Goal: Information Seeking & Learning: Learn about a topic

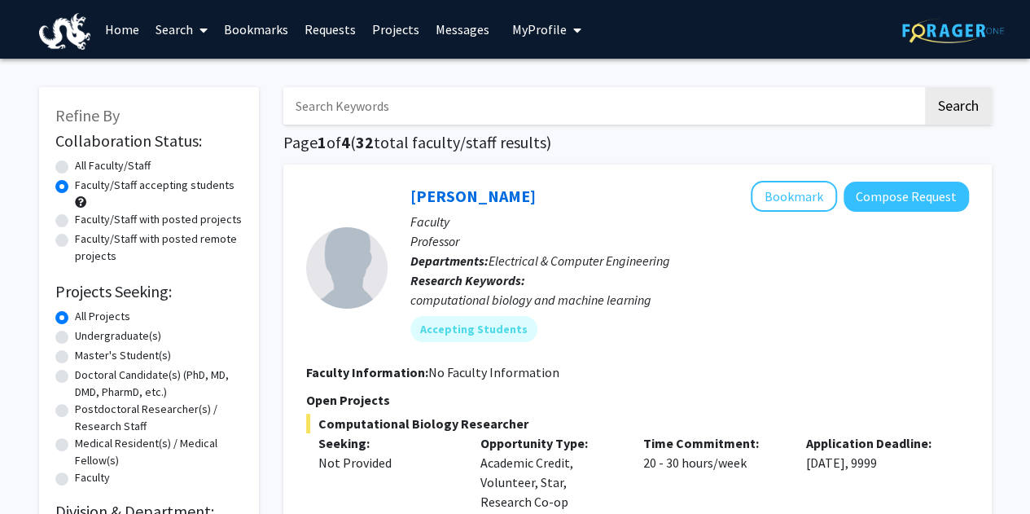
click at [548, 38] on button "My Profile" at bounding box center [546, 29] width 79 height 59
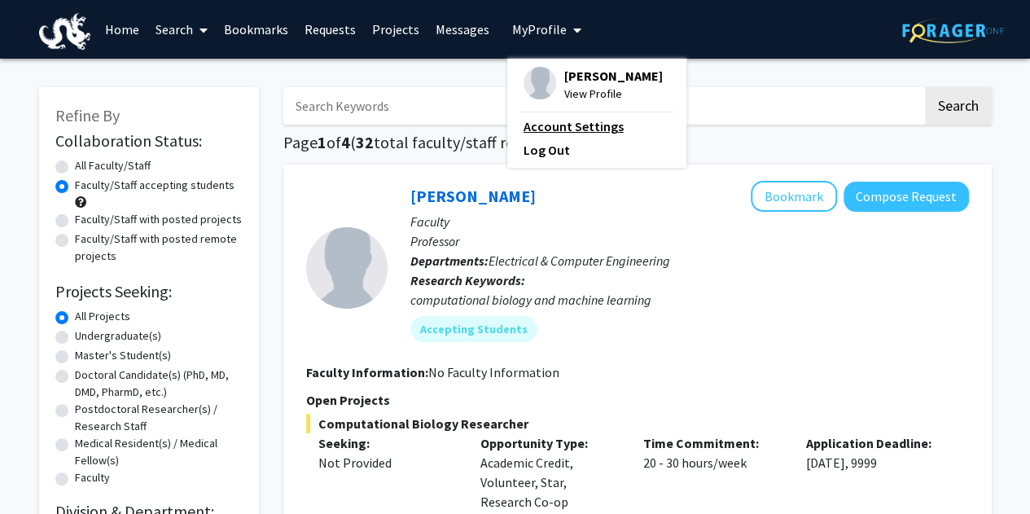
click at [560, 124] on link "Account Settings" at bounding box center [597, 126] width 147 height 20
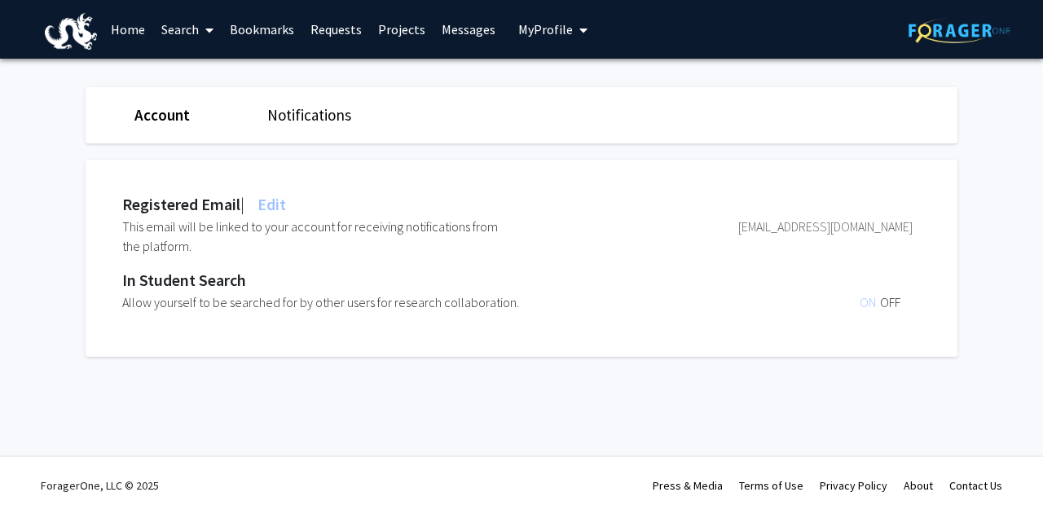
click at [518, 37] on span "My Profile" at bounding box center [545, 29] width 55 height 16
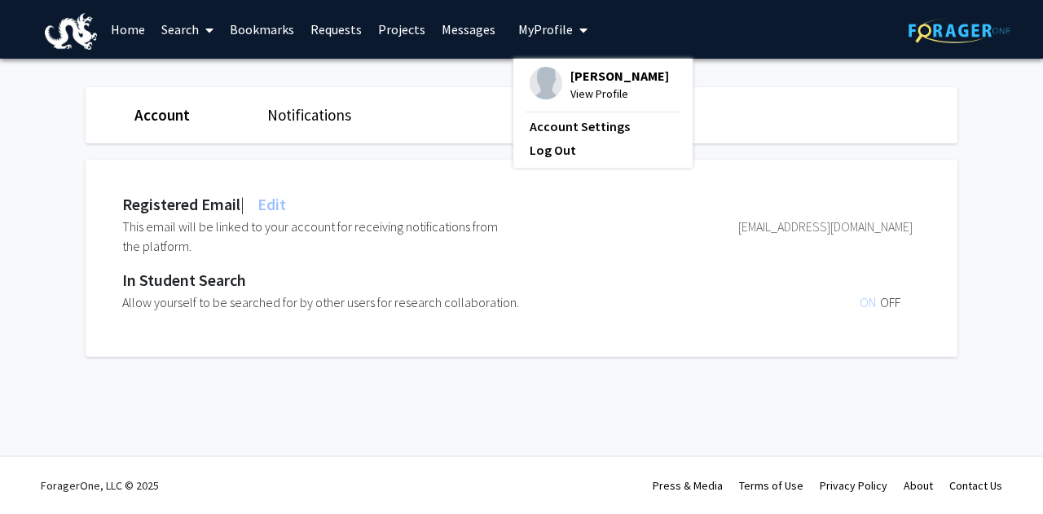
click at [570, 80] on span "[PERSON_NAME]" at bounding box center [619, 76] width 99 height 18
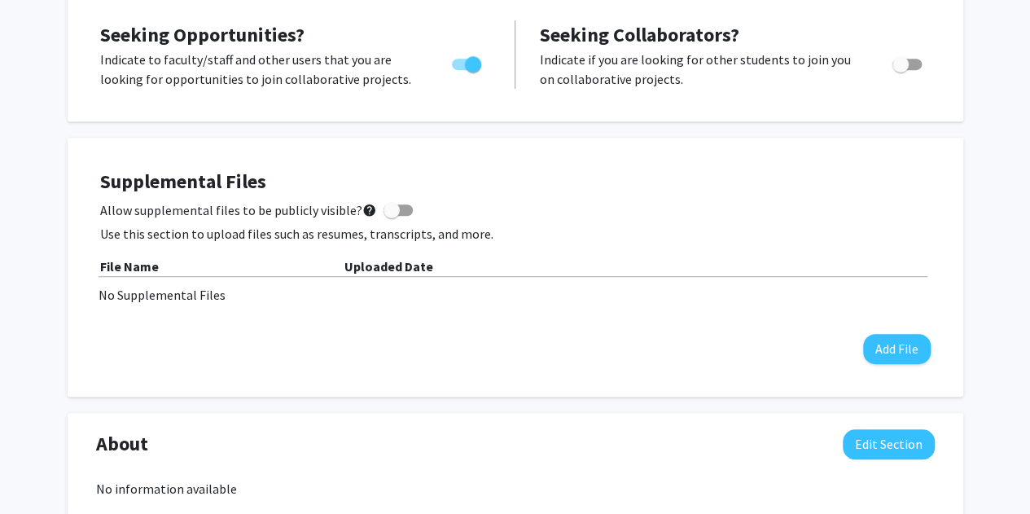
scroll to position [370, 0]
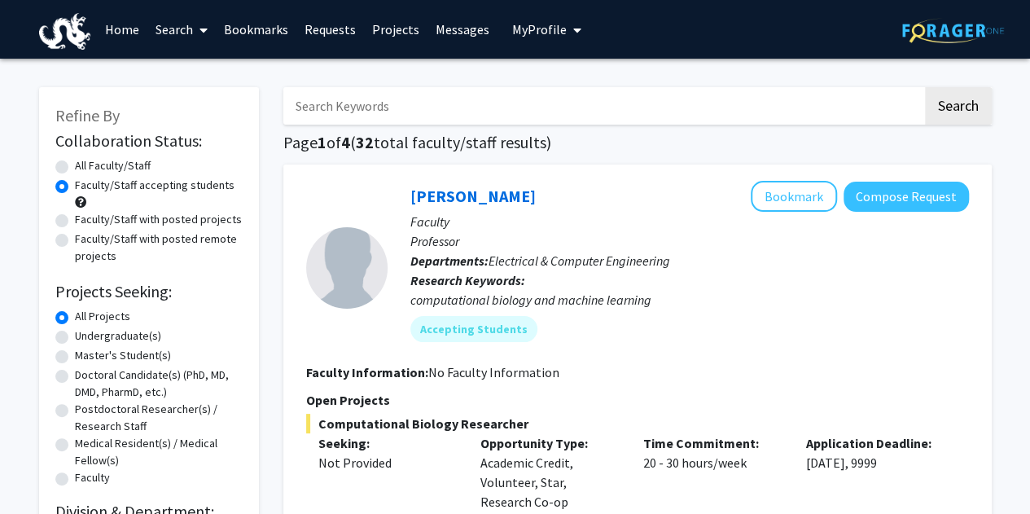
click at [520, 24] on span "My Profile" at bounding box center [539, 29] width 55 height 16
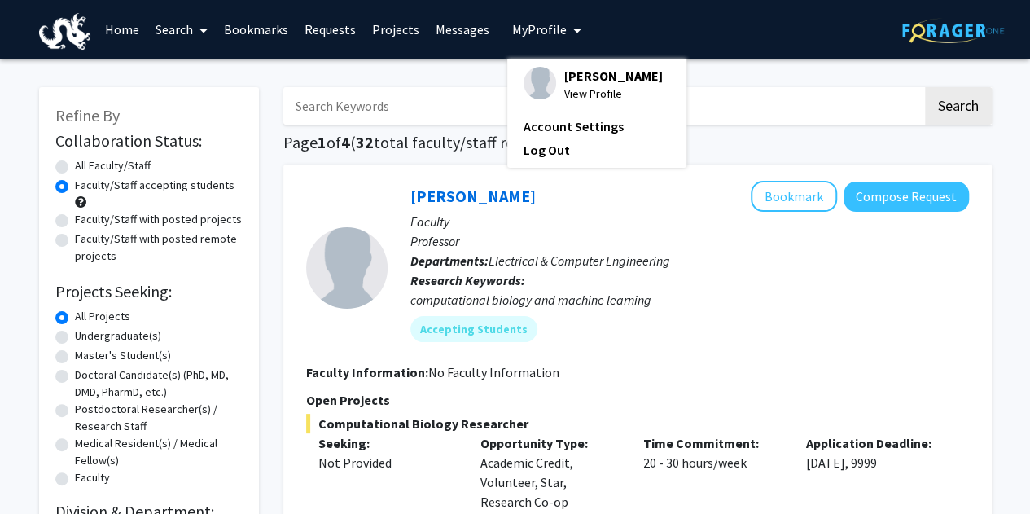
click at [589, 87] on span "View Profile" at bounding box center [613, 94] width 99 height 18
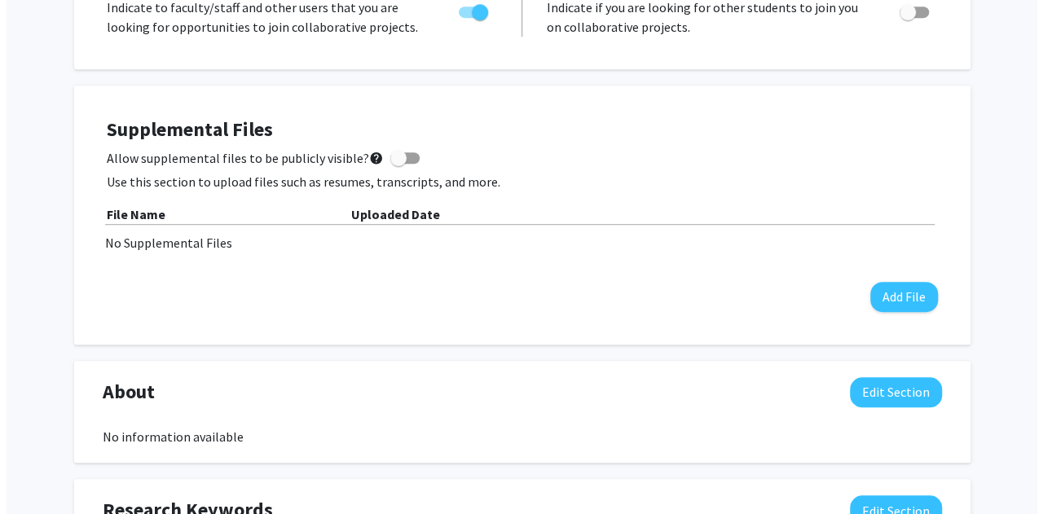
scroll to position [424, 0]
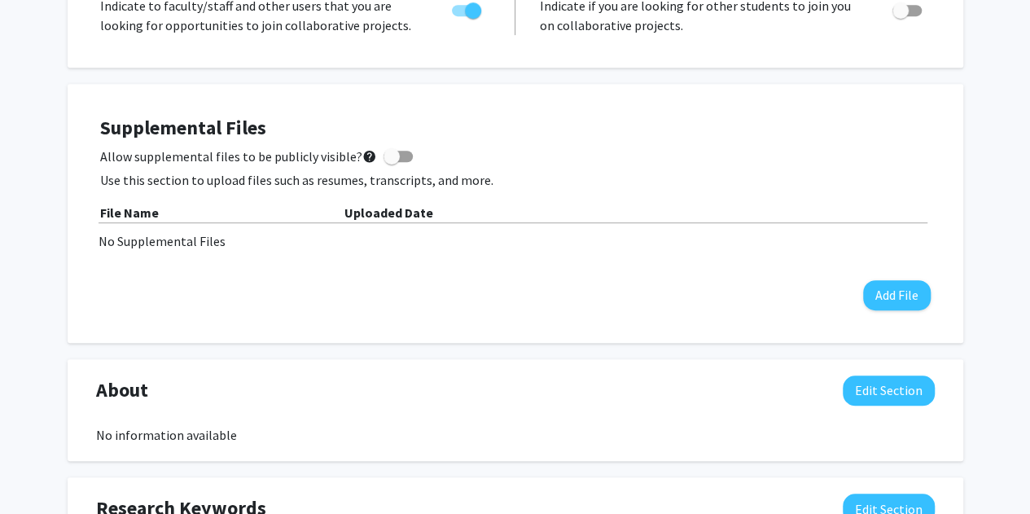
click at [388, 156] on span at bounding box center [392, 156] width 16 height 16
click at [391, 162] on input "Allow supplemental files to be publicly visible? help" at bounding box center [391, 162] width 1 height 1
checkbox input "true"
click at [899, 304] on button "Add File" at bounding box center [897, 295] width 68 height 30
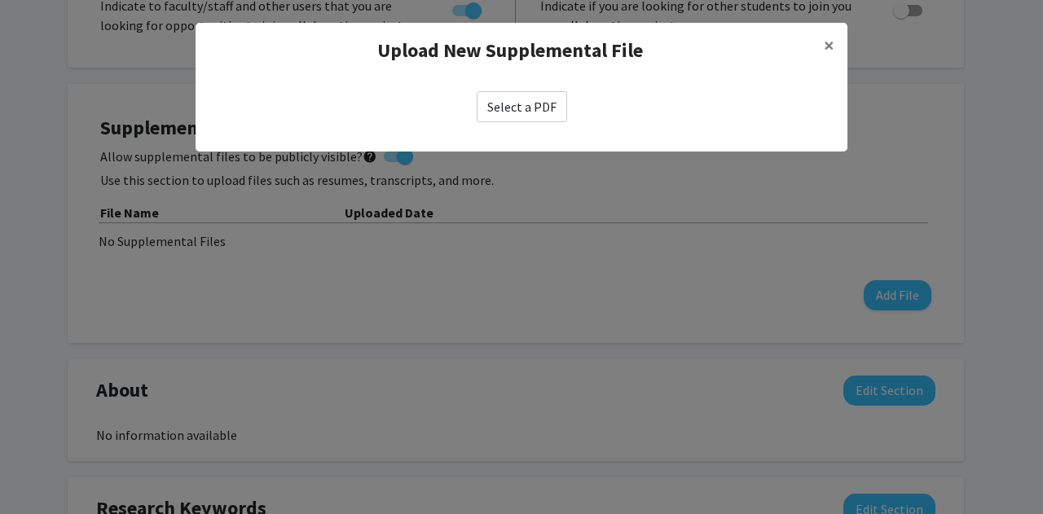
click at [513, 115] on label "Select a PDF" at bounding box center [521, 106] width 90 height 31
click at [0, 0] on input "Select a PDF" at bounding box center [0, 0] width 0 height 0
select select "custom"
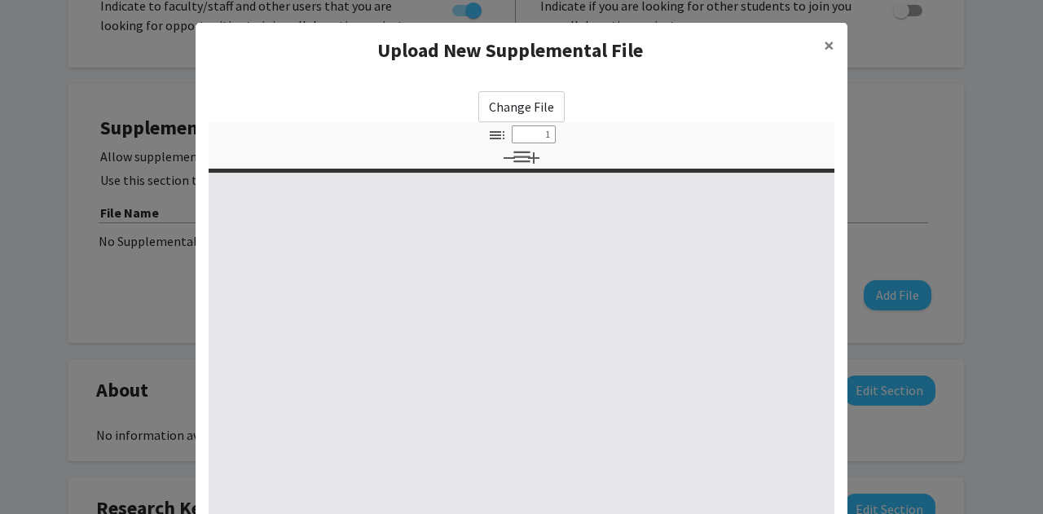
type input "0"
select select "custom"
type input "1"
select select "auto"
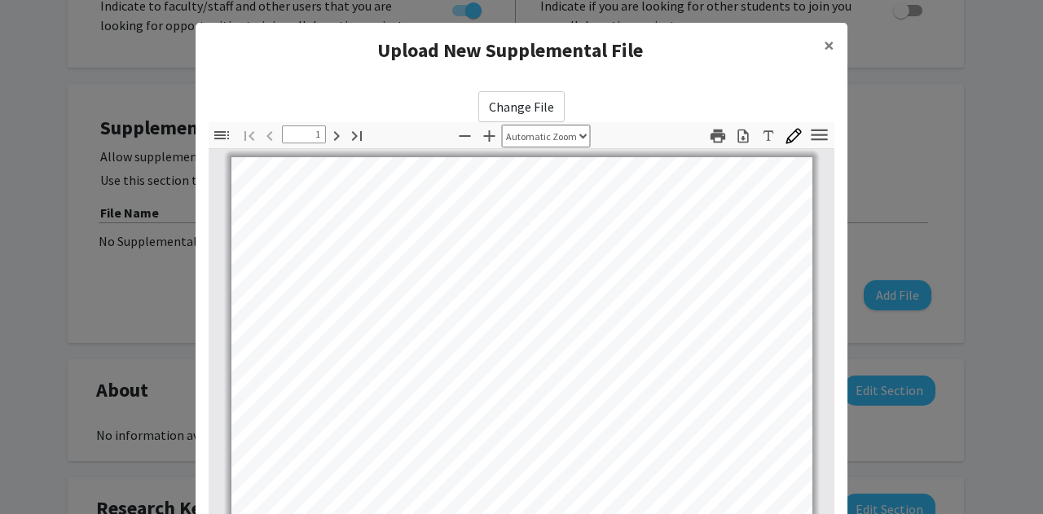
scroll to position [0, 0]
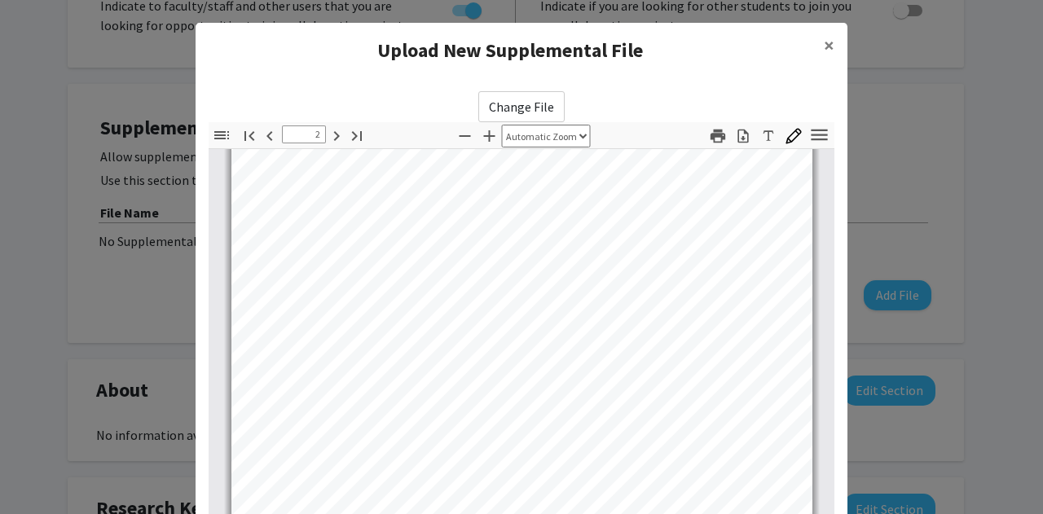
type input "3"
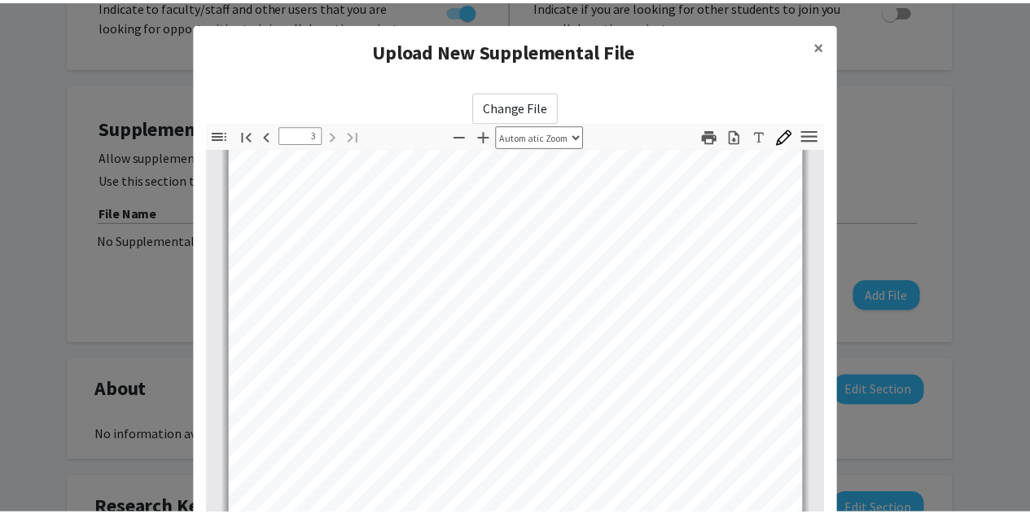
scroll to position [257, 0]
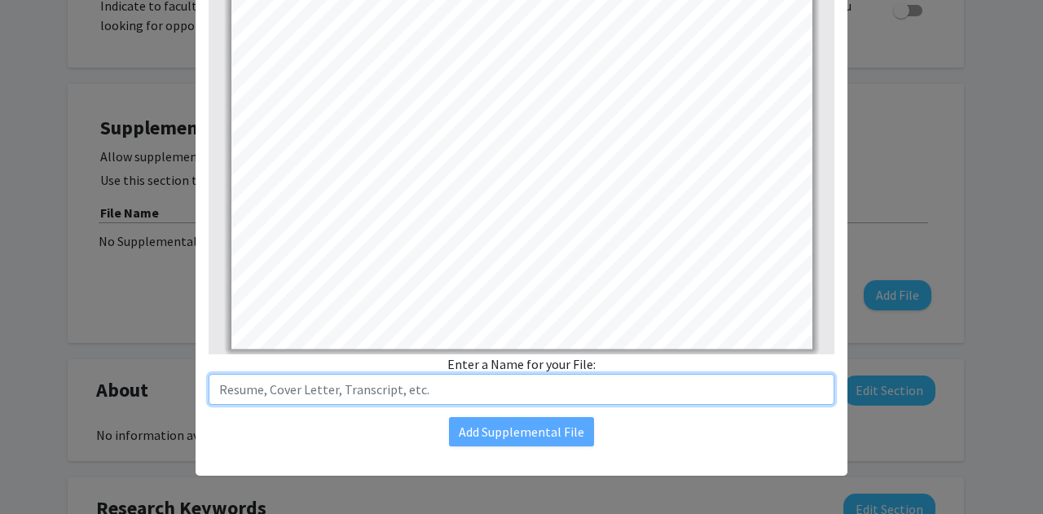
click at [494, 387] on input "text" at bounding box center [522, 389] width 626 height 31
type input "Resume"
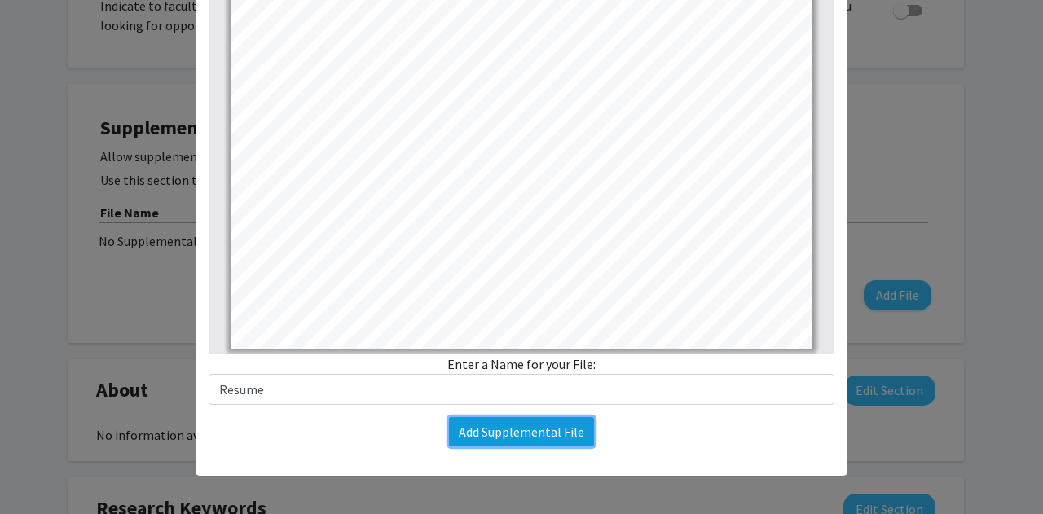
click at [493, 435] on button "Add Supplemental File" at bounding box center [521, 431] width 145 height 29
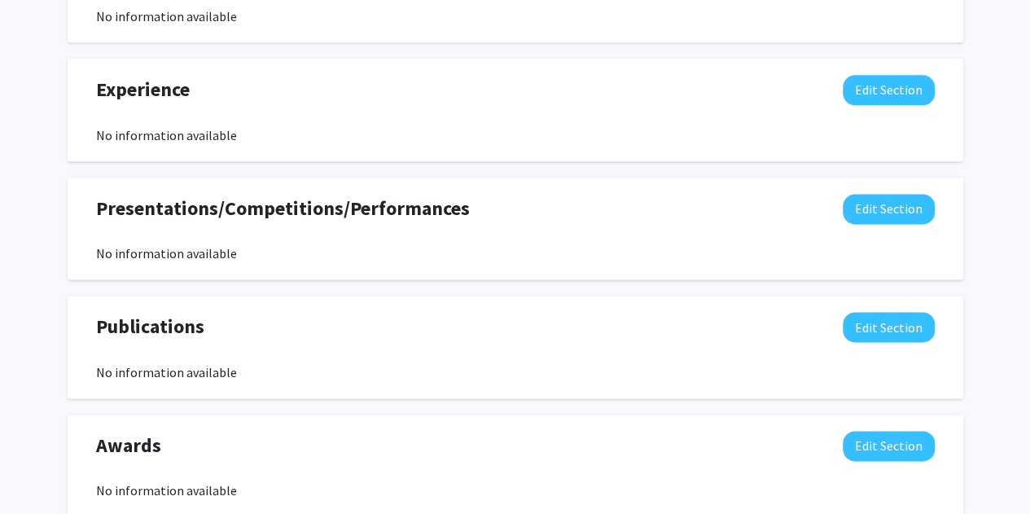
scroll to position [990, 0]
drag, startPoint x: 266, startPoint y: 208, endPoint x: 341, endPoint y: 208, distance: 75.7
click at [341, 208] on span "Presentations/Competitions/Performances" at bounding box center [283, 207] width 374 height 29
click at [367, 209] on span "Presentations/Competitions/Performances" at bounding box center [283, 207] width 374 height 29
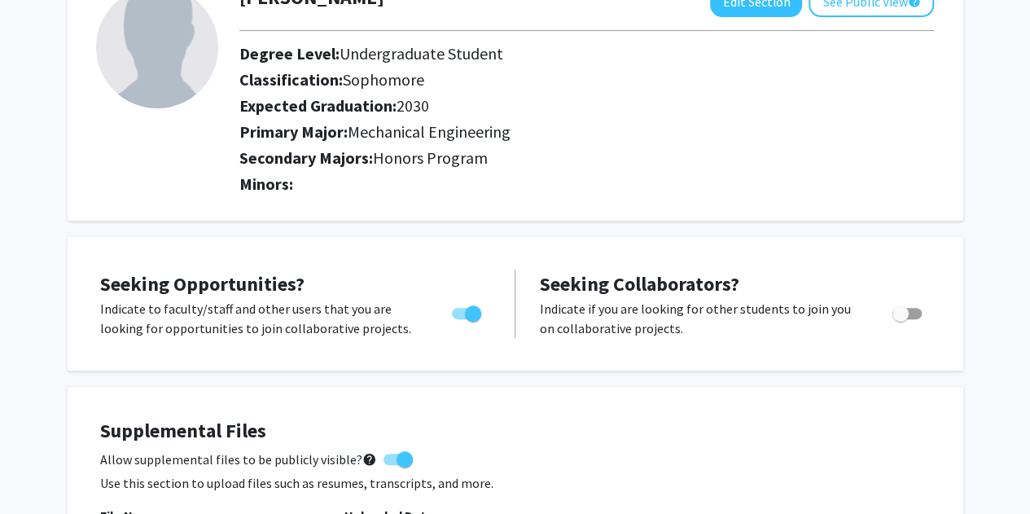
scroll to position [0, 0]
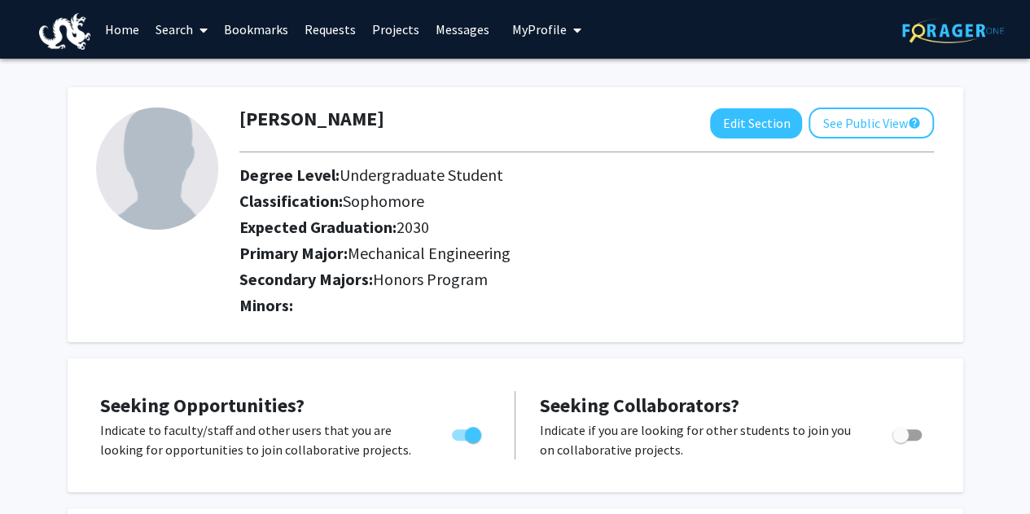
click at [172, 30] on link "Search" at bounding box center [181, 29] width 68 height 57
click at [188, 37] on link "Search" at bounding box center [181, 29] width 68 height 57
click at [191, 29] on link "Search" at bounding box center [181, 29] width 68 height 57
click at [204, 69] on span "Faculty/Staff" at bounding box center [207, 75] width 120 height 33
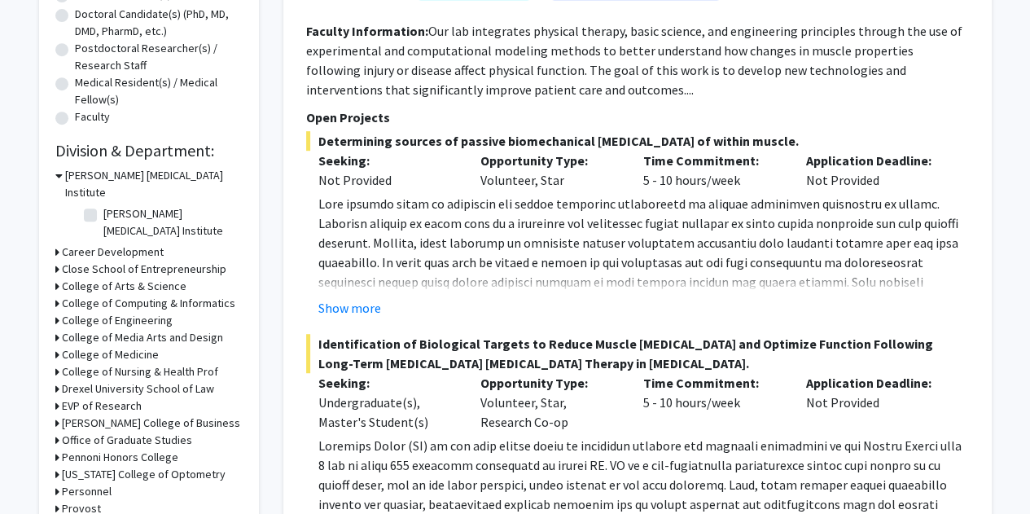
scroll to position [375, 0]
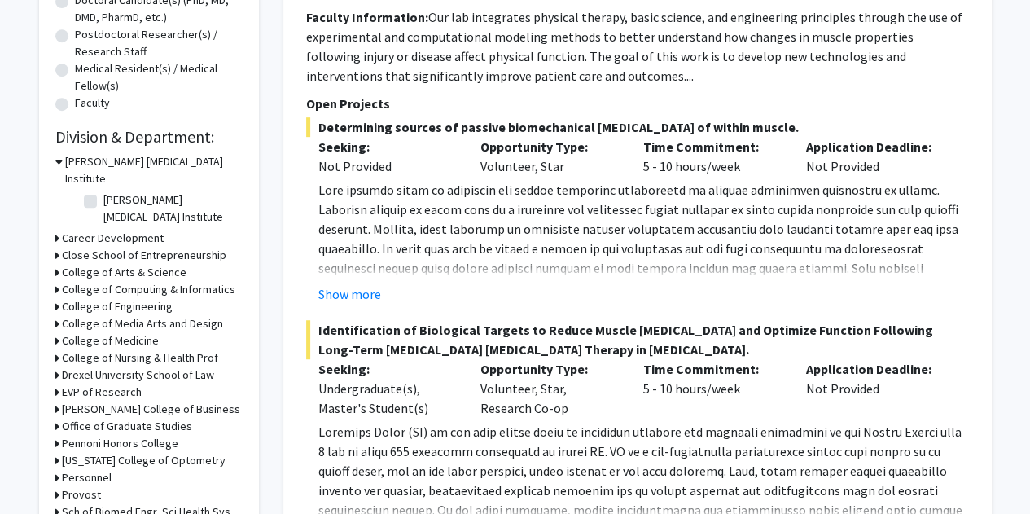
click at [55, 264] on icon at bounding box center [57, 272] width 4 height 17
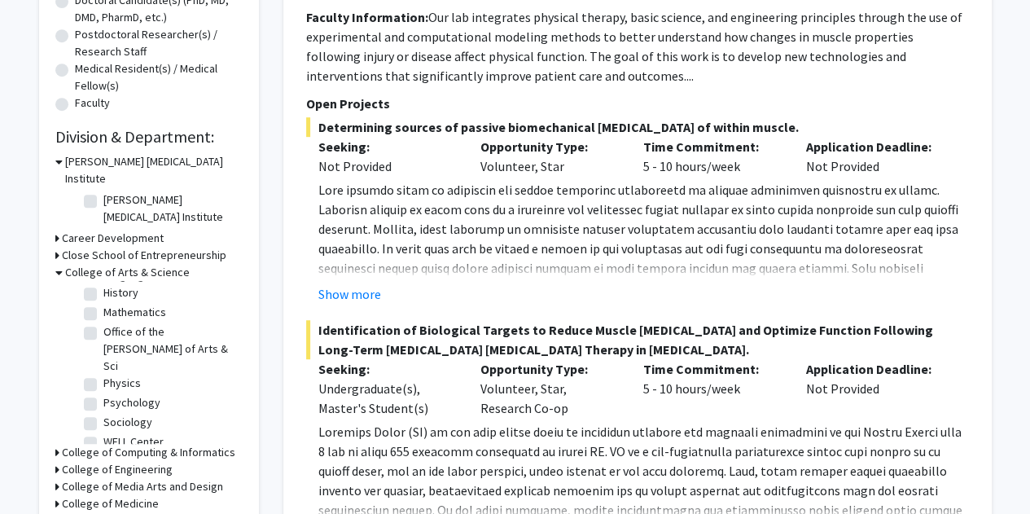
scroll to position [270, 0]
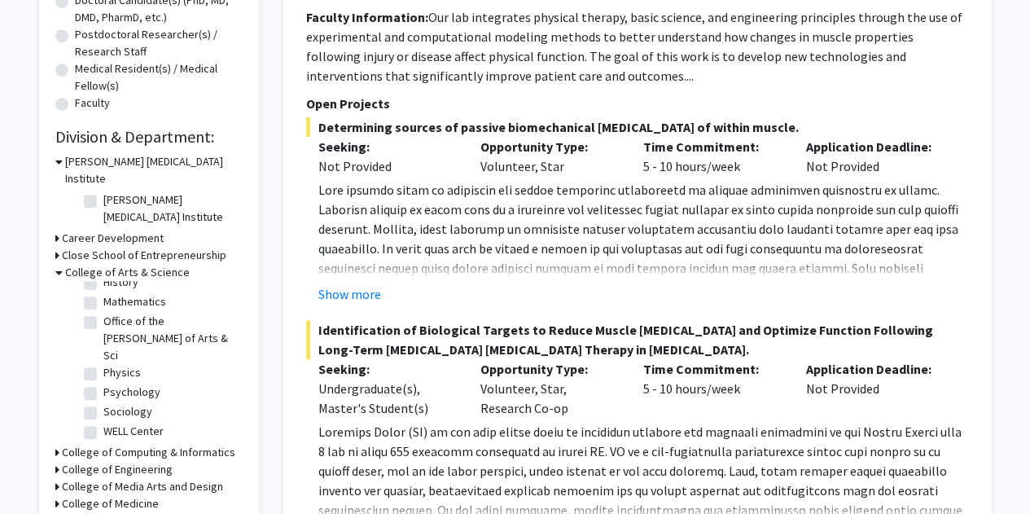
click at [103, 364] on label "Physics" at bounding box center [121, 372] width 37 height 17
click at [103, 364] on input "Physics" at bounding box center [108, 369] width 11 height 11
checkbox input "true"
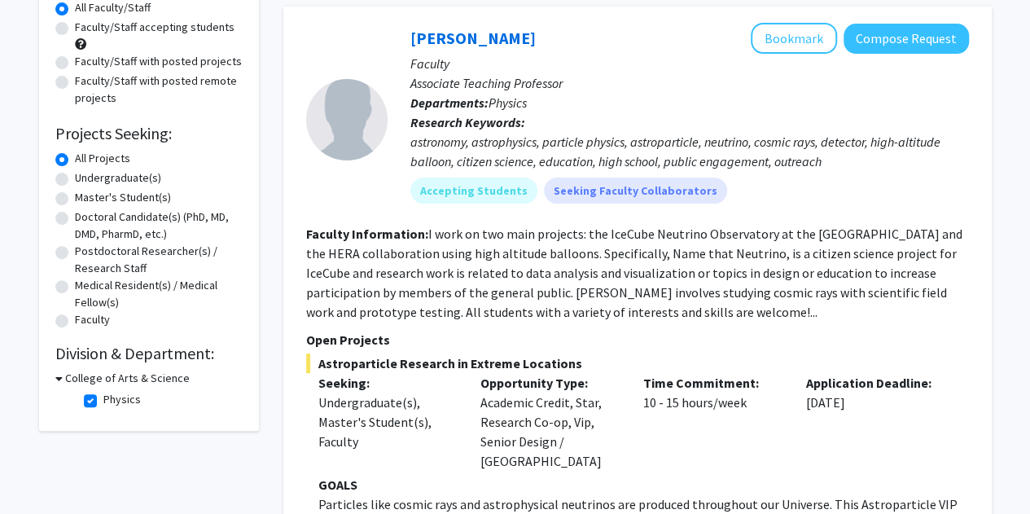
scroll to position [178, 0]
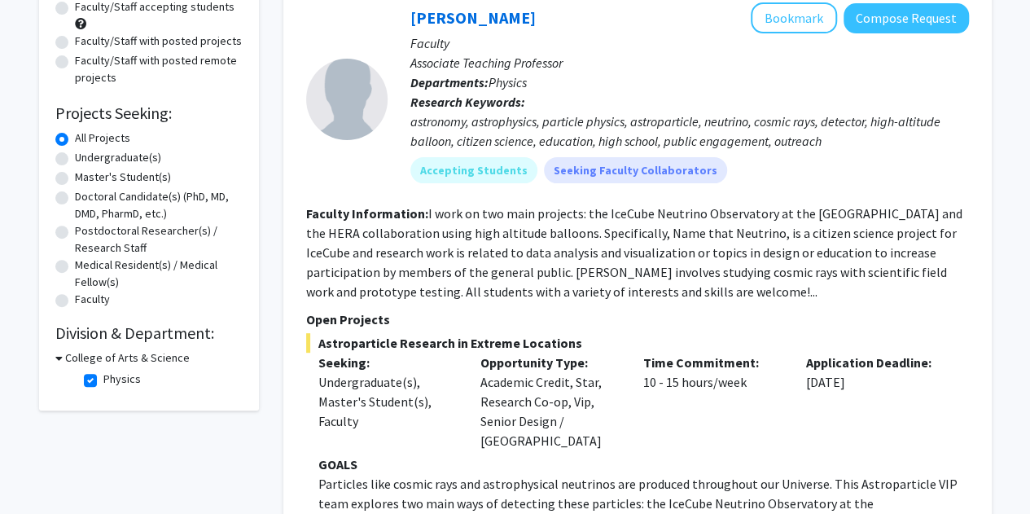
click at [60, 354] on icon at bounding box center [58, 357] width 7 height 17
click at [59, 359] on div "College of Arts & Science" at bounding box center [148, 357] width 187 height 17
click at [50, 360] on div "Refine By Collaboration Status: Collaboration Status All Faculty/Staff Collabor…" at bounding box center [149, 146] width 220 height 474
click at [53, 358] on div "Refine By Collaboration Status: Collaboration Status All Faculty/Staff Collabor…" at bounding box center [149, 146] width 220 height 474
click at [55, 358] on icon at bounding box center [57, 357] width 4 height 17
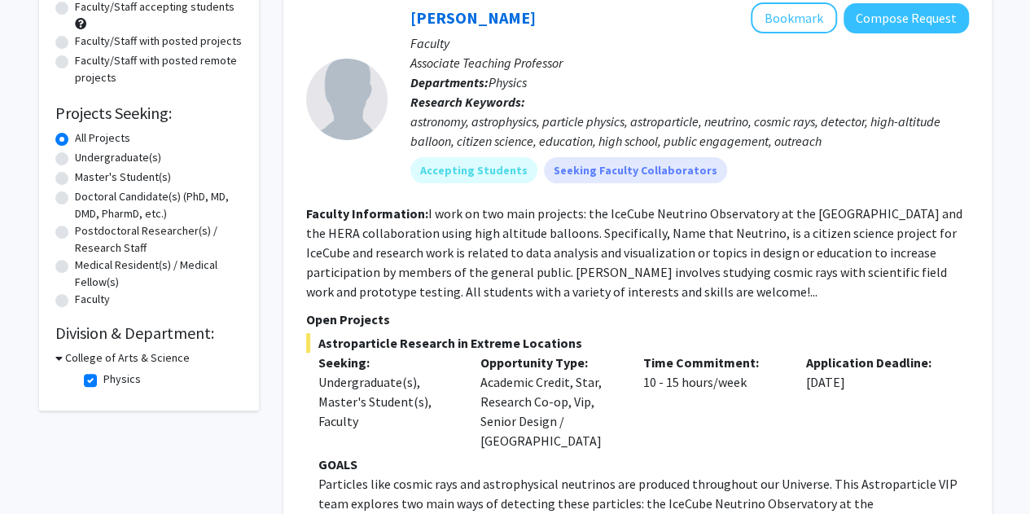
click at [103, 380] on label "Physics" at bounding box center [121, 379] width 37 height 17
click at [103, 380] on input "Physics" at bounding box center [108, 376] width 11 height 11
checkbox input "false"
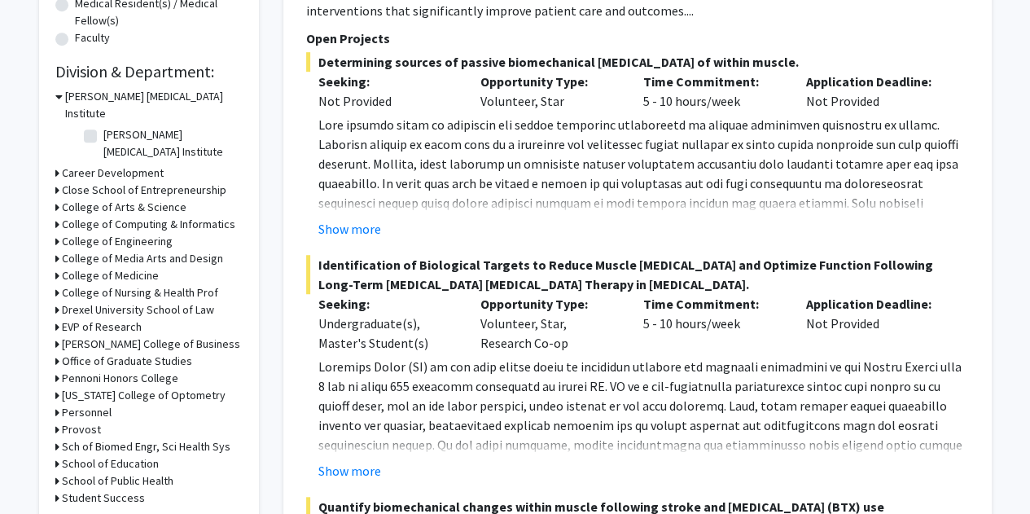
scroll to position [450, 0]
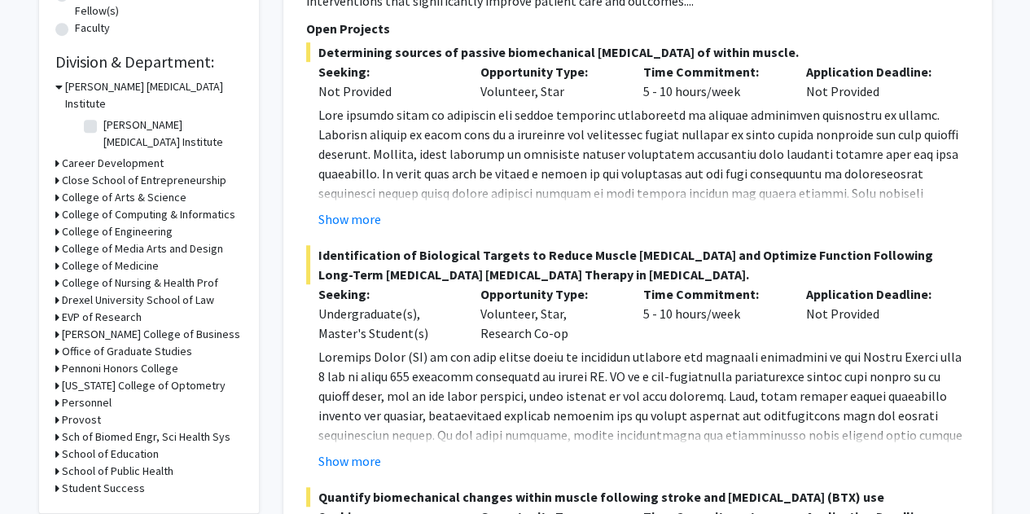
click at [55, 360] on icon at bounding box center [57, 368] width 4 height 17
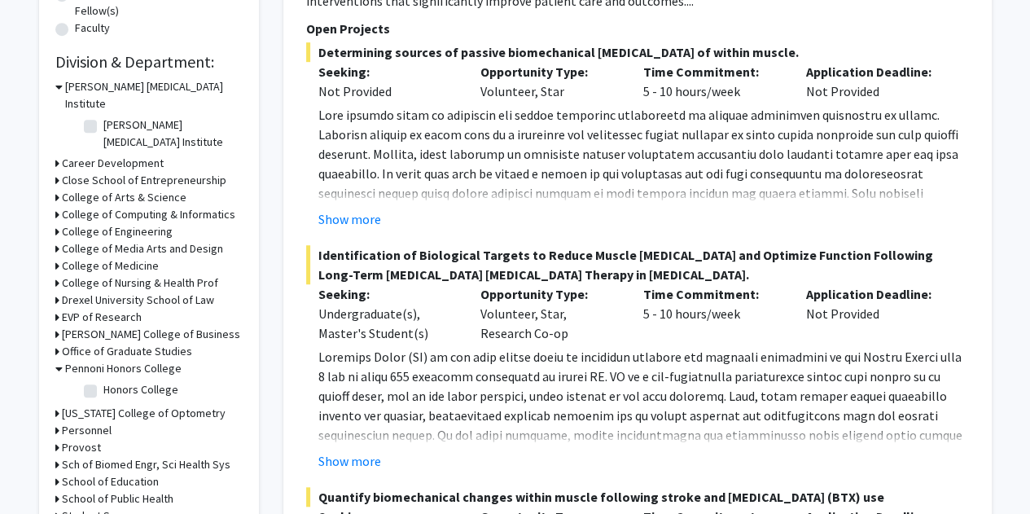
click at [103, 381] on label "Honors College" at bounding box center [140, 389] width 75 height 17
click at [103, 381] on input "Honors College" at bounding box center [108, 386] width 11 height 11
checkbox input "true"
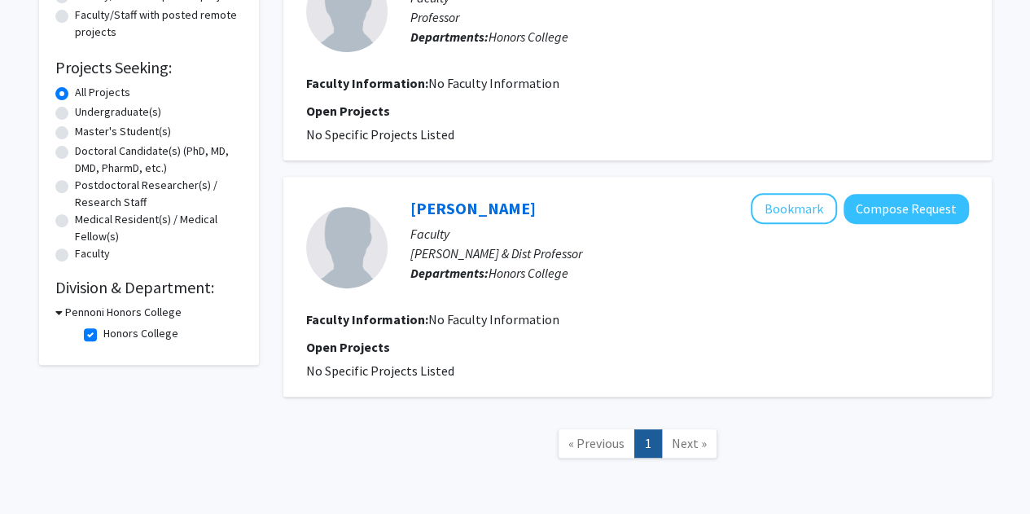
scroll to position [223, 0]
click at [58, 313] on icon at bounding box center [58, 313] width 7 height 17
click at [57, 312] on icon at bounding box center [57, 313] width 4 height 17
click at [103, 335] on label "Honors College" at bounding box center [140, 334] width 75 height 17
click at [103, 335] on input "Honors College" at bounding box center [108, 331] width 11 height 11
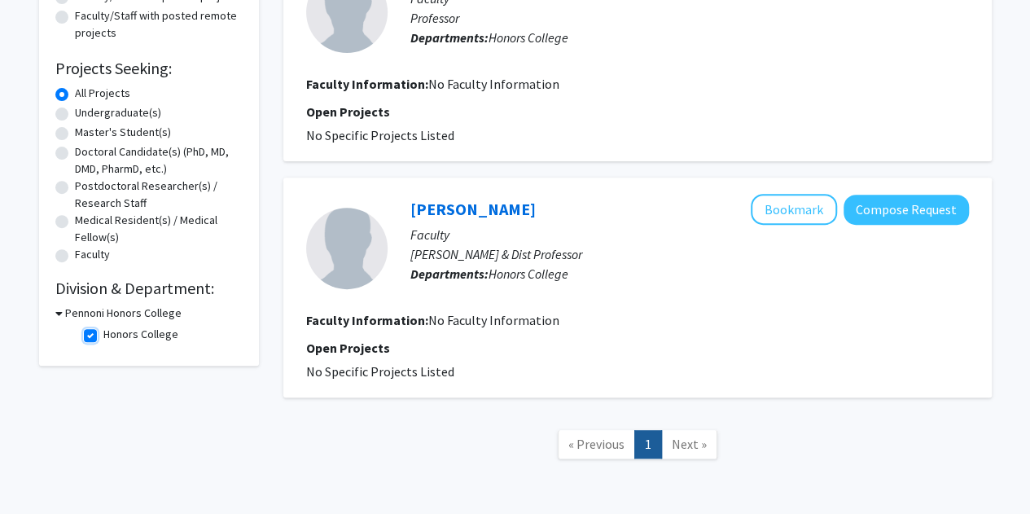
checkbox input "false"
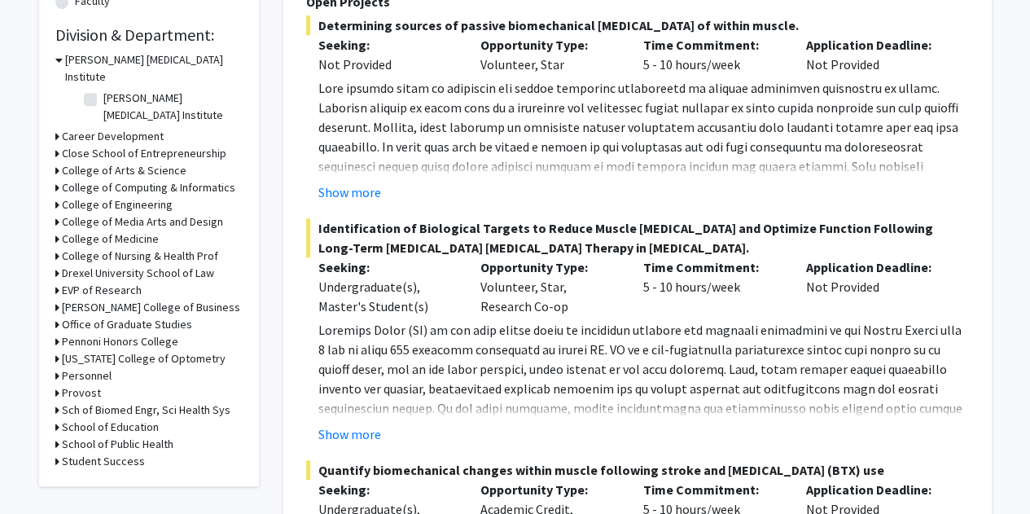
scroll to position [504, 0]
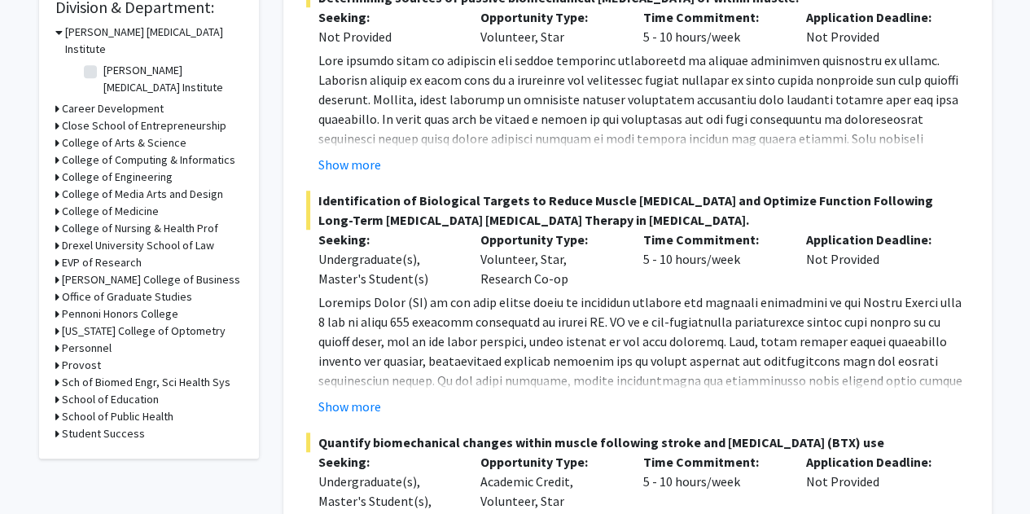
click at [86, 169] on h3 "College of Engineering" at bounding box center [117, 177] width 111 height 17
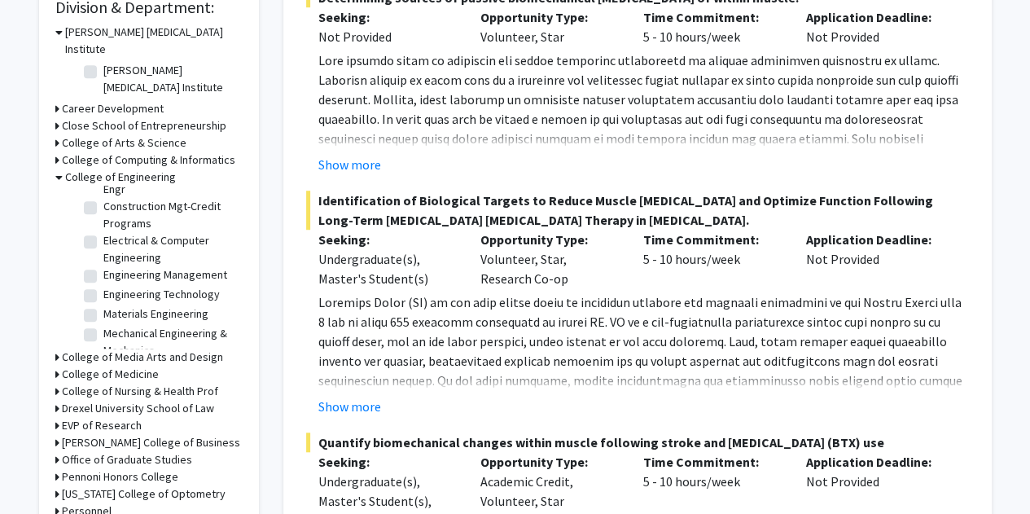
scroll to position [80, 0]
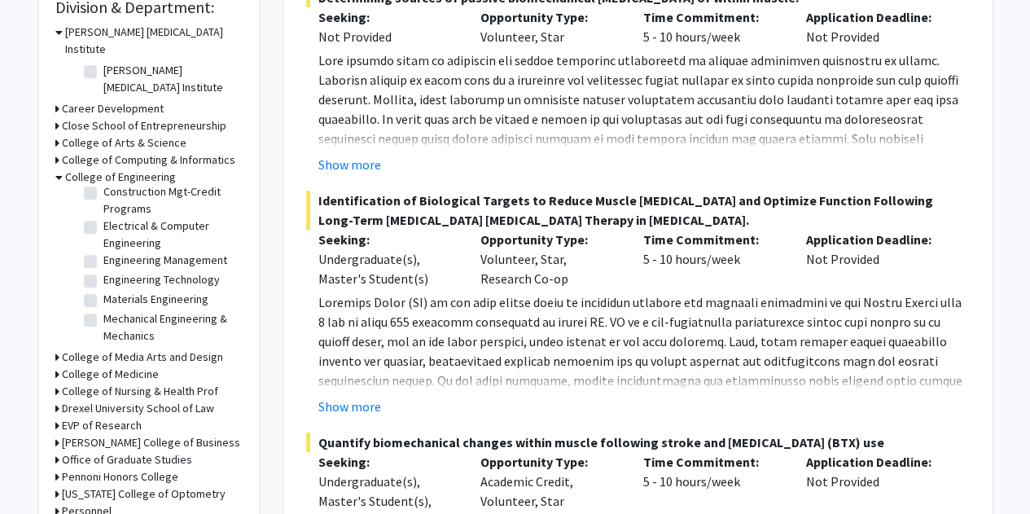
click at [103, 310] on label "Mechanical Engineering & Mechanics" at bounding box center [170, 327] width 135 height 34
click at [103, 310] on input "Mechanical Engineering & Mechanics" at bounding box center [108, 315] width 11 height 11
checkbox input "true"
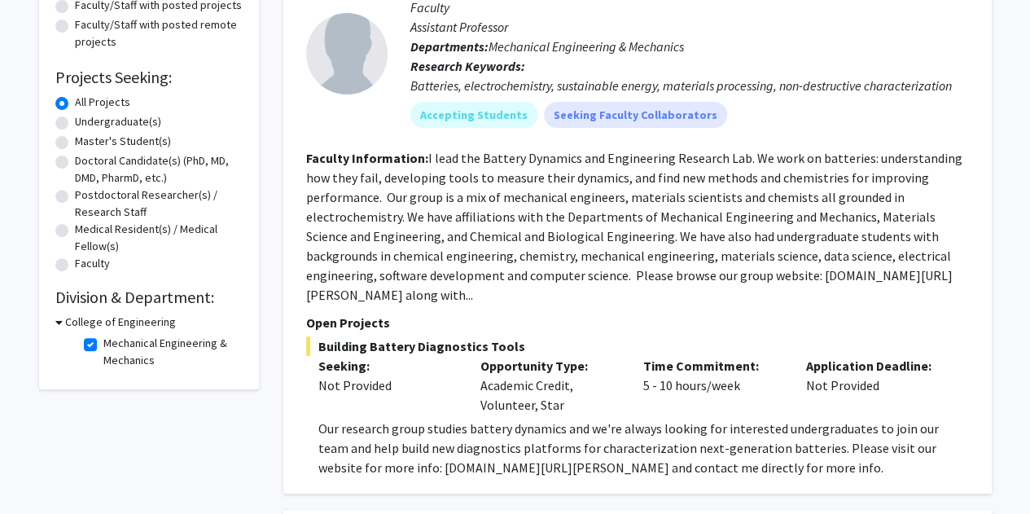
scroll to position [215, 0]
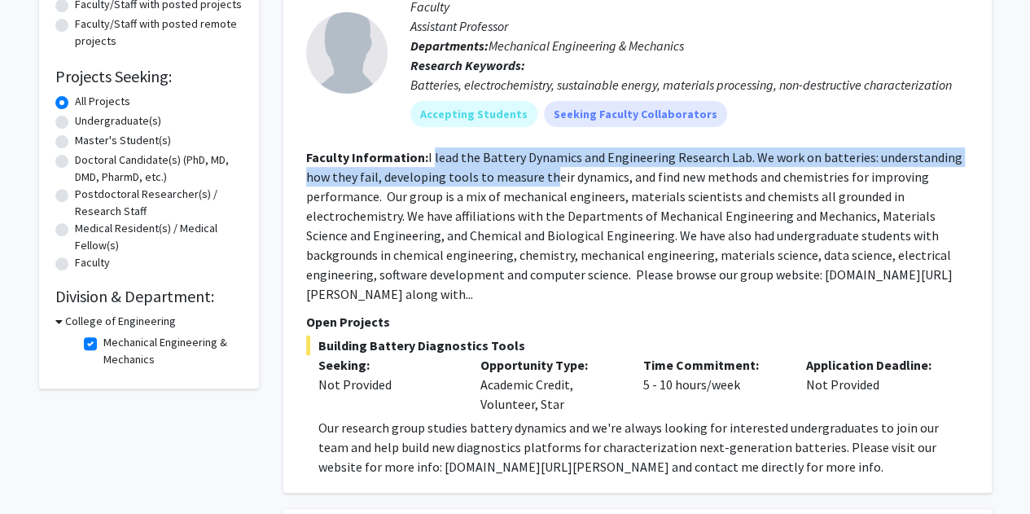
drag, startPoint x: 433, startPoint y: 157, endPoint x: 552, endPoint y: 169, distance: 120.3
click at [552, 169] on fg-read-more "I lead the Battery Dynamics and Engineering Research Lab. We work on batteries:…" at bounding box center [634, 225] width 656 height 153
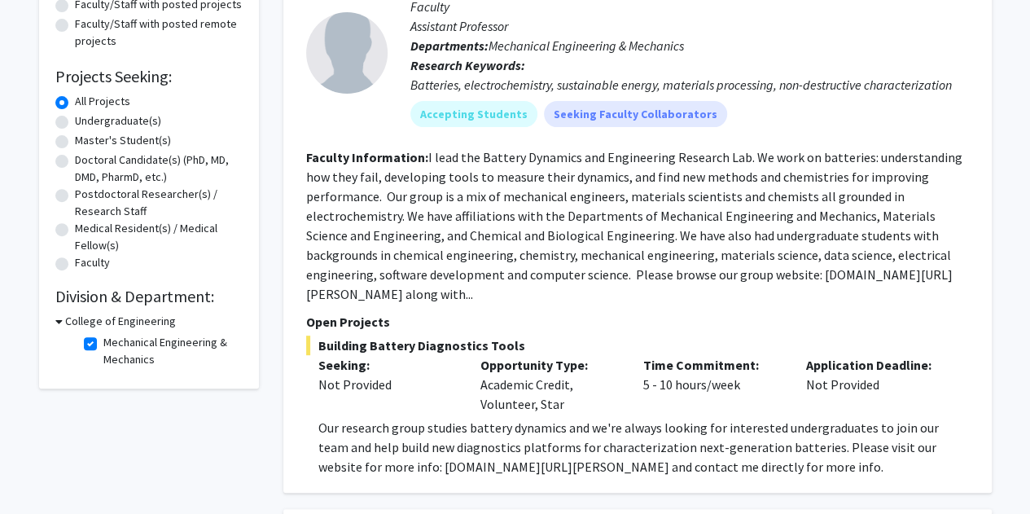
click at [658, 169] on fg-read-more "I lead the Battery Dynamics and Engineering Research Lab. We work on batteries:…" at bounding box center [634, 225] width 656 height 153
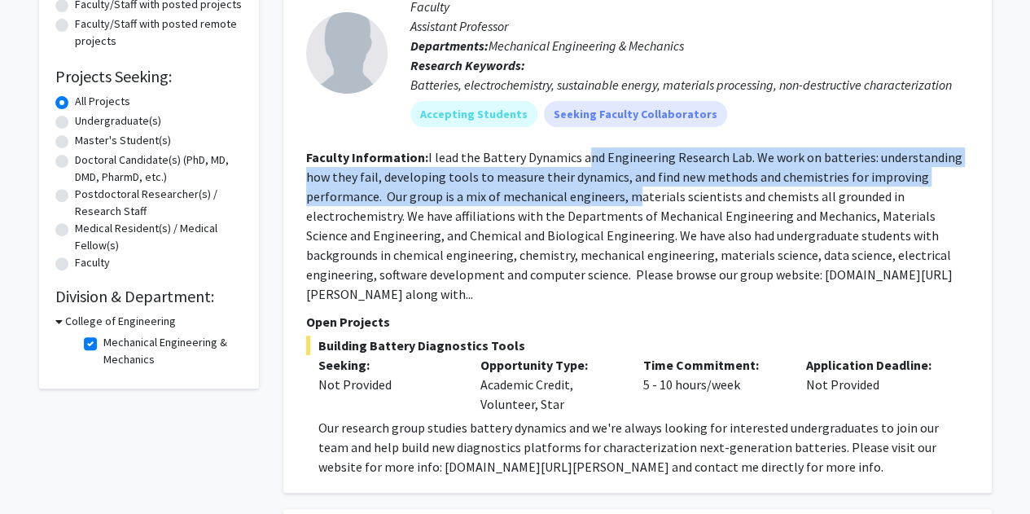
drag, startPoint x: 585, startPoint y: 166, endPoint x: 634, endPoint y: 204, distance: 62.1
click at [634, 204] on section "Faculty Information: I lead the Battery Dynamics and Engineering Research Lab. …" at bounding box center [637, 225] width 663 height 156
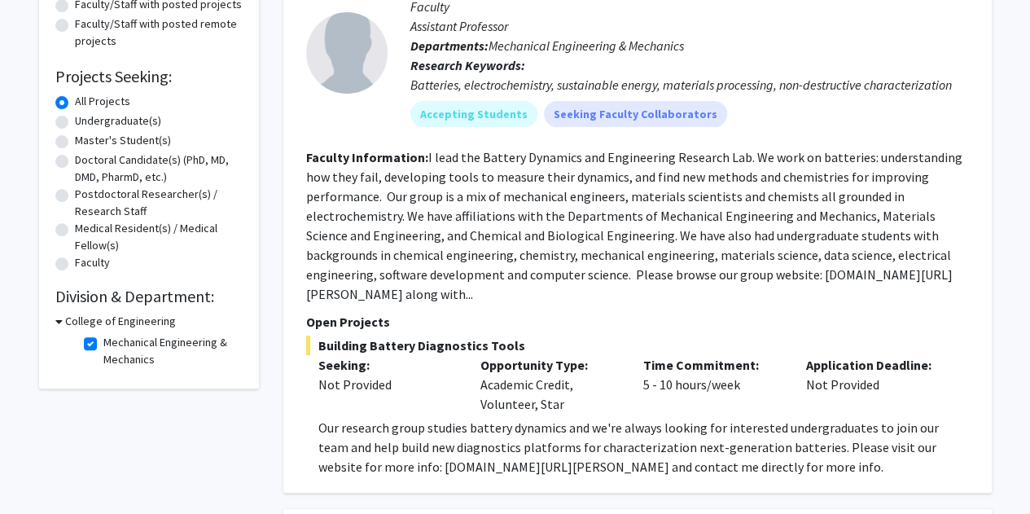
click at [529, 217] on fg-read-more "I lead the Battery Dynamics and Engineering Research Lab. We work on batteries:…" at bounding box center [634, 225] width 656 height 153
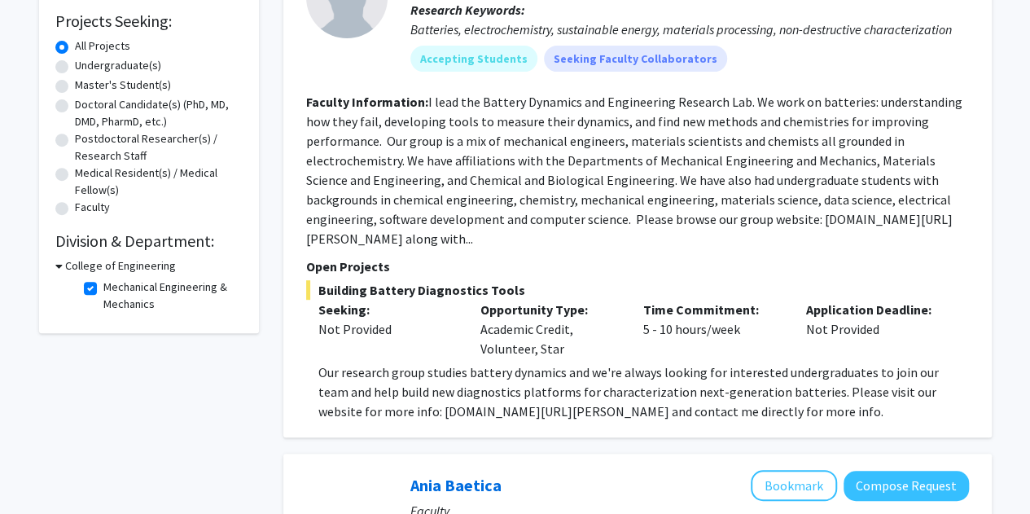
scroll to position [266, 0]
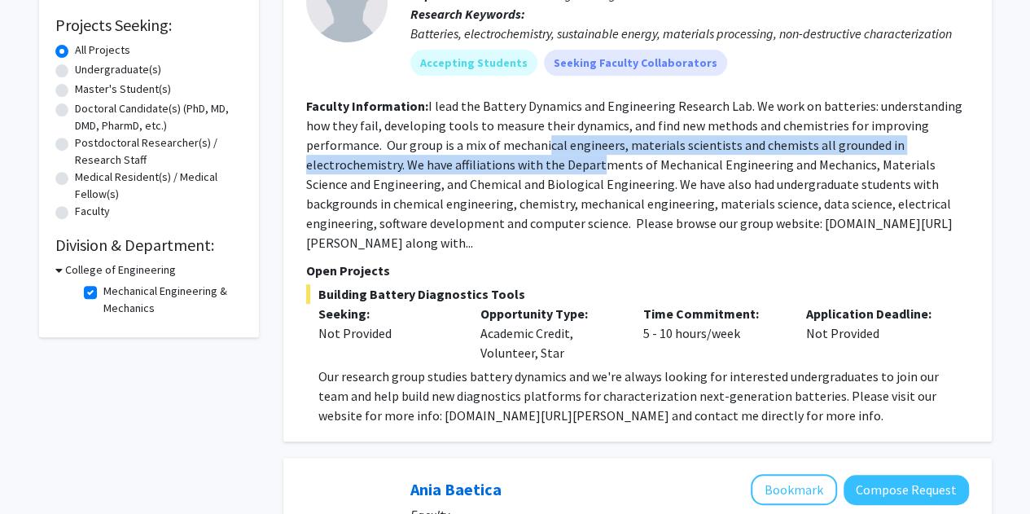
drag, startPoint x: 544, startPoint y: 147, endPoint x: 596, endPoint y: 156, distance: 52.9
click at [596, 156] on fg-read-more "I lead the Battery Dynamics and Engineering Research Lab. We work on batteries:…" at bounding box center [634, 174] width 656 height 153
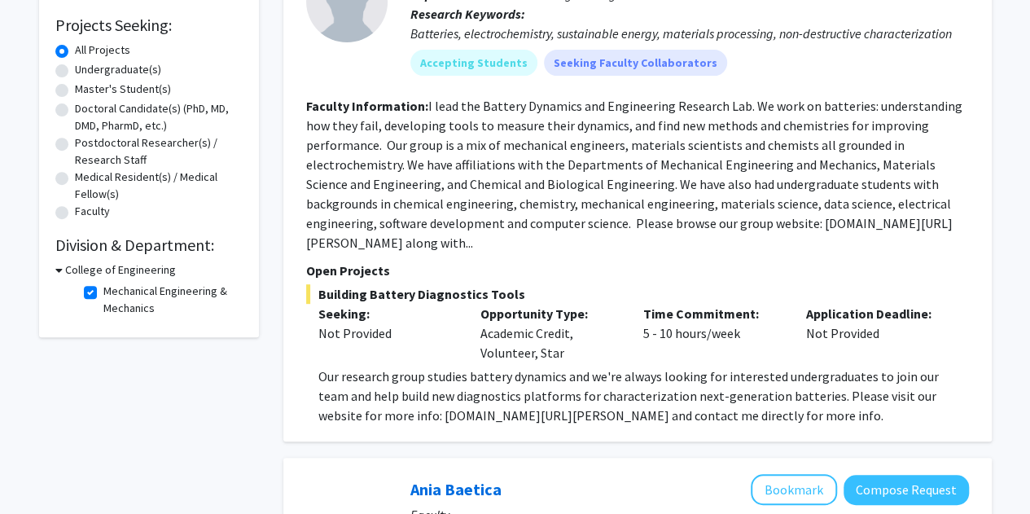
click at [603, 172] on fg-read-more "I lead the Battery Dynamics and Engineering Research Lab. We work on batteries:…" at bounding box center [634, 174] width 656 height 153
drag, startPoint x: 603, startPoint y: 172, endPoint x: 492, endPoint y: 159, distance: 111.5
click at [492, 159] on fg-read-more "I lead the Battery Dynamics and Engineering Research Lab. We work on batteries:…" at bounding box center [634, 174] width 656 height 153
click at [441, 166] on fg-read-more "I lead the Battery Dynamics and Engineering Research Lab. We work on batteries:…" at bounding box center [634, 174] width 656 height 153
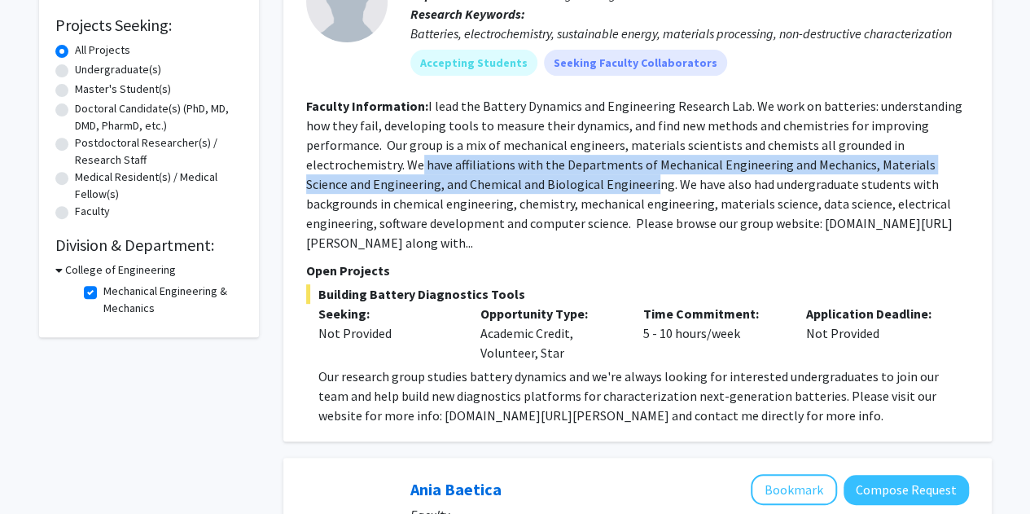
drag, startPoint x: 479, startPoint y: 166, endPoint x: 612, endPoint y: 189, distance: 134.7
click at [612, 189] on fg-read-more "I lead the Battery Dynamics and Engineering Research Lab. We work on batteries:…" at bounding box center [634, 174] width 656 height 153
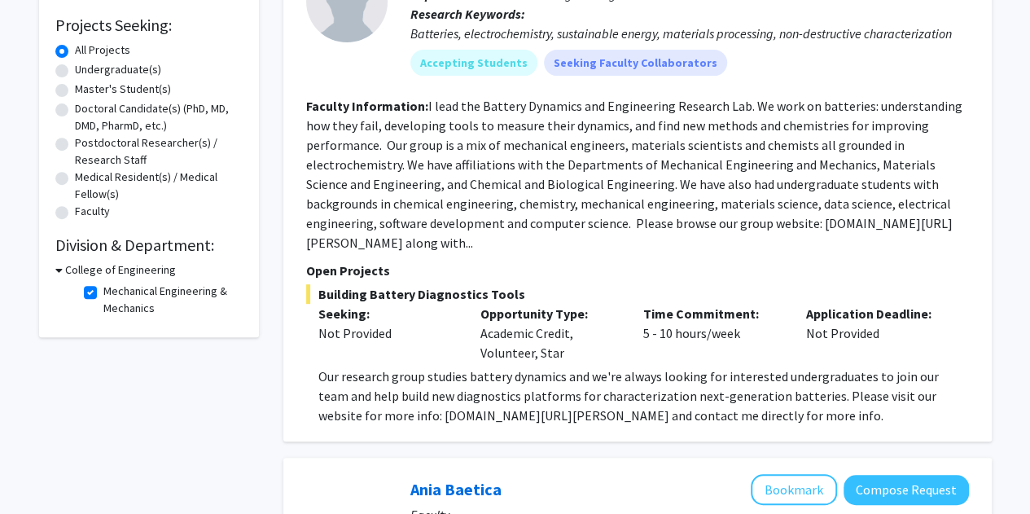
click at [637, 191] on fg-read-more "I lead the Battery Dynamics and Engineering Research Lab. We work on batteries:…" at bounding box center [634, 174] width 656 height 153
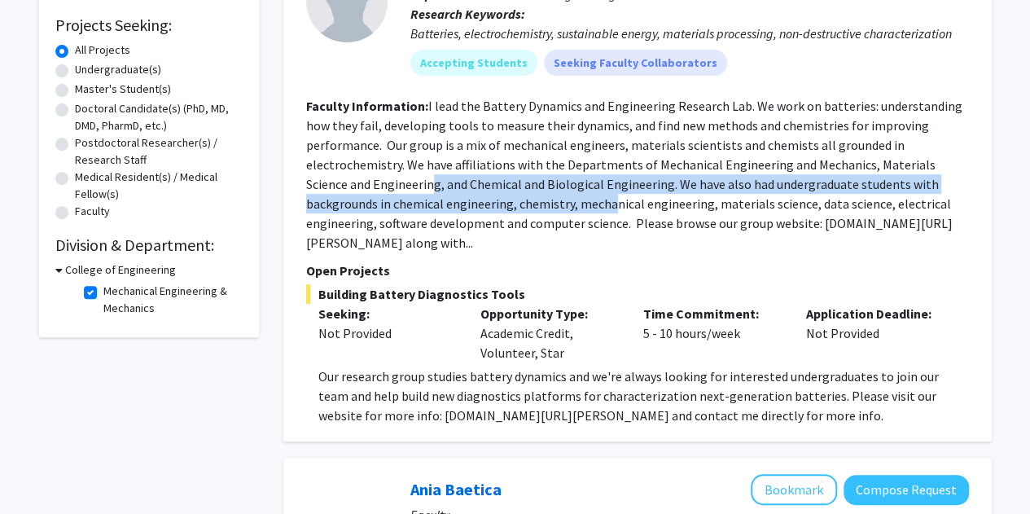
drag, startPoint x: 428, startPoint y: 182, endPoint x: 535, endPoint y: 194, distance: 107.4
click at [535, 194] on section "Faculty Information: I lead the Battery Dynamics and Engineering Research Lab. …" at bounding box center [637, 174] width 663 height 156
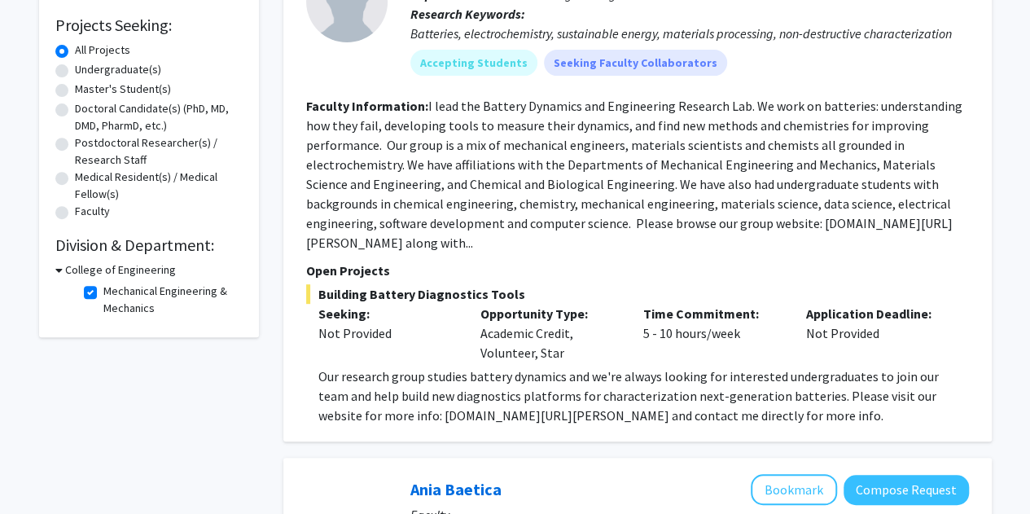
click at [551, 195] on fg-read-more "I lead the Battery Dynamics and Engineering Research Lab. We work on batteries:…" at bounding box center [634, 174] width 656 height 153
drag, startPoint x: 355, startPoint y: 330, endPoint x: 405, endPoint y: 323, distance: 50.2
click at [405, 323] on div "Not Provided" at bounding box center [387, 333] width 138 height 20
click at [500, 334] on div "Opportunity Type: Academic Credit, Volunteer, Star" at bounding box center [549, 333] width 163 height 59
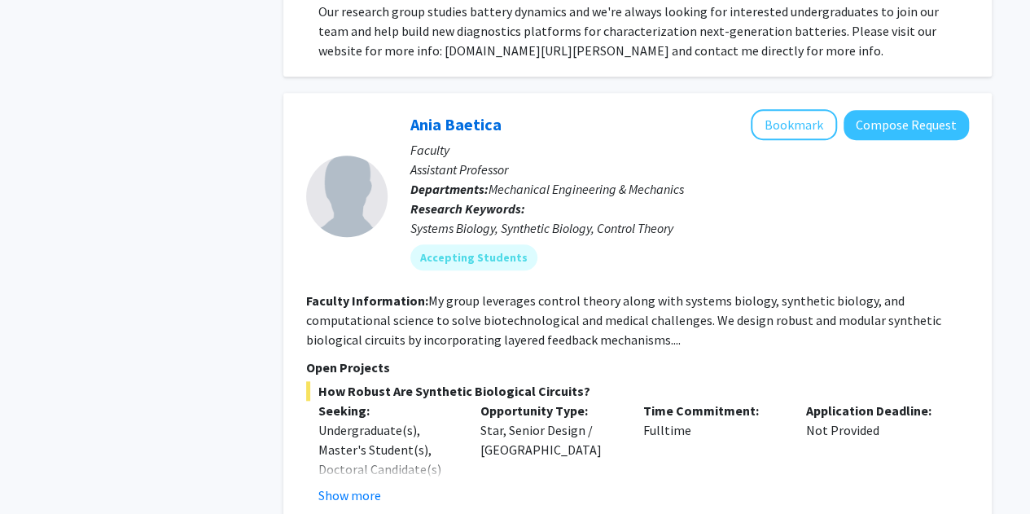
scroll to position [646, 0]
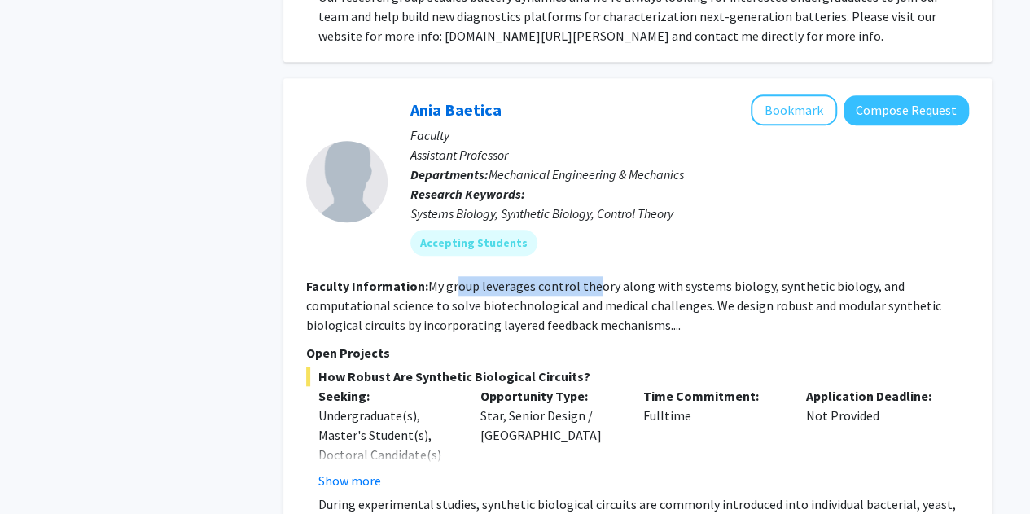
drag, startPoint x: 456, startPoint y: 290, endPoint x: 596, endPoint y: 289, distance: 140.1
click at [596, 289] on fg-read-more "My group leverages control theory along with systems biology, synthetic biology…" at bounding box center [623, 305] width 635 height 55
click at [642, 292] on fg-read-more "My group leverages control theory along with systems biology, synthetic biology…" at bounding box center [623, 305] width 635 height 55
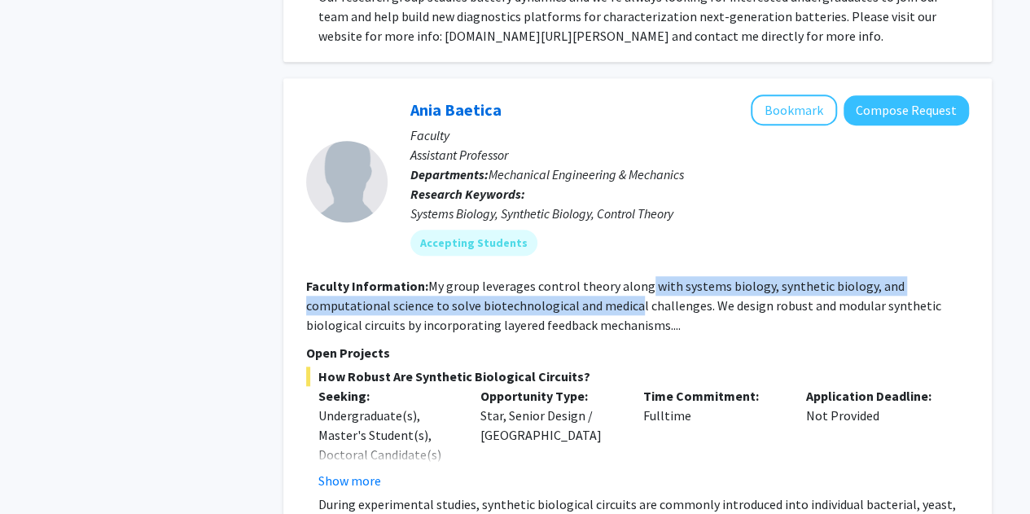
drag, startPoint x: 642, startPoint y: 292, endPoint x: 548, endPoint y: 313, distance: 95.9
click at [548, 313] on fg-read-more "My group leverages control theory along with systems biology, synthetic biology…" at bounding box center [623, 305] width 635 height 55
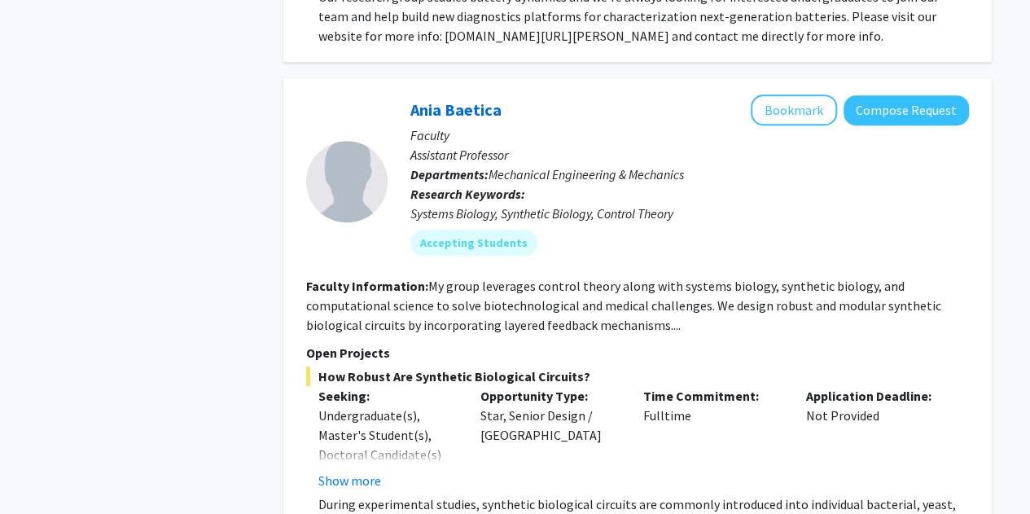
click at [591, 309] on fg-read-more "My group leverages control theory along with systems biology, synthetic biology…" at bounding box center [623, 305] width 635 height 55
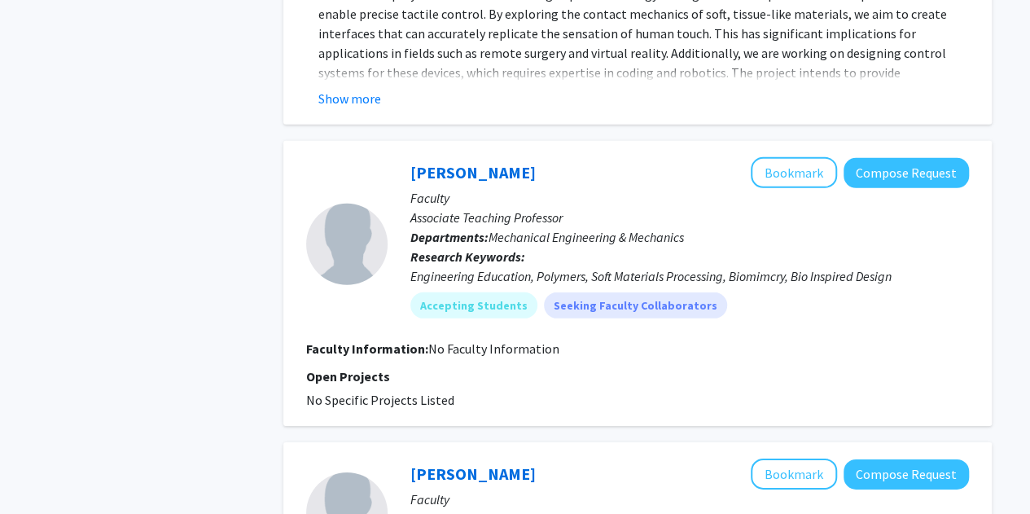
scroll to position [2395, 0]
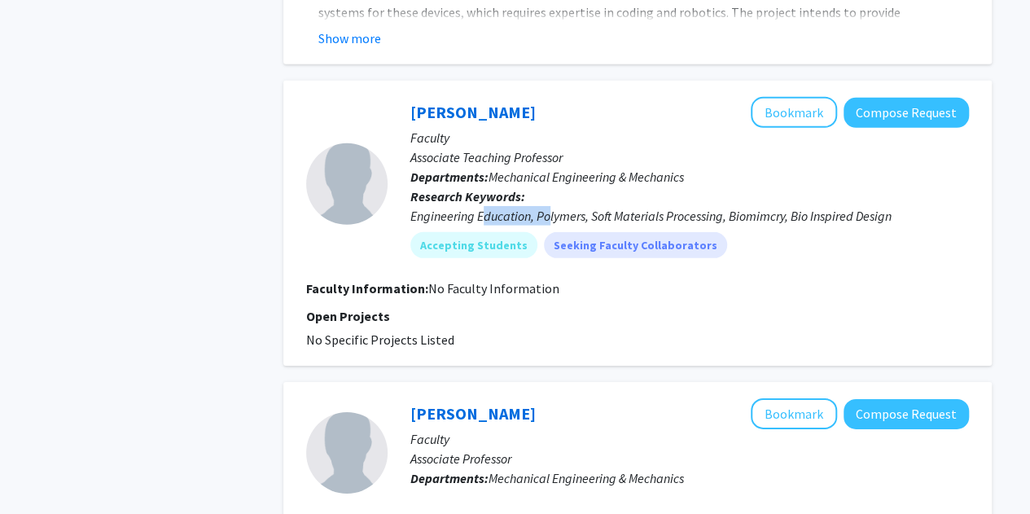
drag, startPoint x: 485, startPoint y: 211, endPoint x: 551, endPoint y: 213, distance: 65.2
click at [551, 213] on div "Engineering Education, Polymers, Soft Materials Processing, Biomimcry, Bio Insp…" at bounding box center [690, 216] width 559 height 20
click at [593, 214] on div "Engineering Education, Polymers, Soft Materials Processing, Biomimcry, Bio Insp…" at bounding box center [690, 216] width 559 height 20
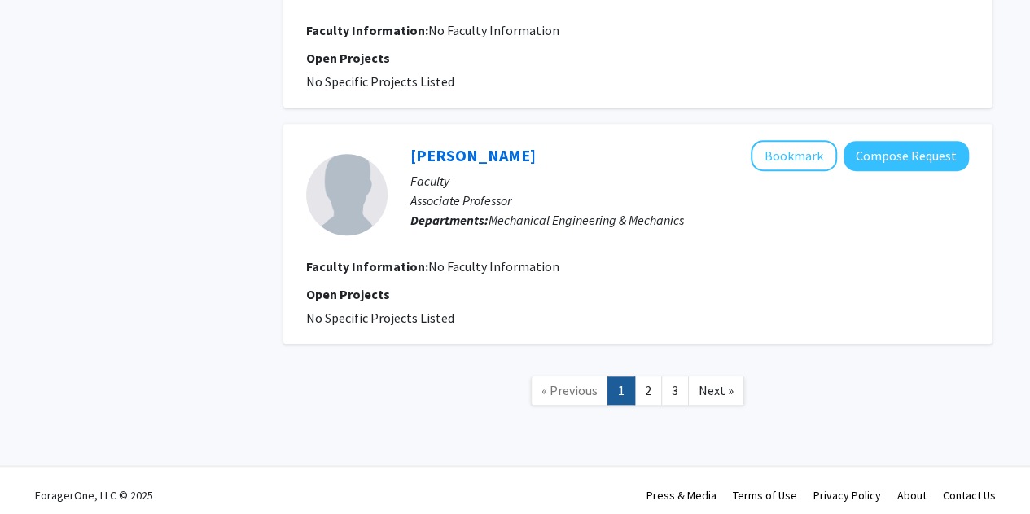
scroll to position [3638, 0]
click at [670, 386] on link "3" at bounding box center [675, 389] width 28 height 29
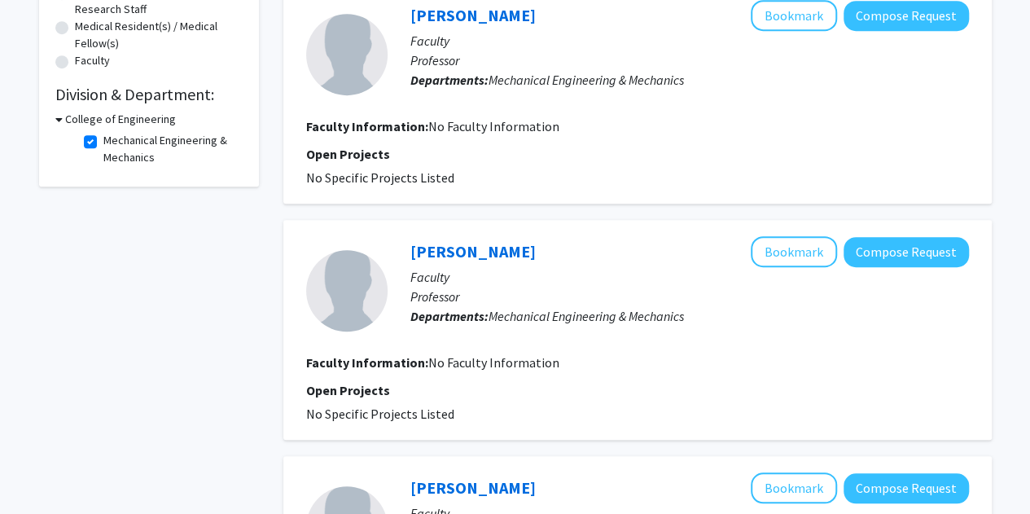
scroll to position [759, 0]
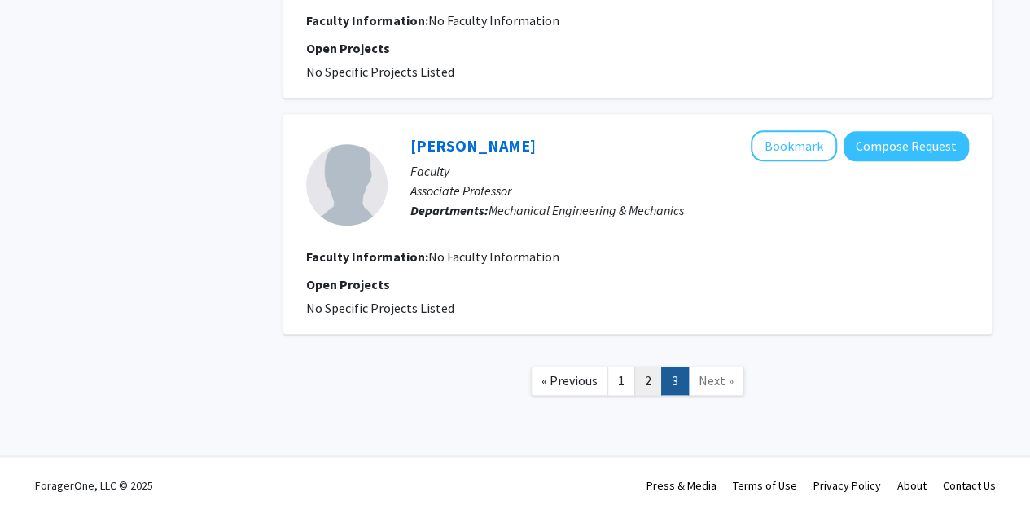
click at [640, 387] on link "2" at bounding box center [649, 381] width 28 height 29
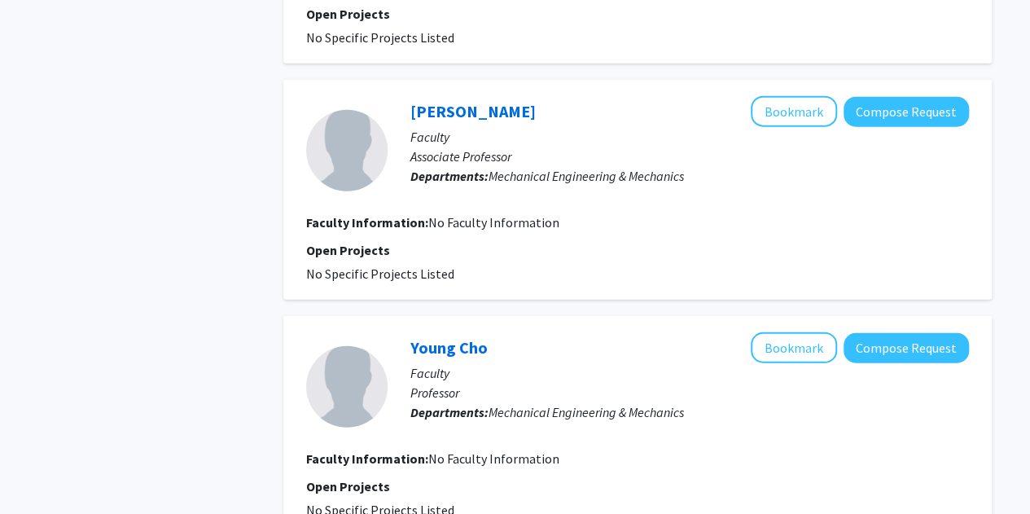
scroll to position [2176, 0]
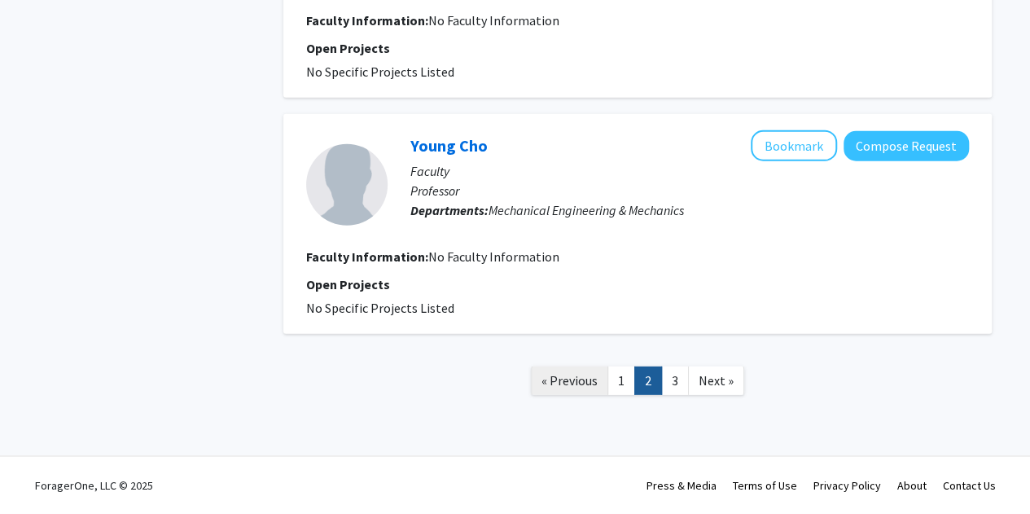
click at [567, 380] on span "« Previous" at bounding box center [570, 380] width 56 height 16
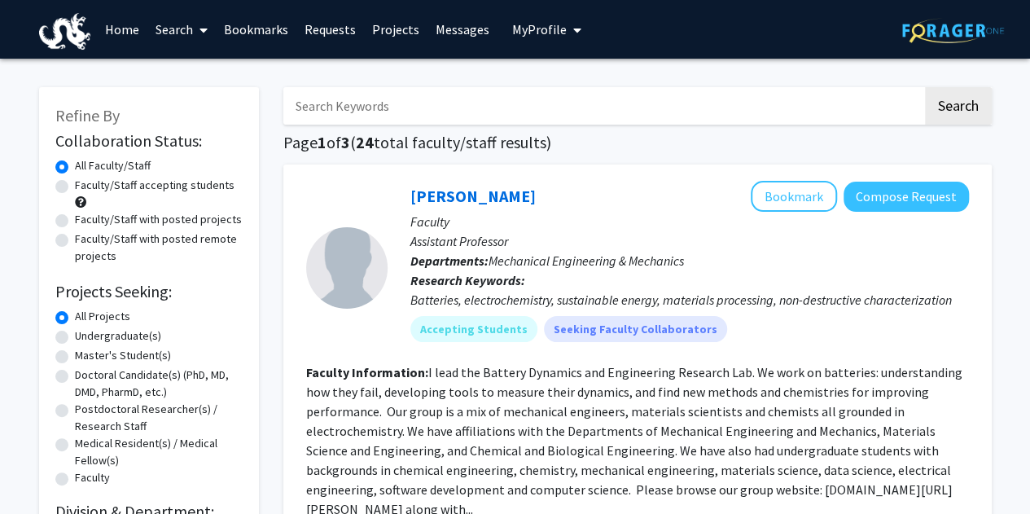
scroll to position [298, 0]
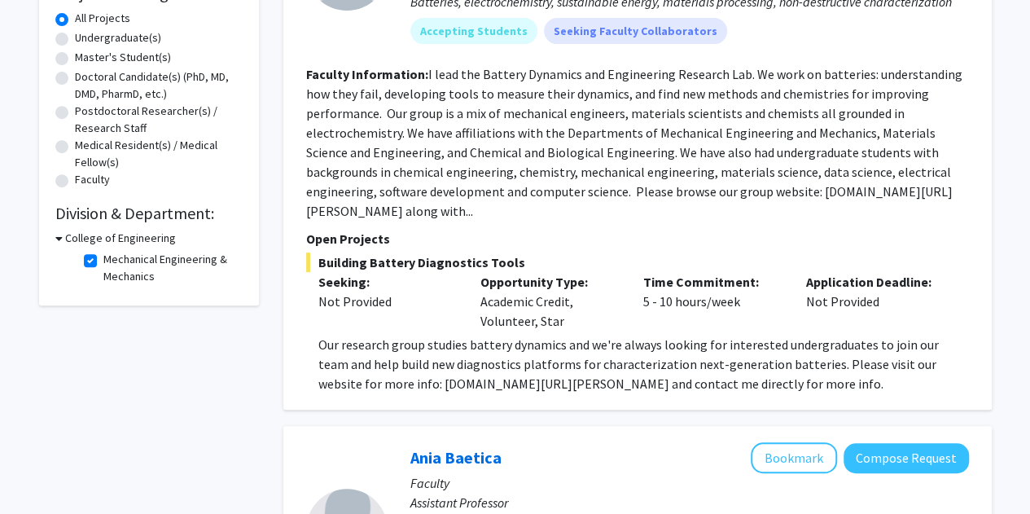
click at [103, 261] on label "Mechanical Engineering & Mechanics" at bounding box center [170, 268] width 135 height 34
click at [103, 261] on input "Mechanical Engineering & Mechanics" at bounding box center [108, 256] width 11 height 11
checkbox input "false"
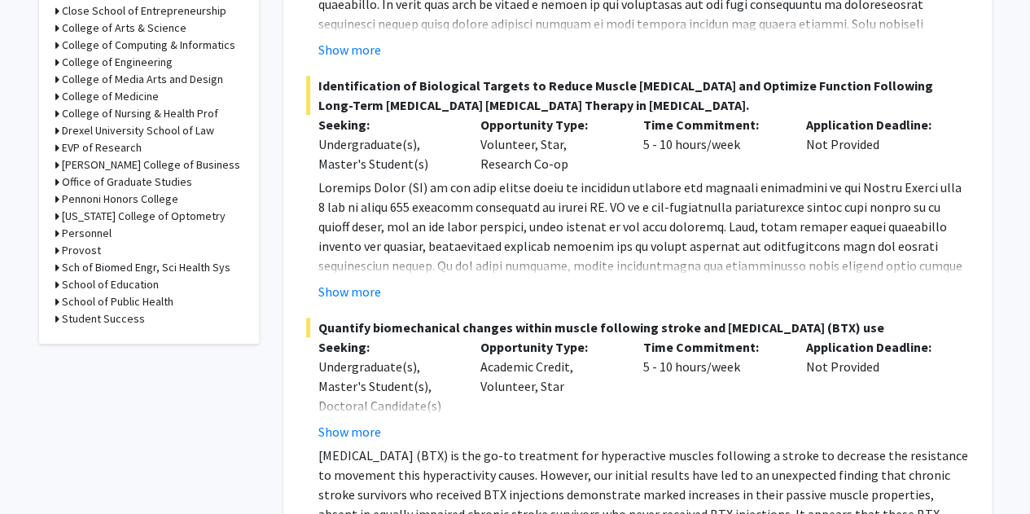
scroll to position [552, 0]
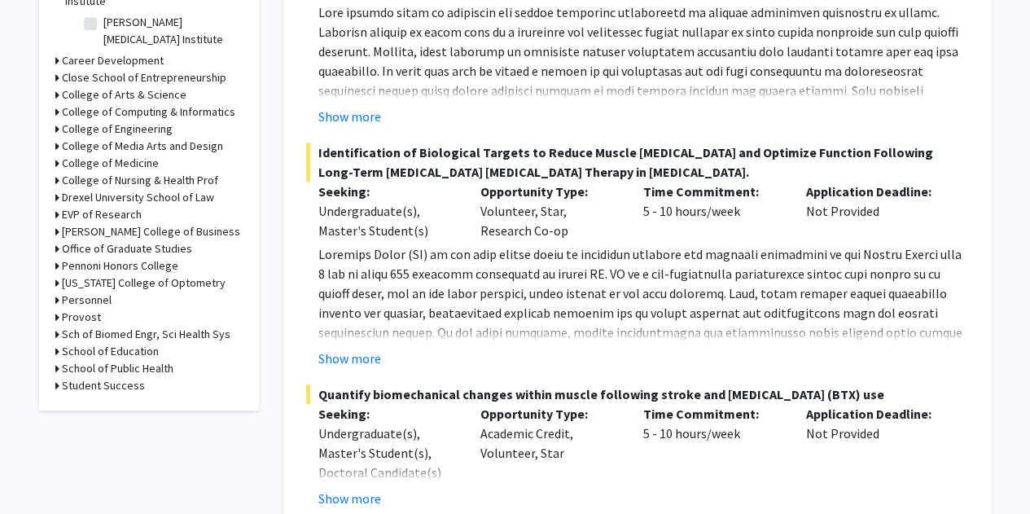
click at [99, 121] on h3 "College of Engineering" at bounding box center [117, 129] width 111 height 17
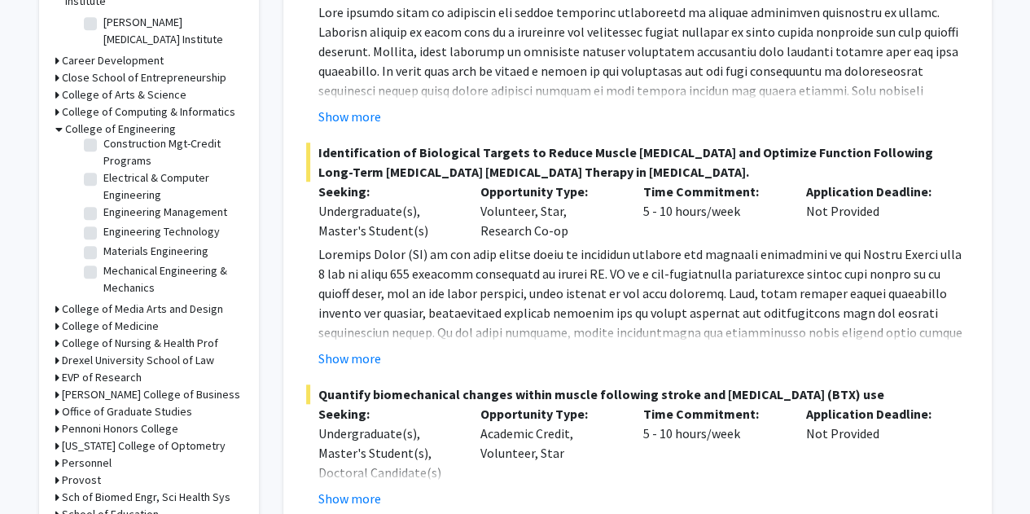
scroll to position [0, 0]
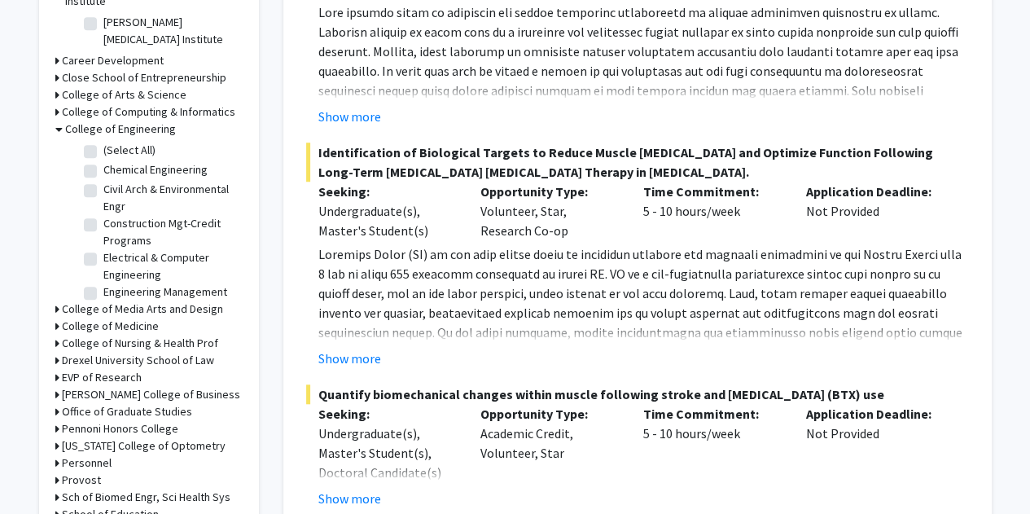
click at [103, 142] on label "(Select All)" at bounding box center [129, 150] width 52 height 17
click at [103, 142] on input "(Select All)" at bounding box center [108, 147] width 11 height 11
checkbox input "true"
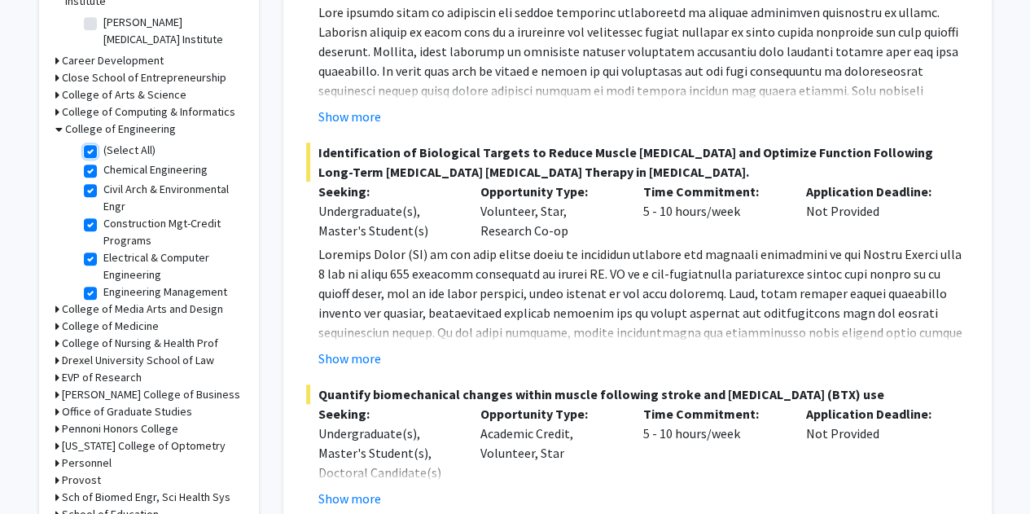
checkbox input "true"
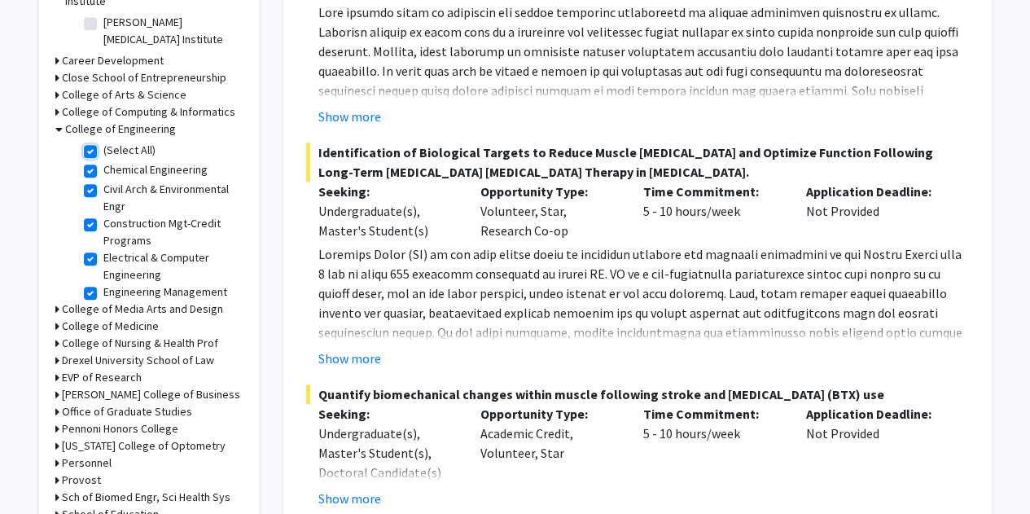
checkbox input "true"
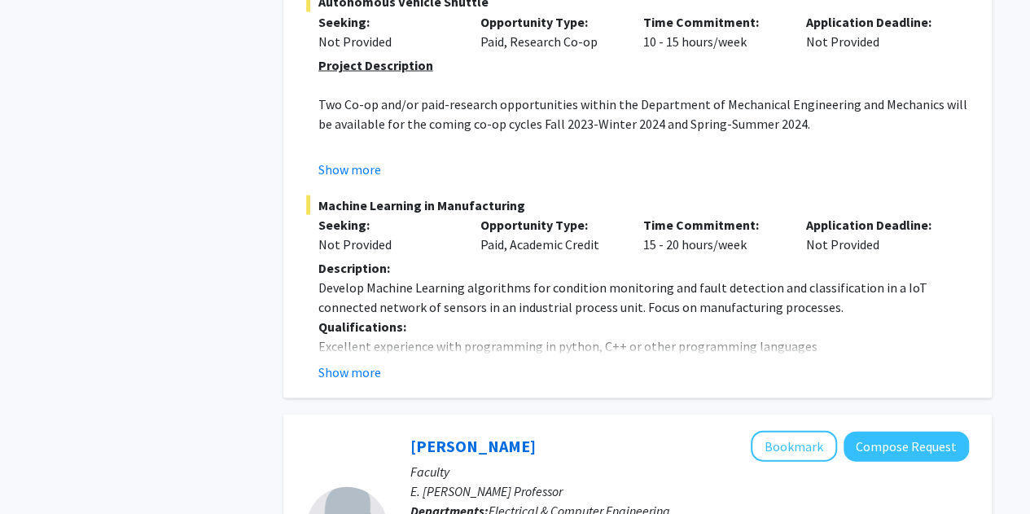
scroll to position [1522, 0]
click at [355, 371] on button "Show more" at bounding box center [349, 371] width 63 height 20
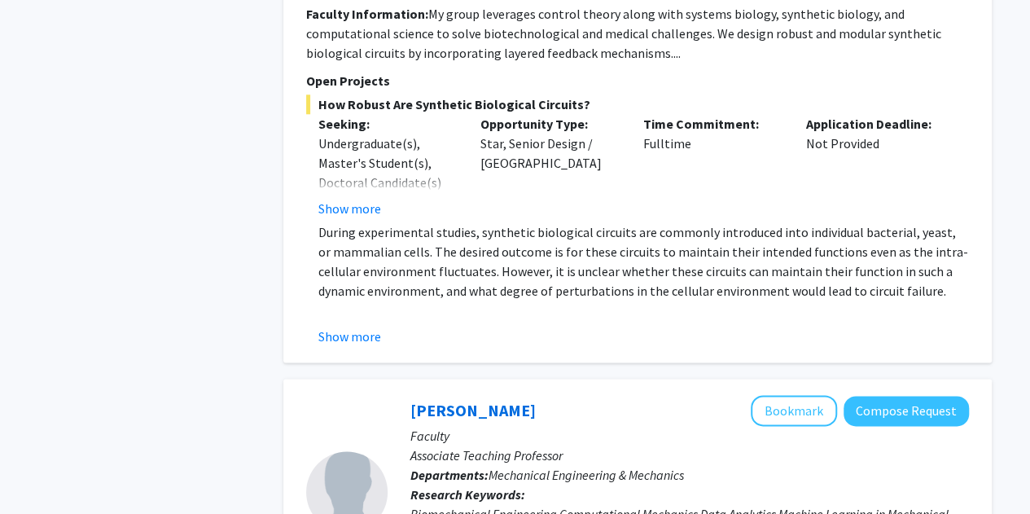
scroll to position [863, 0]
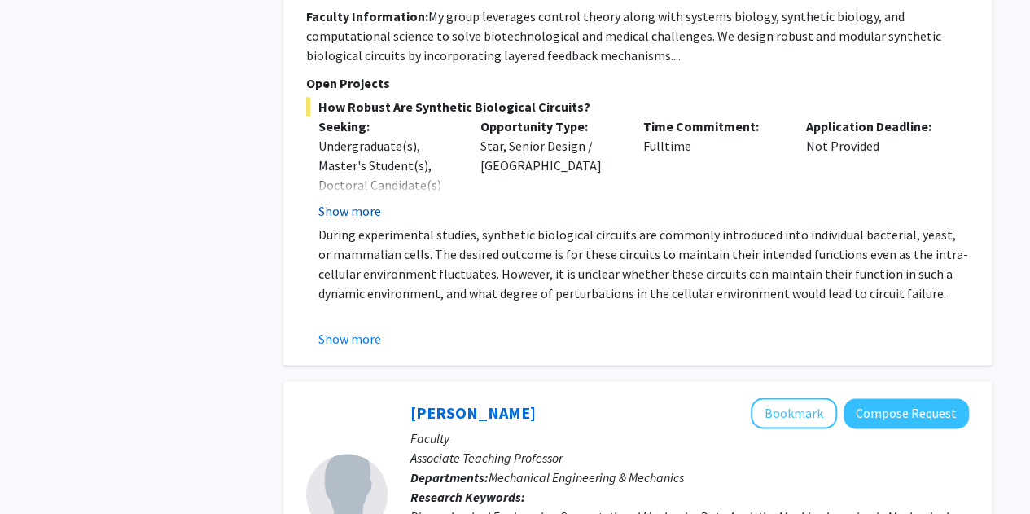
click at [360, 219] on button "Show more" at bounding box center [349, 211] width 63 height 20
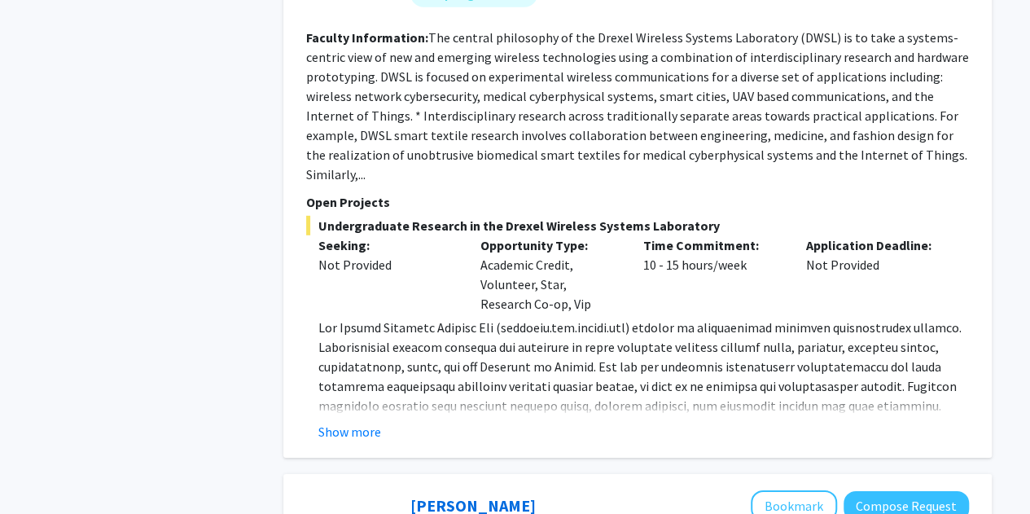
scroll to position [2302, 0]
click at [347, 421] on button "Show more" at bounding box center [349, 431] width 63 height 20
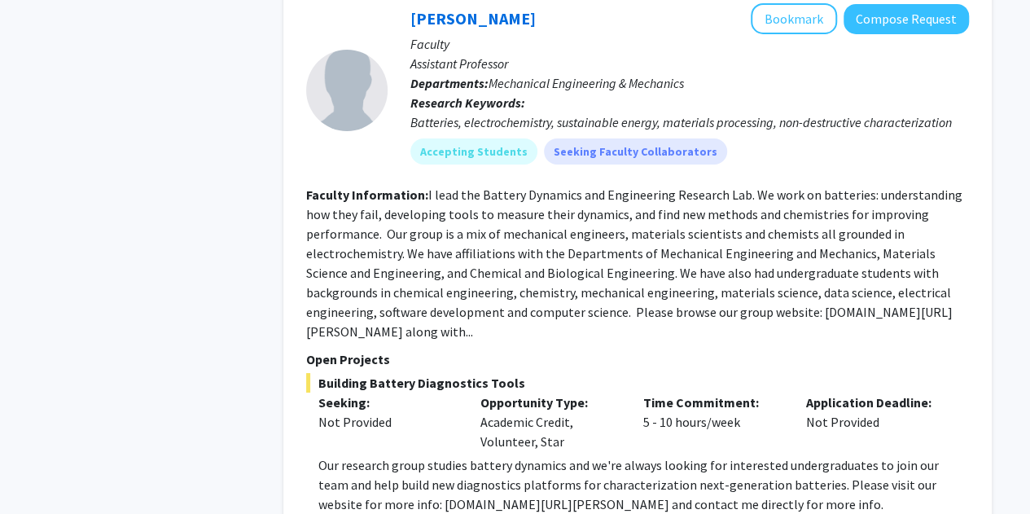
scroll to position [2902, 0]
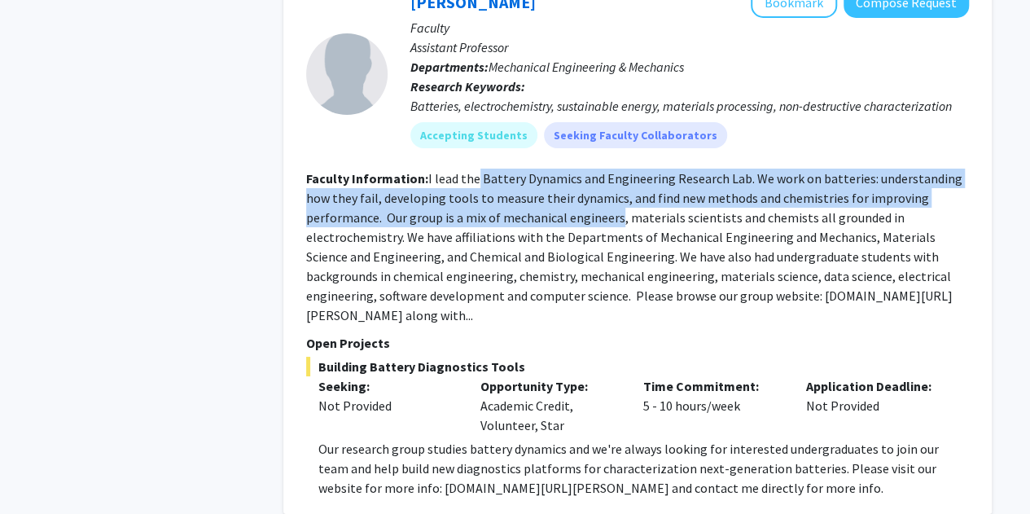
drag, startPoint x: 480, startPoint y: 151, endPoint x: 617, endPoint y: 199, distance: 145.5
click at [617, 199] on fg-read-more "I lead the Battery Dynamics and Engineering Research Lab. We work on batteries:…" at bounding box center [634, 246] width 656 height 153
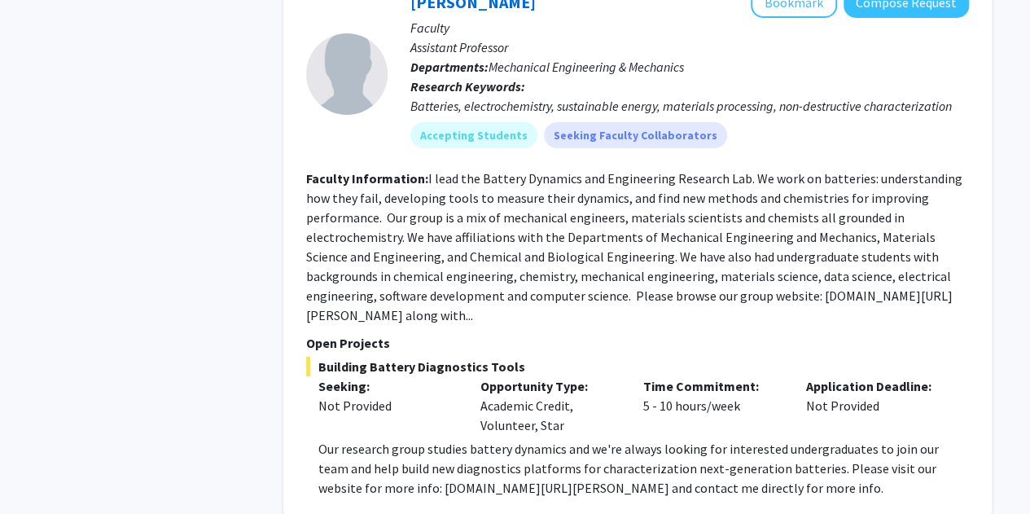
click at [587, 242] on fg-read-more "I lead the Battery Dynamics and Engineering Research Lab. We work on batteries:…" at bounding box center [634, 246] width 656 height 153
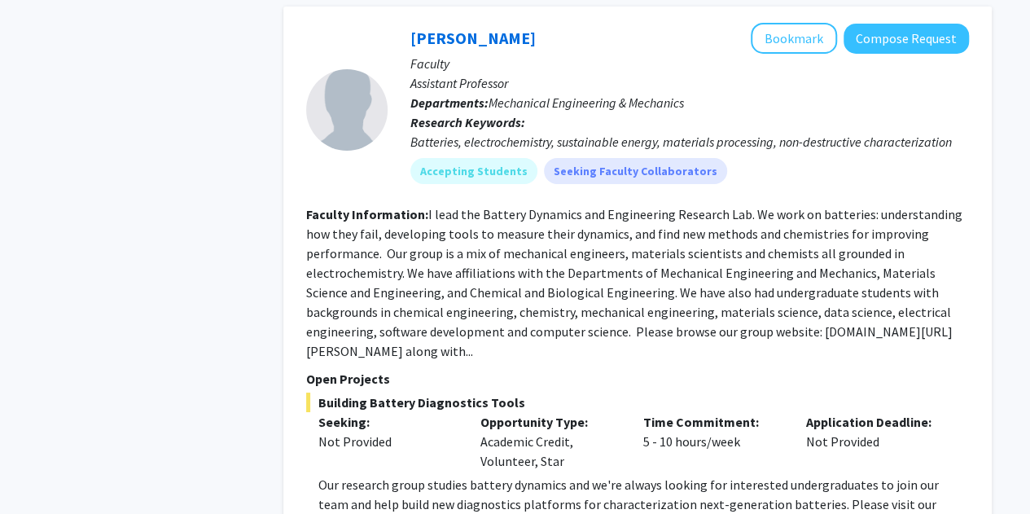
scroll to position [2878, 0]
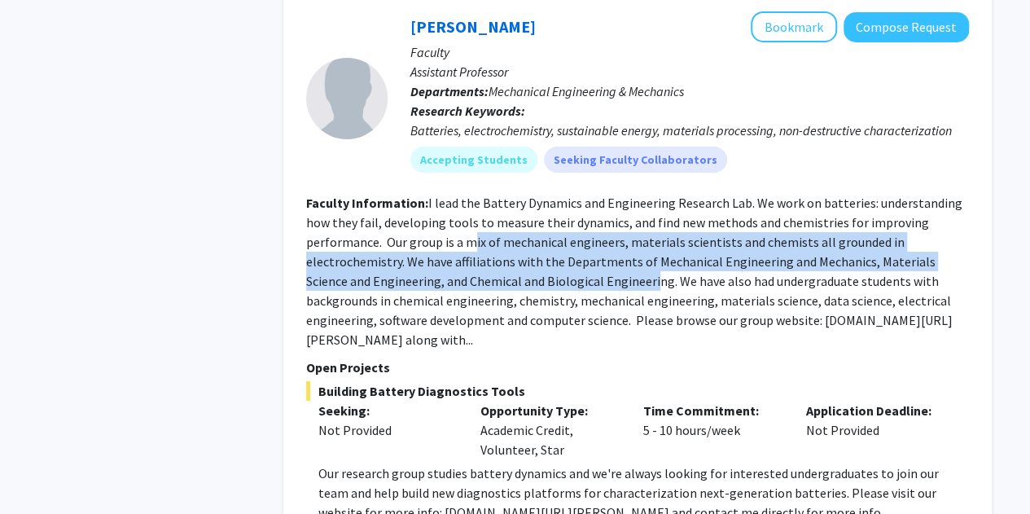
drag, startPoint x: 474, startPoint y: 224, endPoint x: 612, endPoint y: 254, distance: 140.9
click at [612, 254] on fg-read-more "I lead the Battery Dynamics and Engineering Research Lab. We work on batteries:…" at bounding box center [634, 271] width 656 height 153
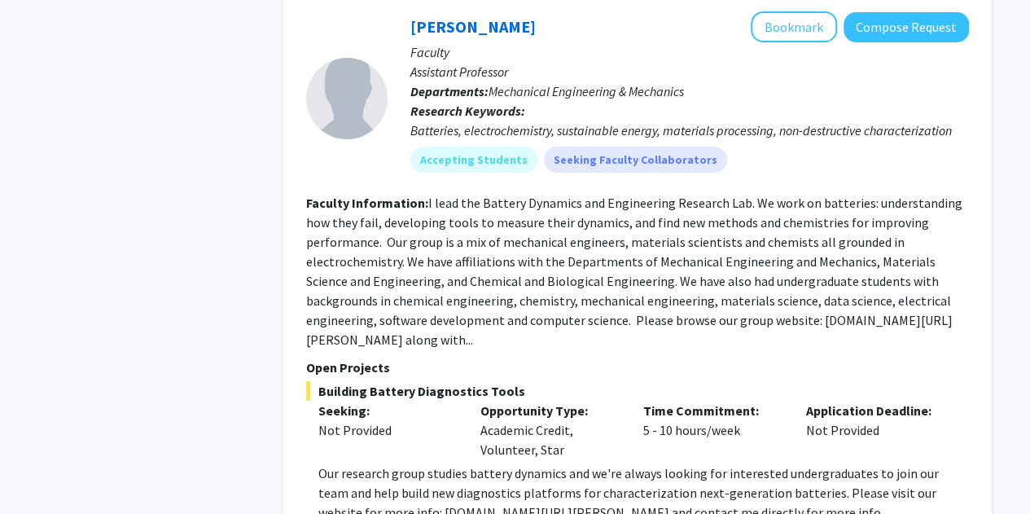
click at [660, 274] on fg-read-more "I lead the Battery Dynamics and Engineering Research Lab. We work on batteries:…" at bounding box center [634, 271] width 656 height 153
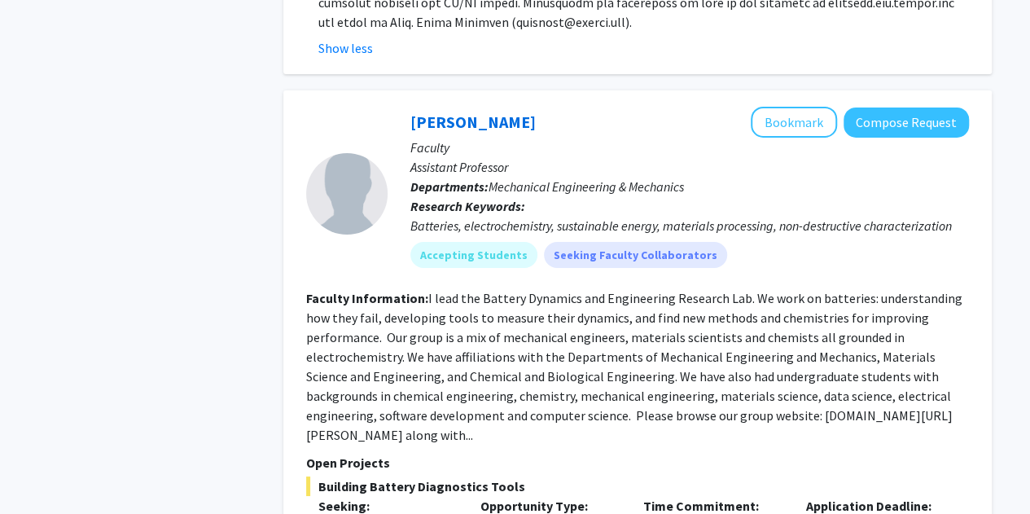
scroll to position [2782, 0]
click at [800, 108] on button "Bookmark" at bounding box center [794, 123] width 86 height 31
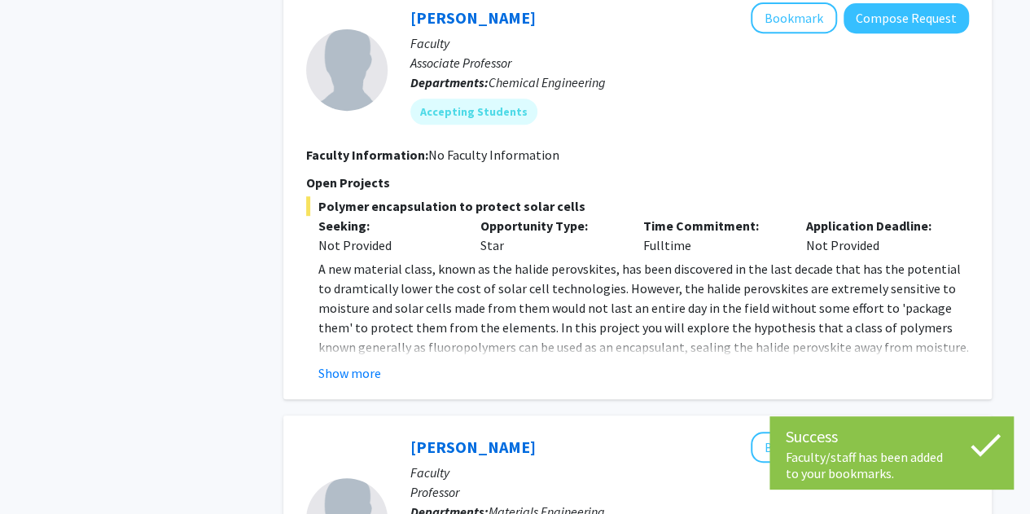
scroll to position [3447, 0]
click at [342, 340] on fg-read-more "A new material class, known as the halide perovskites, has been discovered in t…" at bounding box center [637, 320] width 663 height 124
click at [365, 362] on button "Show more" at bounding box center [349, 372] width 63 height 20
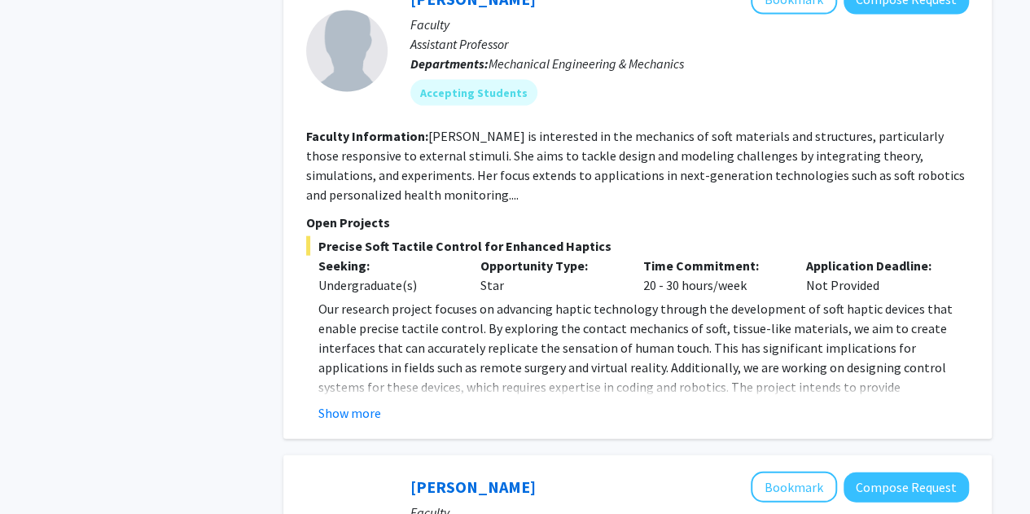
scroll to position [4910, 0]
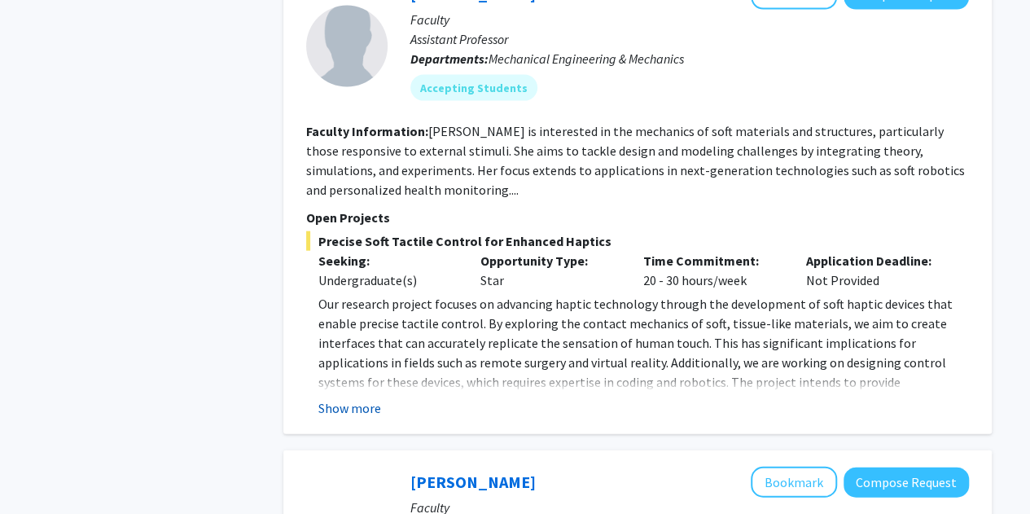
click at [351, 398] on button "Show more" at bounding box center [349, 408] width 63 height 20
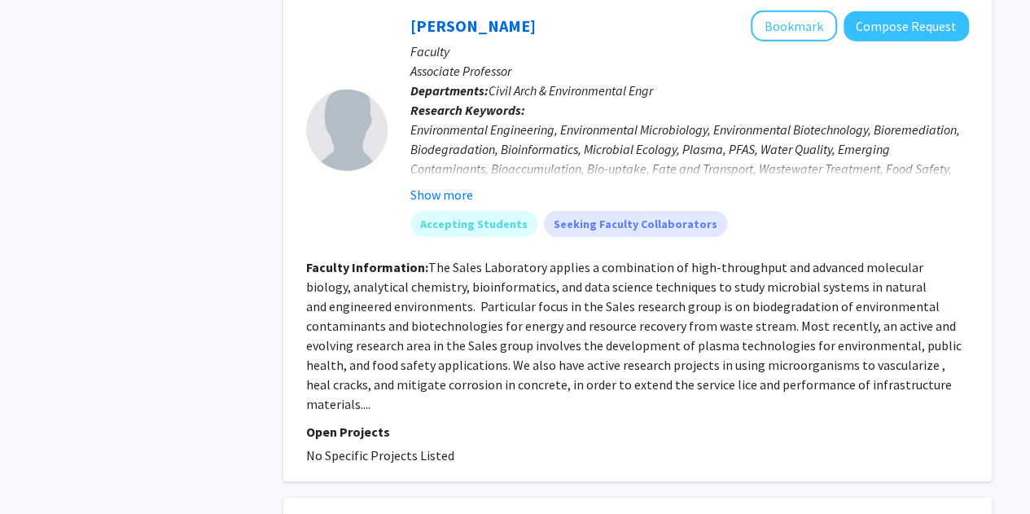
scroll to position [5381, 0]
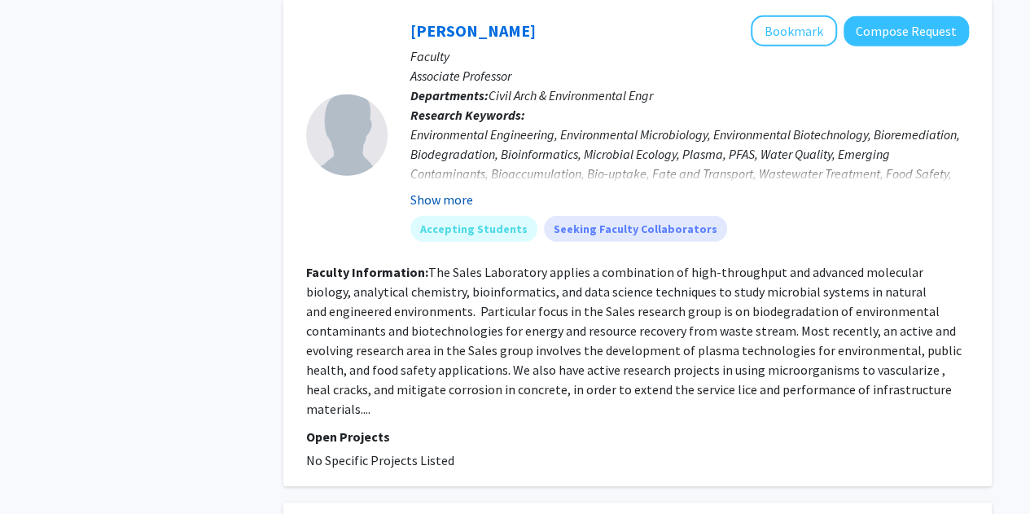
click at [466, 190] on button "Show more" at bounding box center [442, 200] width 63 height 20
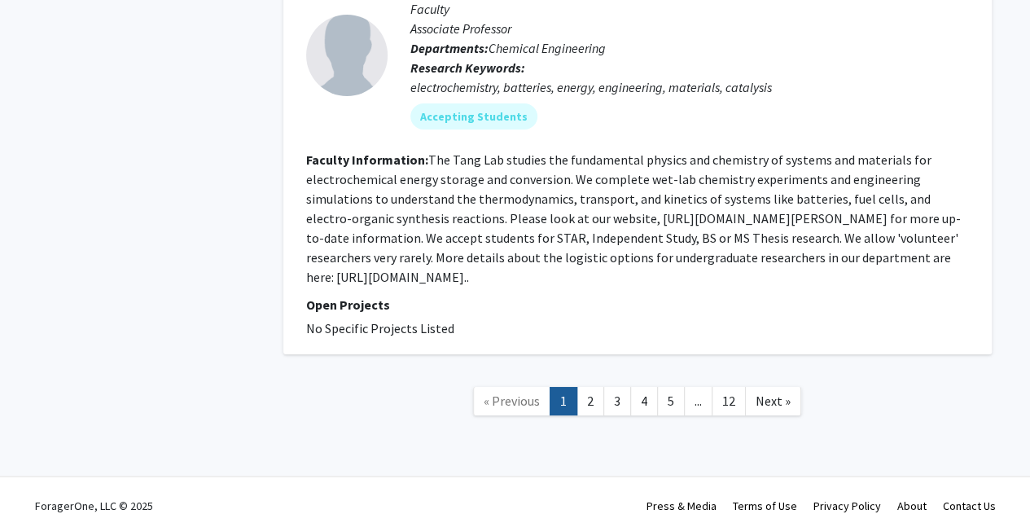
scroll to position [5952, 0]
click at [595, 386] on link "2" at bounding box center [591, 400] width 28 height 29
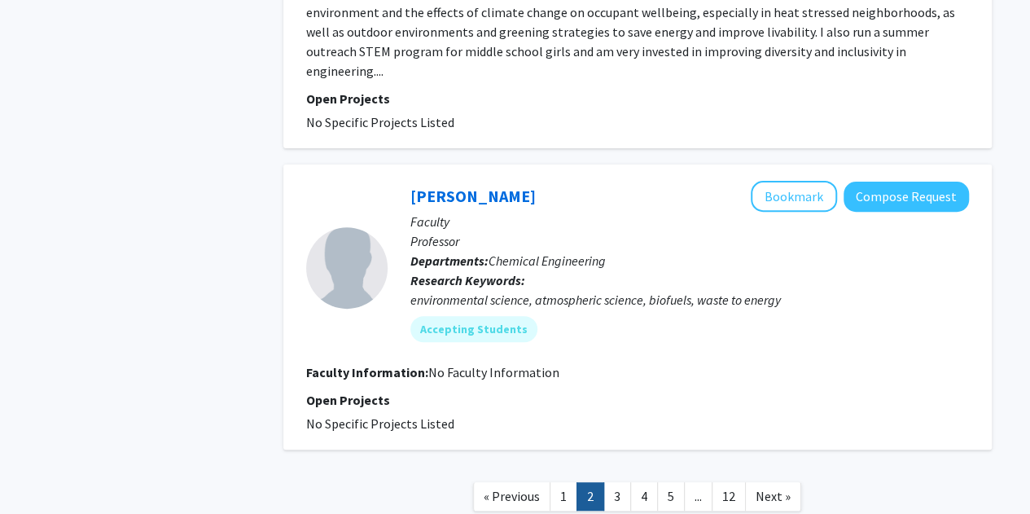
scroll to position [3280, 0]
click at [627, 481] on link "3" at bounding box center [618, 495] width 28 height 29
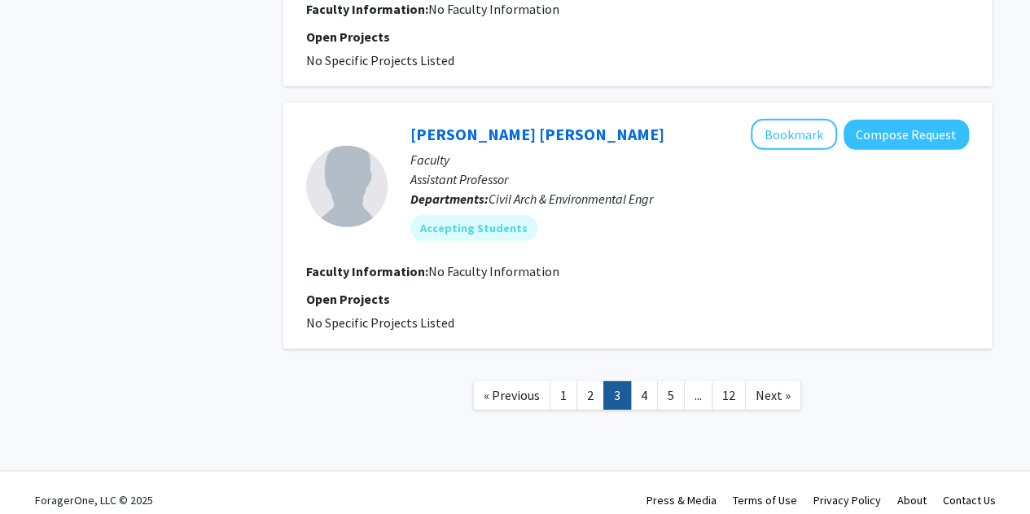
scroll to position [2423, 0]
click at [648, 397] on link "4" at bounding box center [644, 394] width 28 height 29
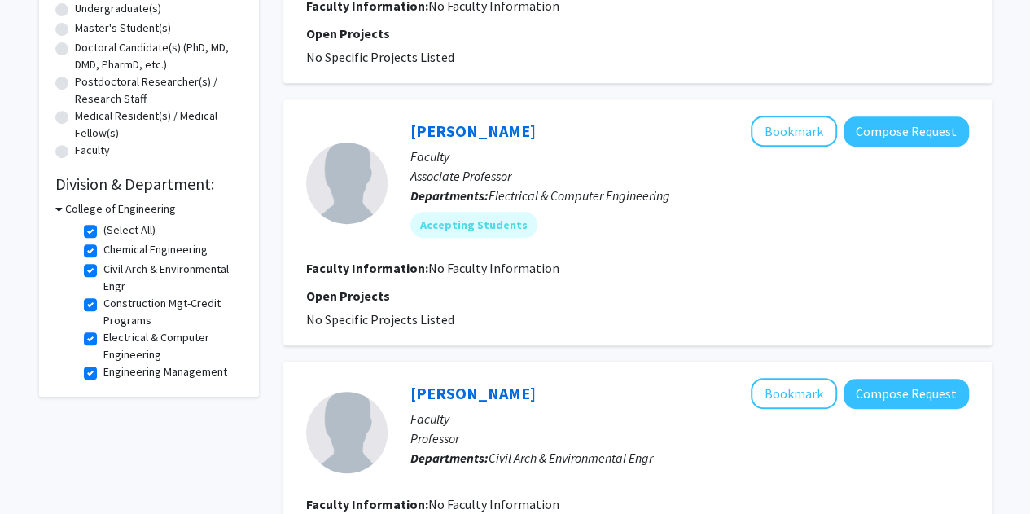
scroll to position [327, 0]
click at [63, 208] on div "College of Engineering" at bounding box center [148, 209] width 187 height 17
click at [103, 232] on label "(Select All)" at bounding box center [129, 230] width 52 height 17
click at [103, 232] on input "(Select All)" at bounding box center [108, 227] width 11 height 11
checkbox input "false"
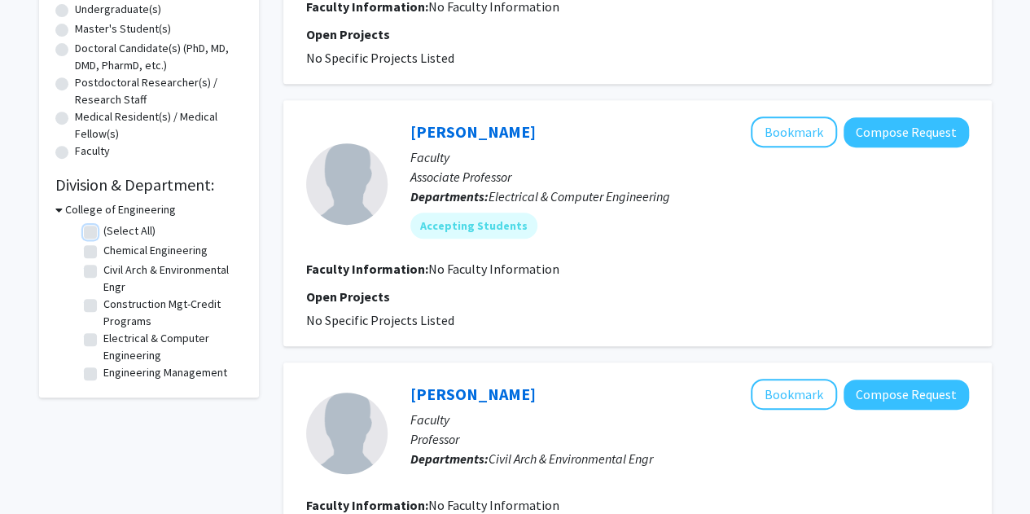
checkbox input "false"
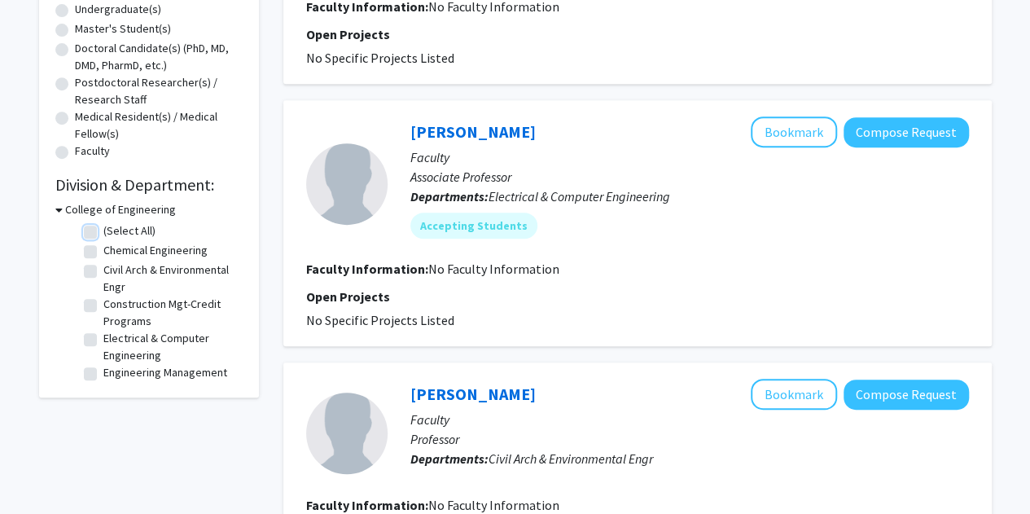
checkbox input "false"
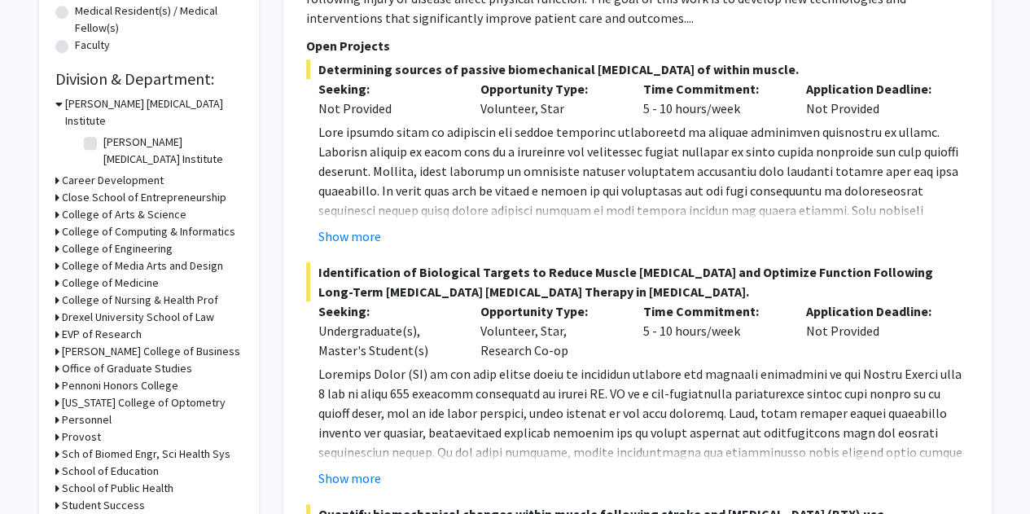
scroll to position [433, 0]
click at [122, 291] on h3 "College of Nursing & Health Prof" at bounding box center [140, 299] width 156 height 17
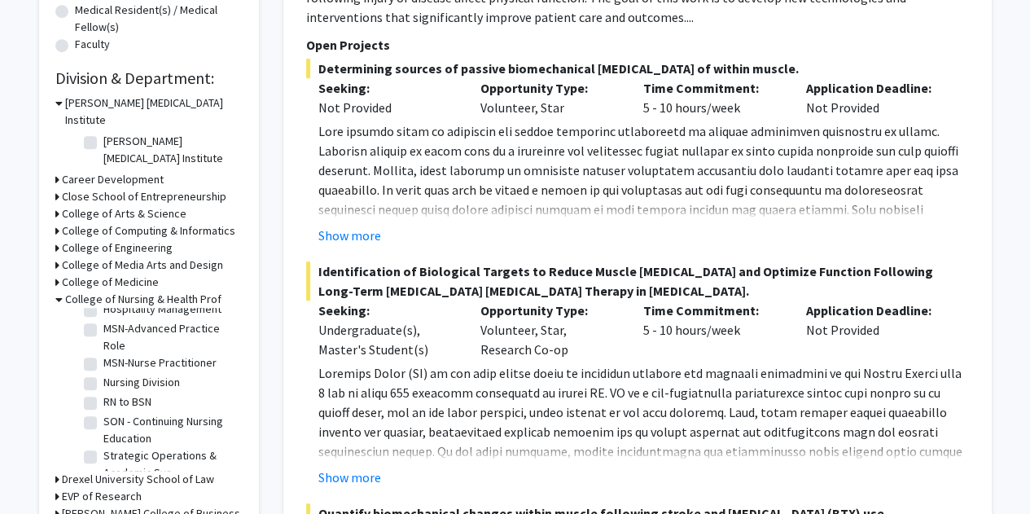
scroll to position [691, 0]
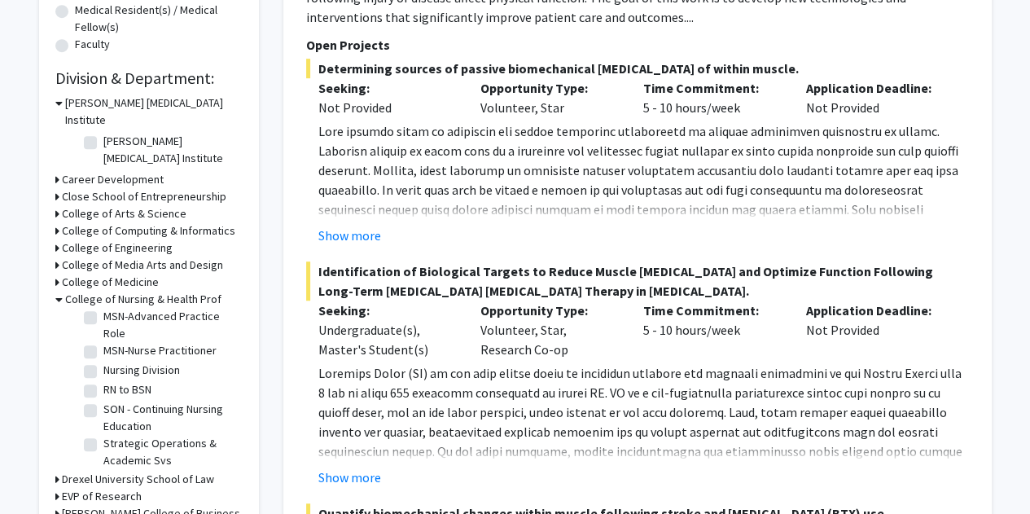
click at [123, 291] on h3 "College of Nursing & Health Prof" at bounding box center [143, 299] width 156 height 17
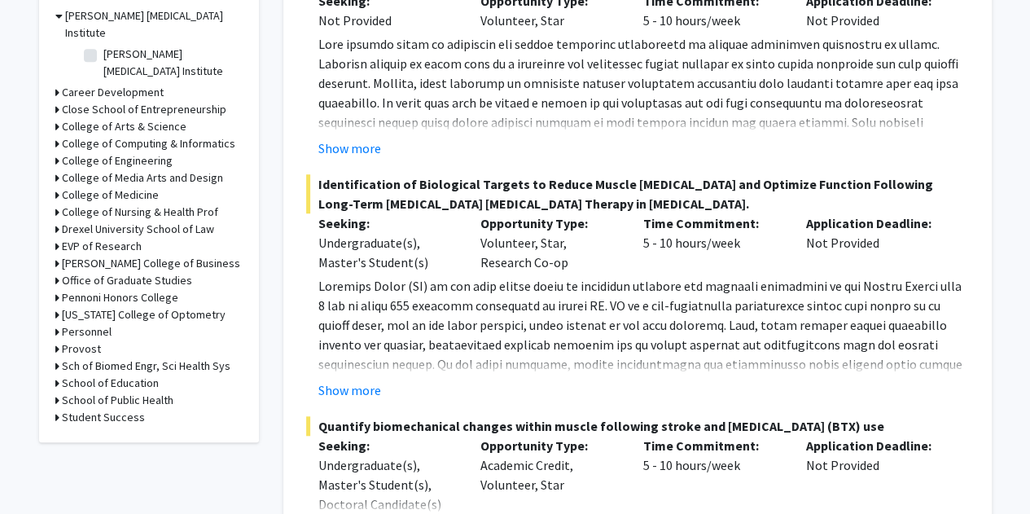
scroll to position [521, 0]
click at [73, 340] on h3 "Provost" at bounding box center [81, 348] width 39 height 17
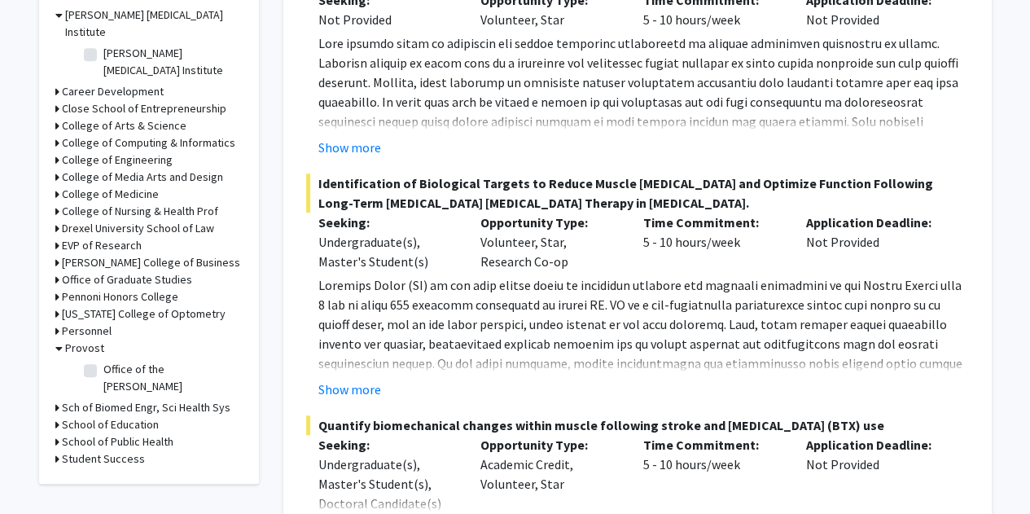
click at [75, 340] on h3 "Provost" at bounding box center [84, 348] width 39 height 17
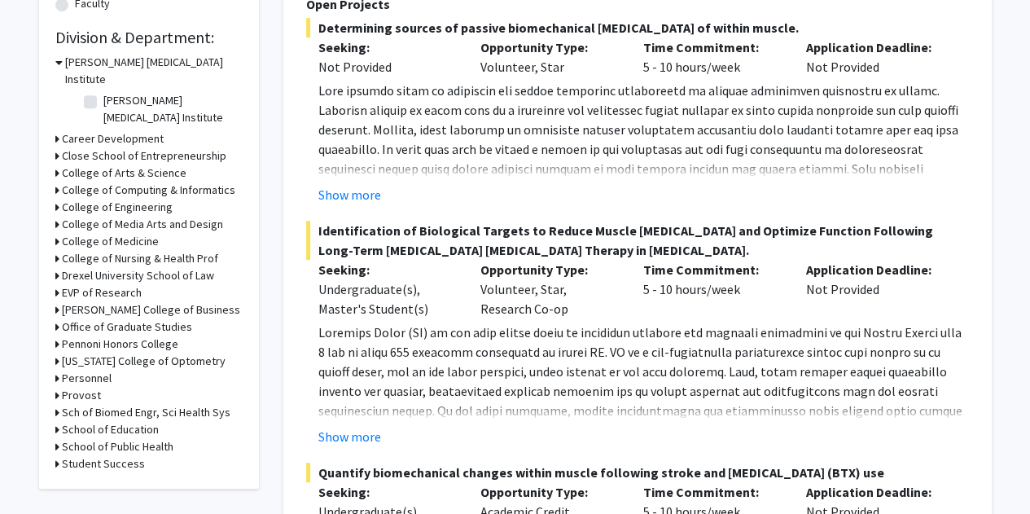
scroll to position [468, 0]
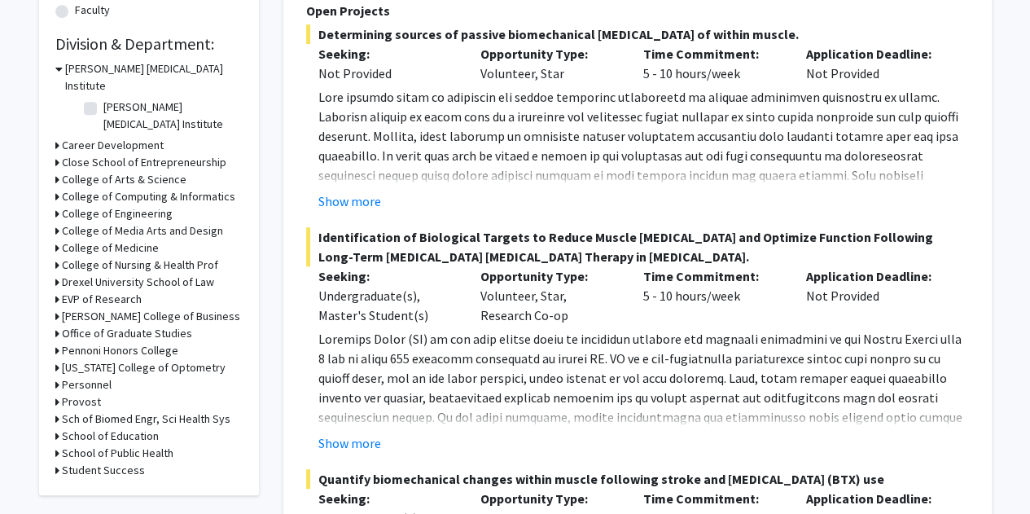
click at [125, 325] on h3 "Office of Graduate Studies" at bounding box center [127, 333] width 130 height 17
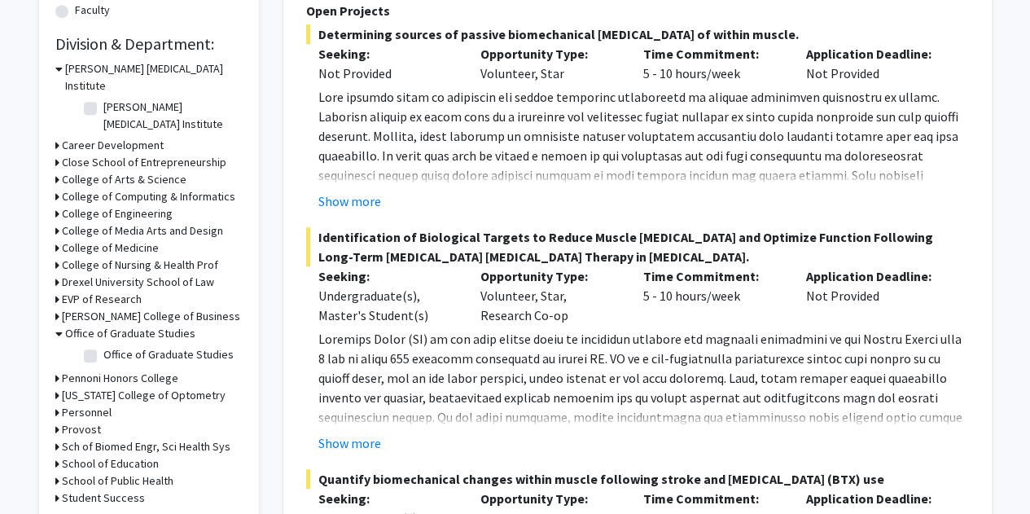
click at [108, 325] on h3 "Office of Graduate Studies" at bounding box center [130, 333] width 130 height 17
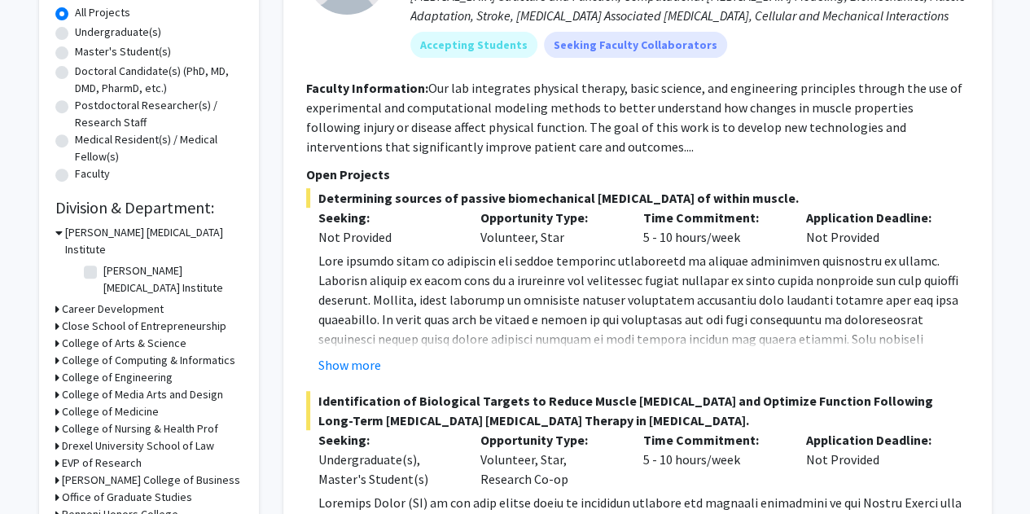
scroll to position [303, 0]
click at [62, 230] on div "[PERSON_NAME] [MEDICAL_DATA] Institute" at bounding box center [148, 242] width 187 height 34
click at [56, 232] on icon at bounding box center [58, 233] width 7 height 17
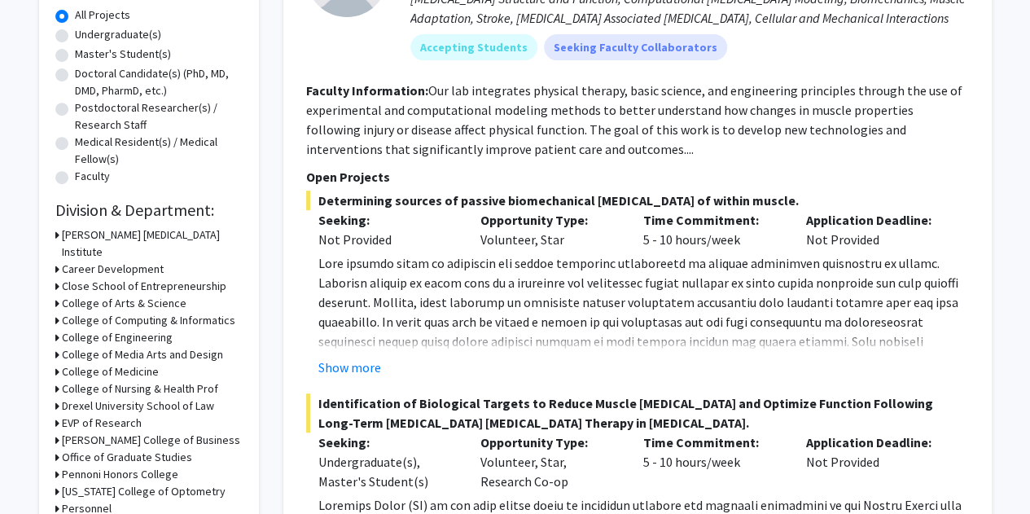
scroll to position [338, 0]
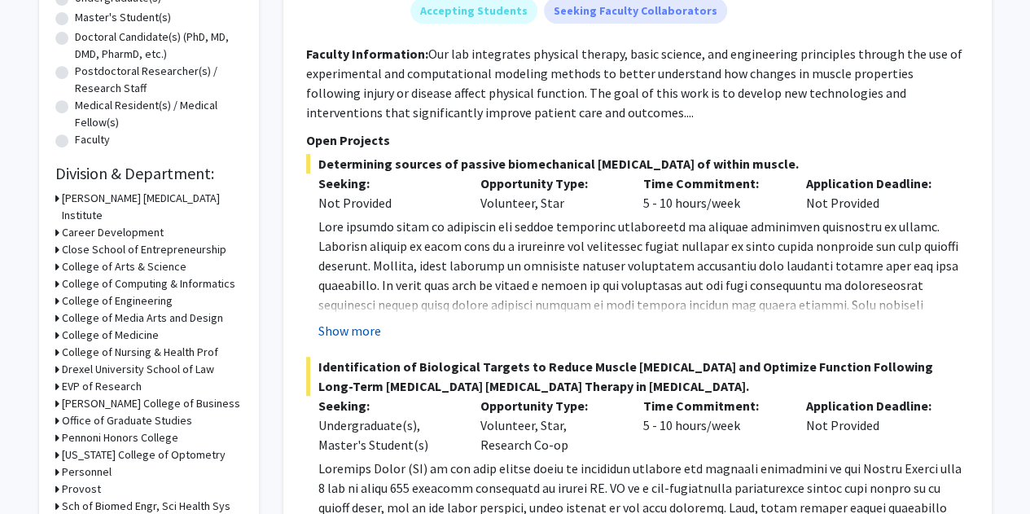
click at [366, 327] on button "Show more" at bounding box center [349, 331] width 63 height 20
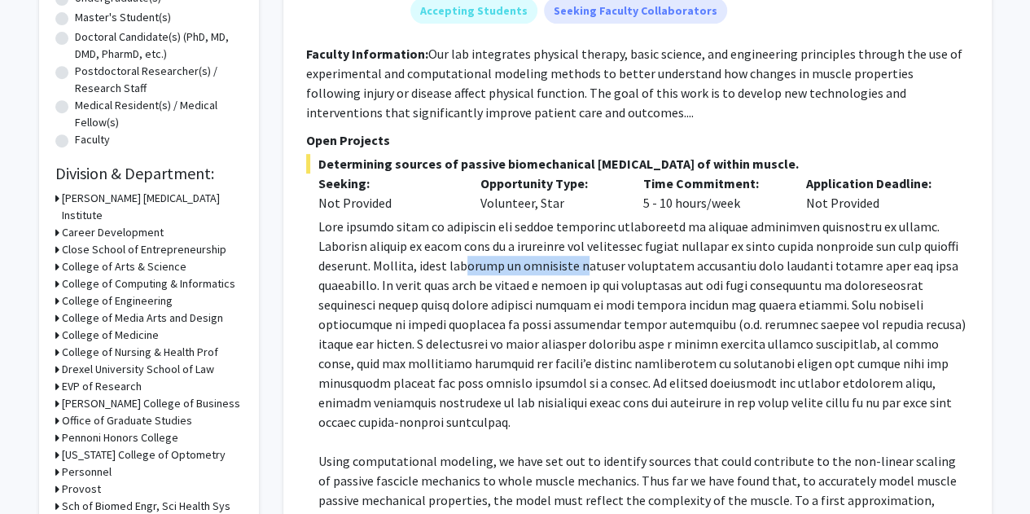
drag, startPoint x: 416, startPoint y: 256, endPoint x: 524, endPoint y: 265, distance: 107.9
click at [524, 265] on p at bounding box center [643, 324] width 651 height 215
click at [541, 263] on p at bounding box center [643, 324] width 651 height 215
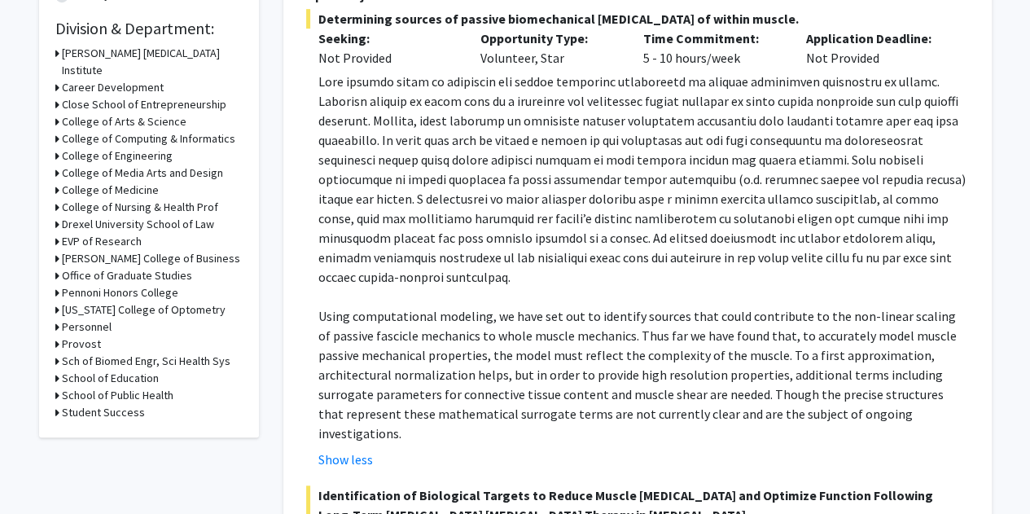
scroll to position [485, 0]
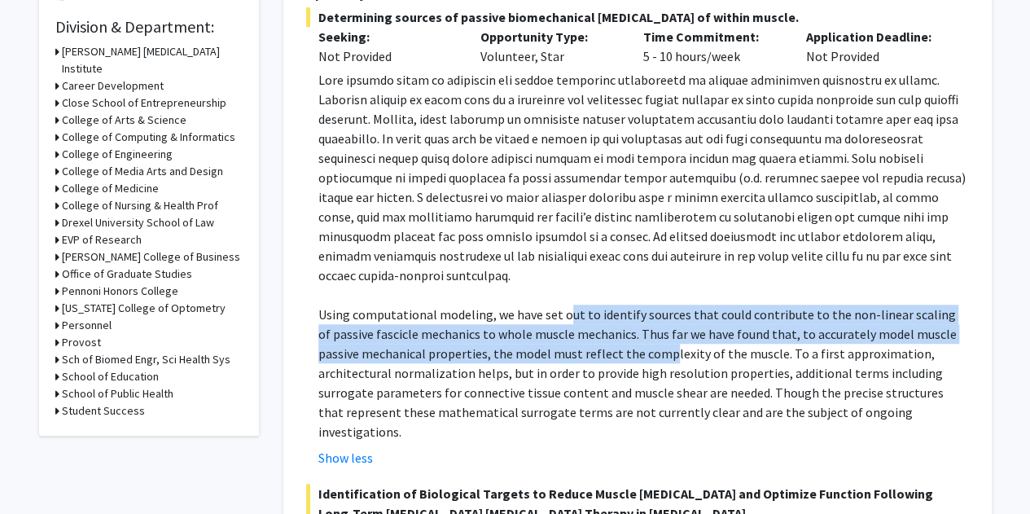
drag, startPoint x: 565, startPoint y: 291, endPoint x: 665, endPoint y: 327, distance: 105.6
click at [665, 327] on p "Using computational modeling, we have set out to identify sources that could co…" at bounding box center [643, 373] width 651 height 137
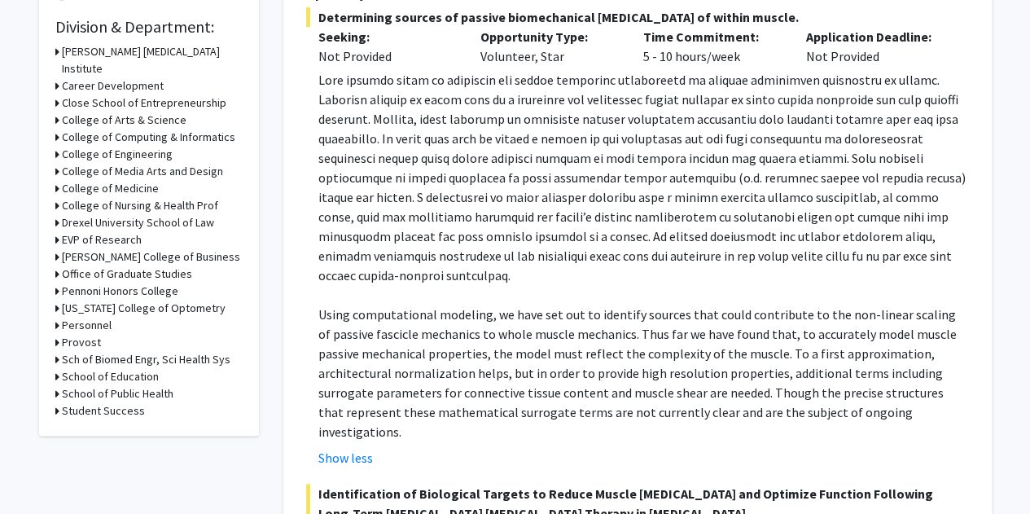
click at [700, 340] on p "Using computational modeling, we have set out to identify sources that could co…" at bounding box center [643, 373] width 651 height 137
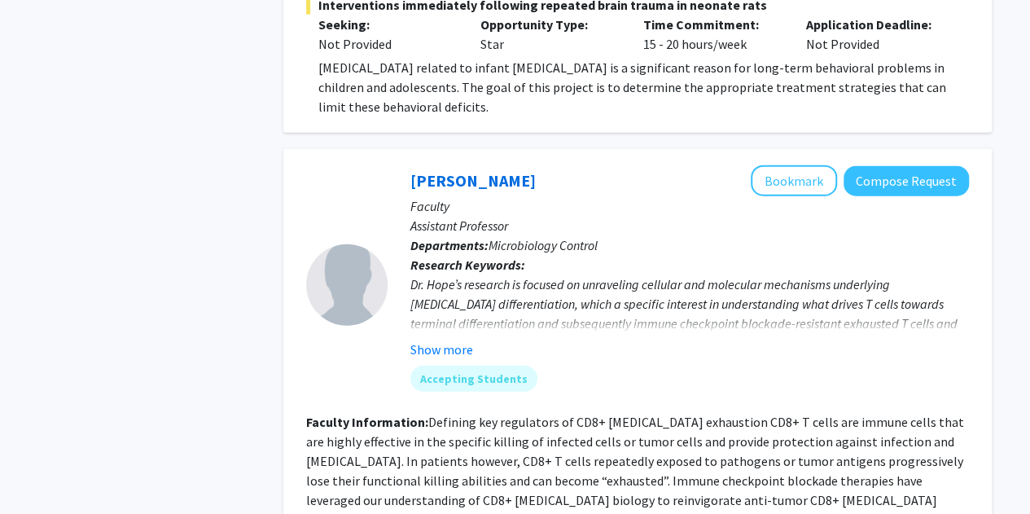
scroll to position [2044, 0]
click at [433, 339] on button "Show more" at bounding box center [442, 349] width 63 height 20
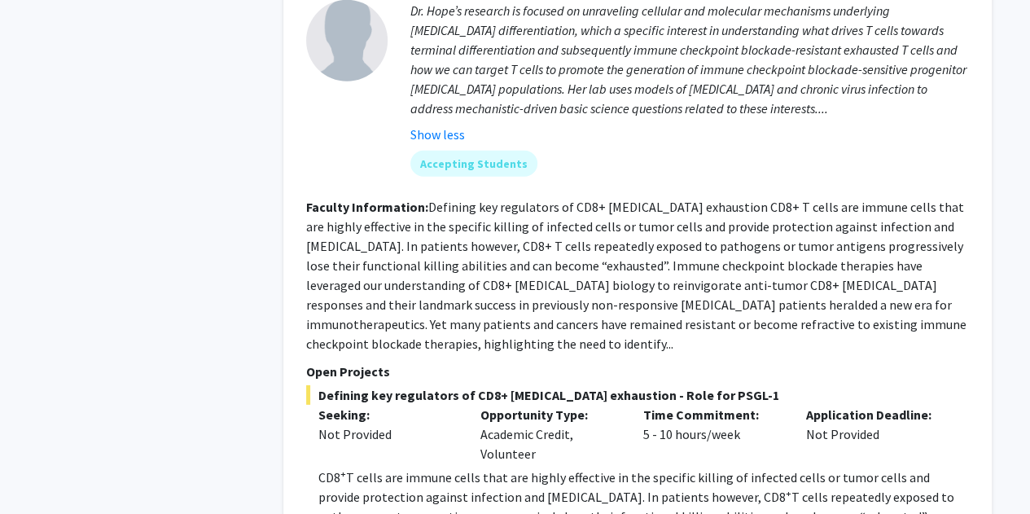
scroll to position [2329, 0]
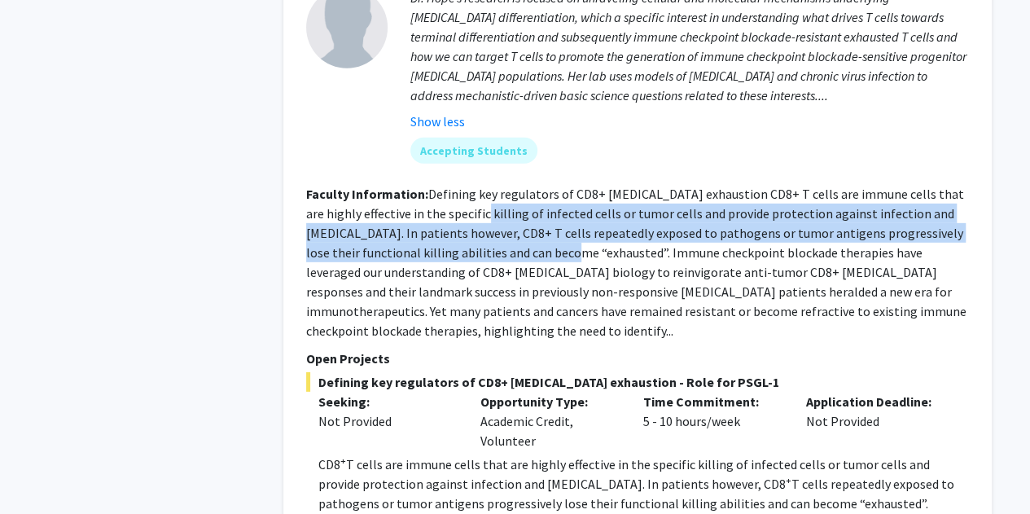
drag, startPoint x: 463, startPoint y: 152, endPoint x: 551, endPoint y: 191, distance: 96.3
click at [551, 191] on fg-read-more "Defining key regulators of CD8+ [MEDICAL_DATA] exhaustion CD8+ T cells are immu…" at bounding box center [636, 262] width 661 height 153
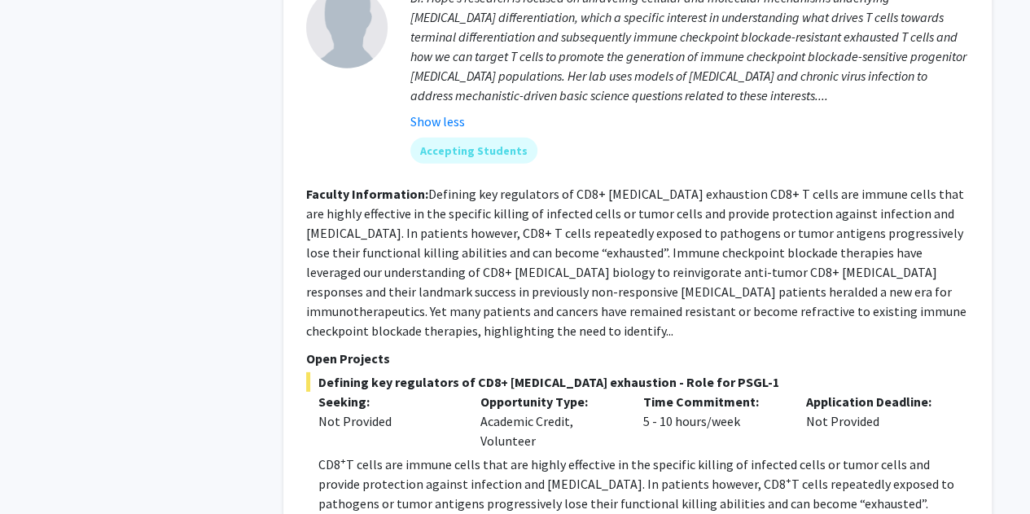
click at [572, 195] on fg-read-more "Defining key regulators of CD8+ [MEDICAL_DATA] exhaustion CD8+ T cells are immu…" at bounding box center [636, 262] width 661 height 153
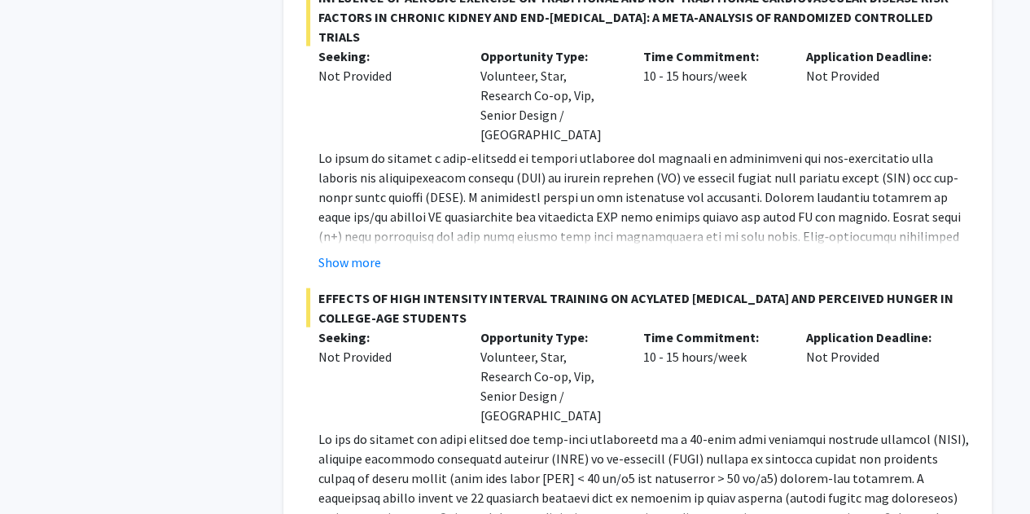
scroll to position [4857, 0]
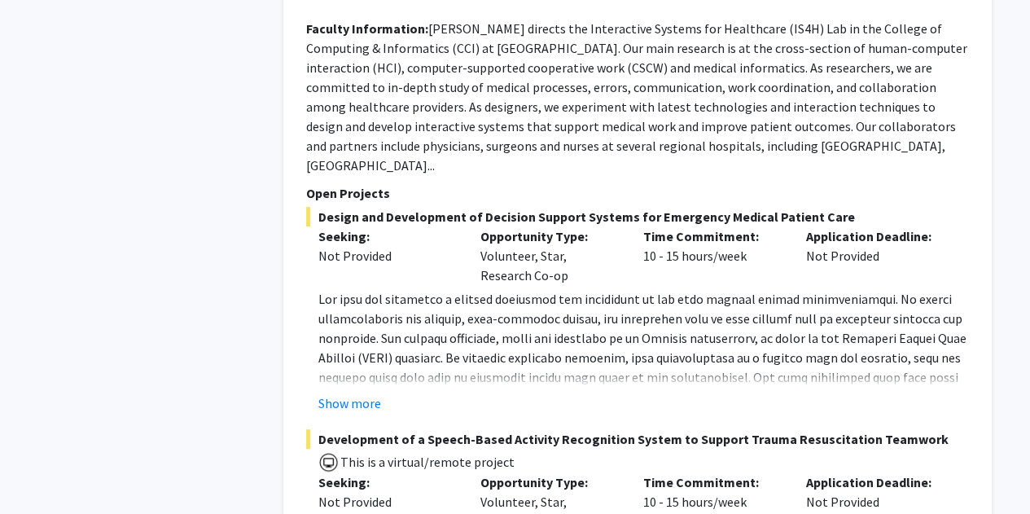
scroll to position [6498, 0]
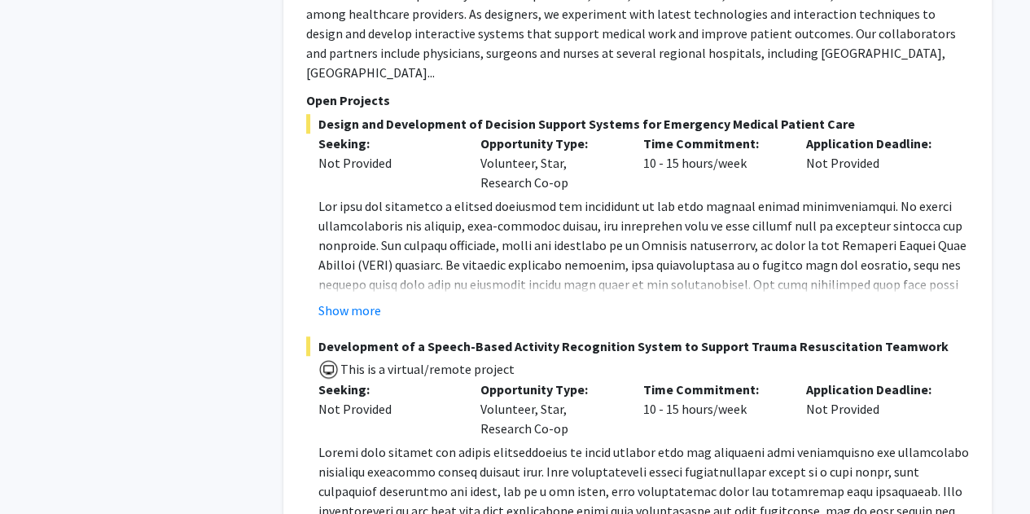
scroll to position [6592, 0]
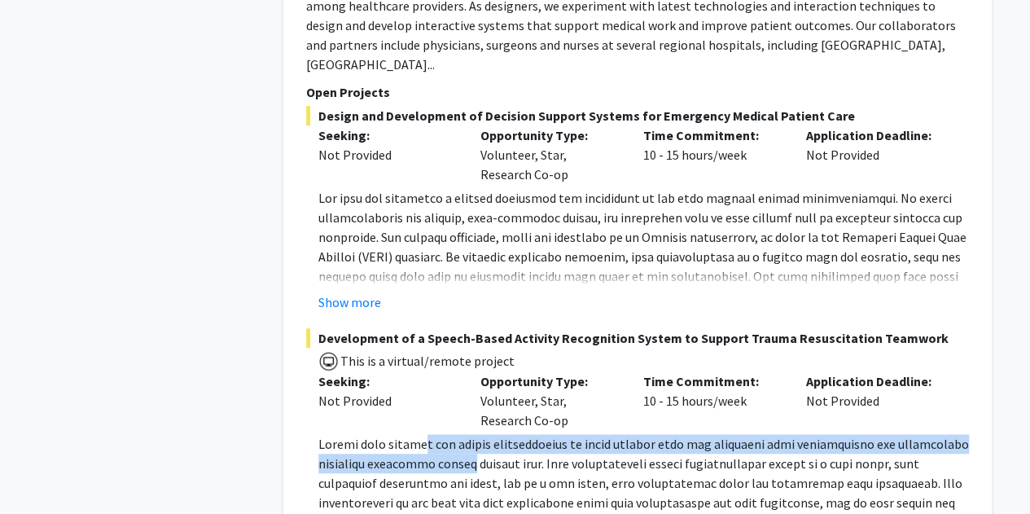
drag, startPoint x: 444, startPoint y: 248, endPoint x: 534, endPoint y: 261, distance: 91.5
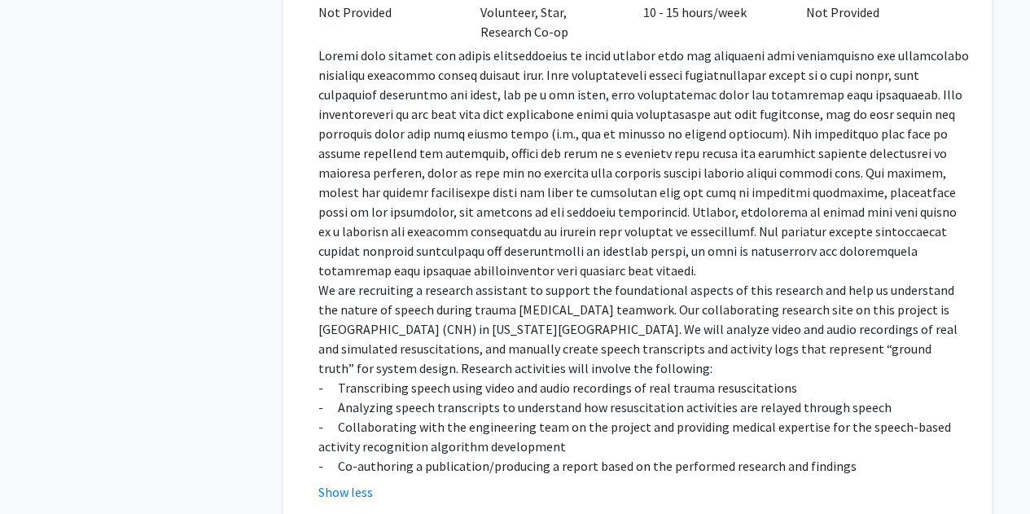
scroll to position [6978, 0]
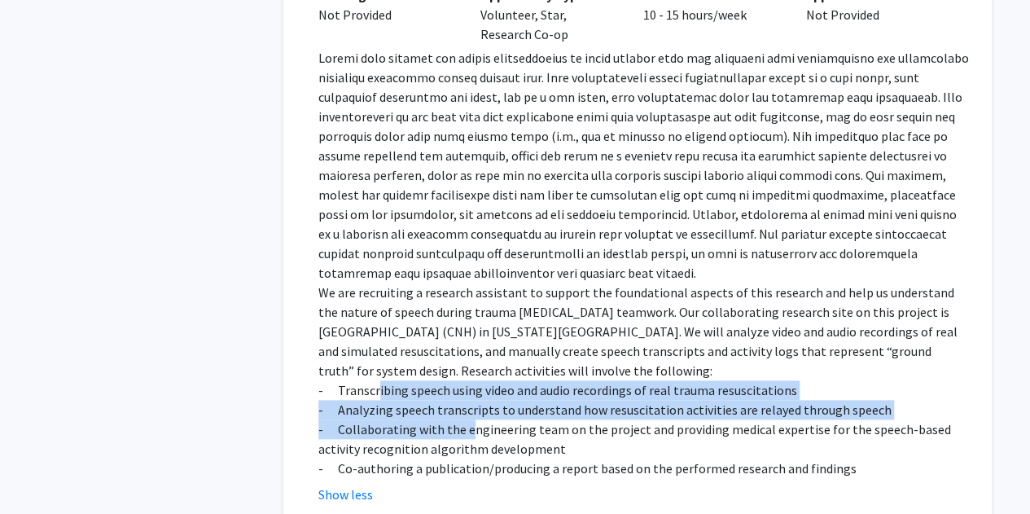
drag, startPoint x: 400, startPoint y: 204, endPoint x: 469, endPoint y: 229, distance: 73.7
click at [469, 229] on div "We are recruiting a research assistant to support the foundational aspects of t…" at bounding box center [643, 263] width 651 height 430
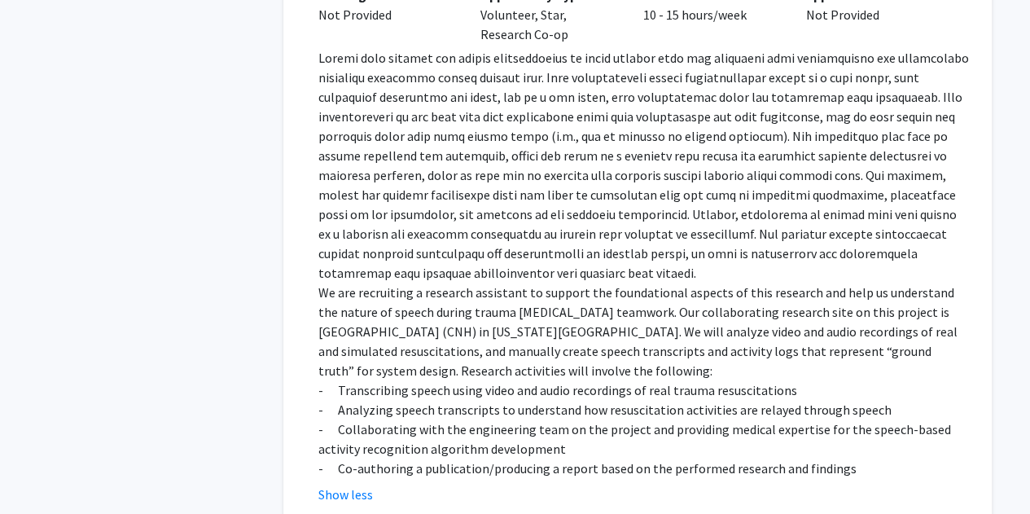
click at [486, 419] on p "- Collaborating with the engineering team on the project and providing medical …" at bounding box center [643, 438] width 651 height 39
drag, startPoint x: 363, startPoint y: 190, endPoint x: 482, endPoint y: 187, distance: 119.0
click at [482, 380] on p "- Transcribing speech using video and audio recordings of real trauma resuscita…" at bounding box center [643, 390] width 651 height 20
click at [490, 380] on p "- Transcribing speech using video and audio recordings of real trauma resuscita…" at bounding box center [643, 390] width 651 height 20
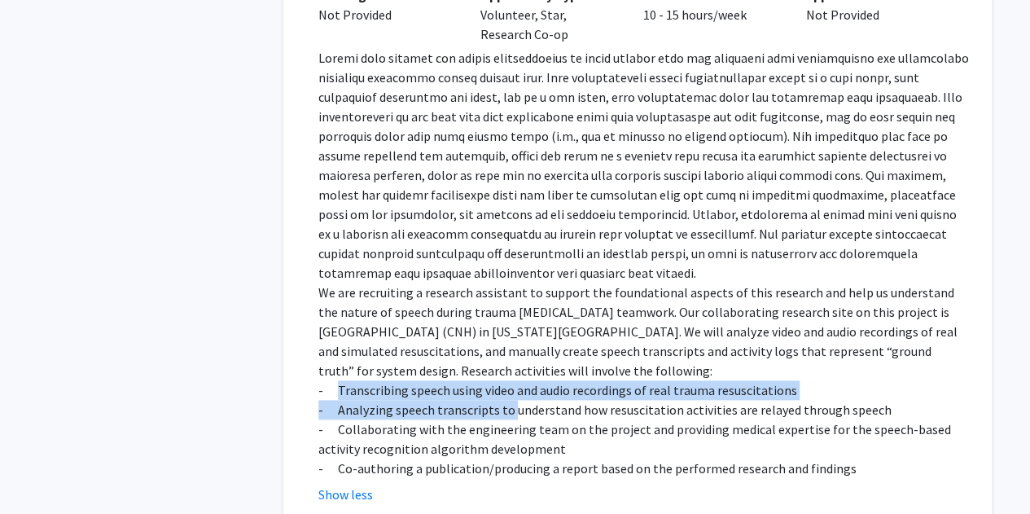
drag, startPoint x: 337, startPoint y: 193, endPoint x: 512, endPoint y: 206, distance: 174.8
click at [512, 206] on div "We are recruiting a research assistant to support the foundational aspects of t…" at bounding box center [643, 263] width 651 height 430
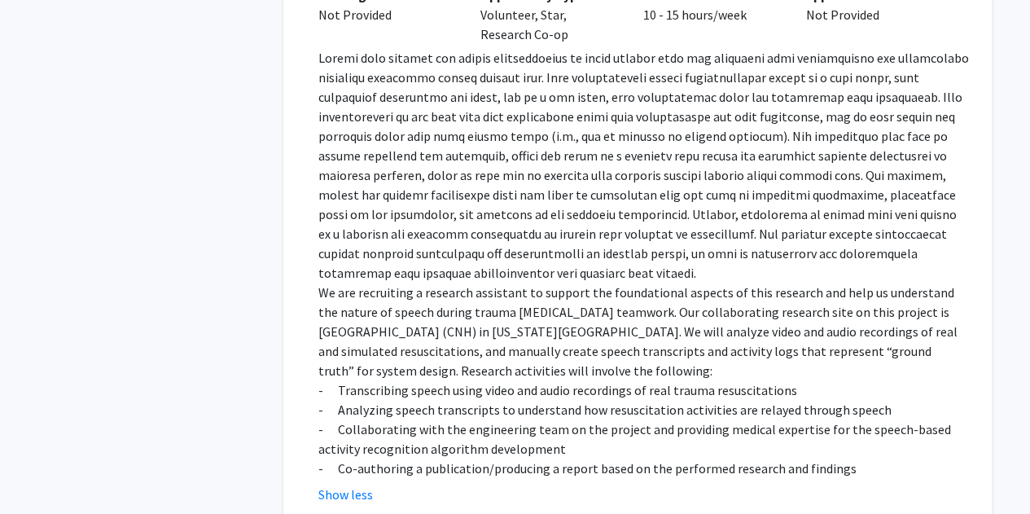
click at [517, 400] on p "- Analyzing speech transcripts to understand how resuscitation activities are r…" at bounding box center [643, 410] width 651 height 20
drag, startPoint x: 421, startPoint y: 209, endPoint x: 551, endPoint y: 213, distance: 130.4
click at [551, 400] on p "- Analyzing speech transcripts to understand how resuscitation activities are r…" at bounding box center [643, 410] width 651 height 20
click at [598, 400] on p "- Analyzing speech transcripts to understand how resuscitation activities are r…" at bounding box center [643, 410] width 651 height 20
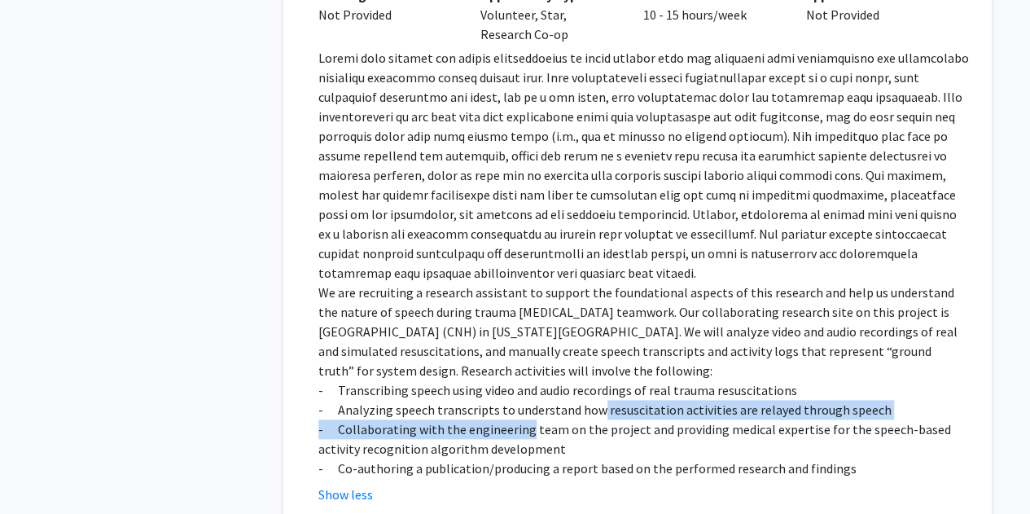
drag, startPoint x: 598, startPoint y: 216, endPoint x: 494, endPoint y: 230, distance: 105.2
click at [494, 230] on div "We are recruiting a research assistant to support the foundational aspects of t…" at bounding box center [643, 263] width 651 height 430
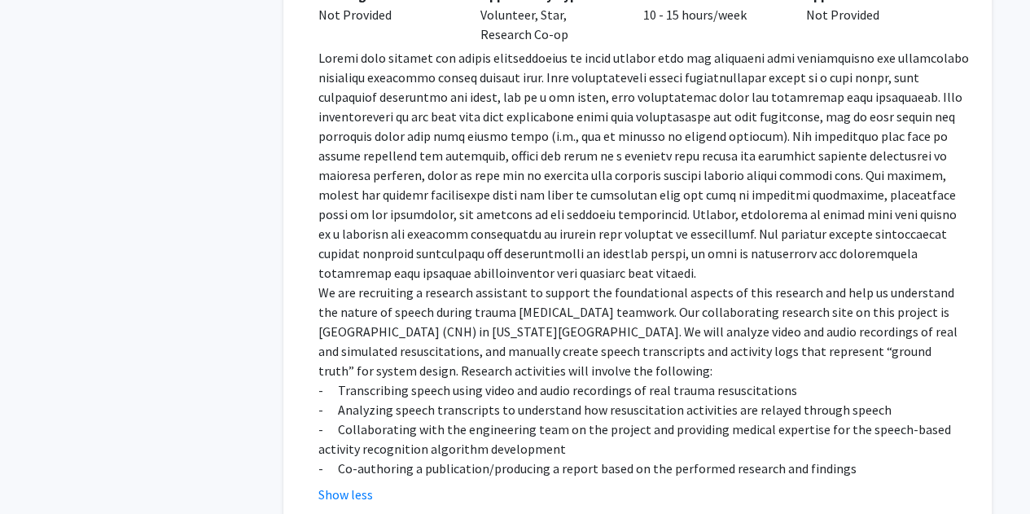
click at [553, 419] on p "- Collaborating with the engineering team on the project and providing medical …" at bounding box center [643, 438] width 651 height 39
drag, startPoint x: 457, startPoint y: 233, endPoint x: 595, endPoint y: 233, distance: 137.7
click at [595, 419] on p "- Collaborating with the engineering team on the project and providing medical …" at bounding box center [643, 438] width 651 height 39
click at [610, 419] on p "- Collaborating with the engineering team on the project and providing medical …" at bounding box center [643, 438] width 651 height 39
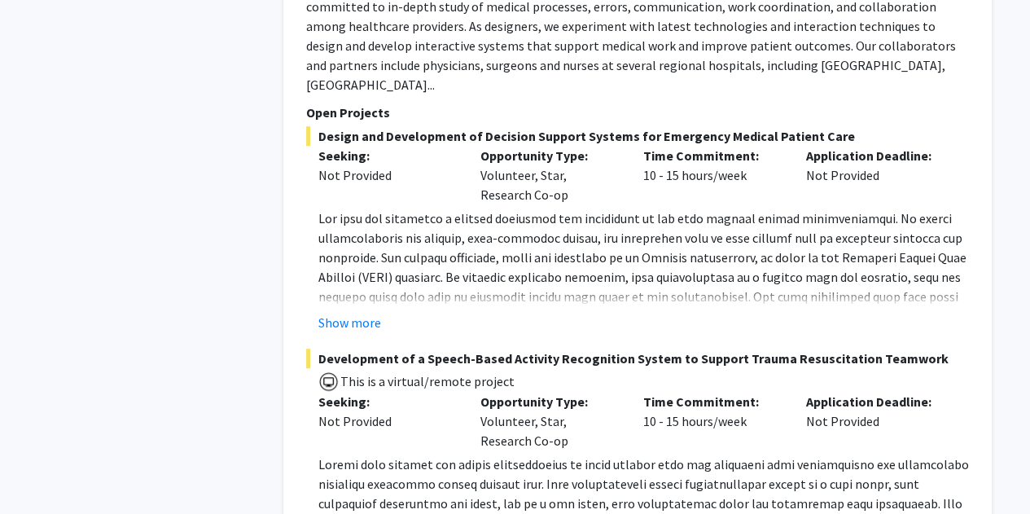
scroll to position [6570, 0]
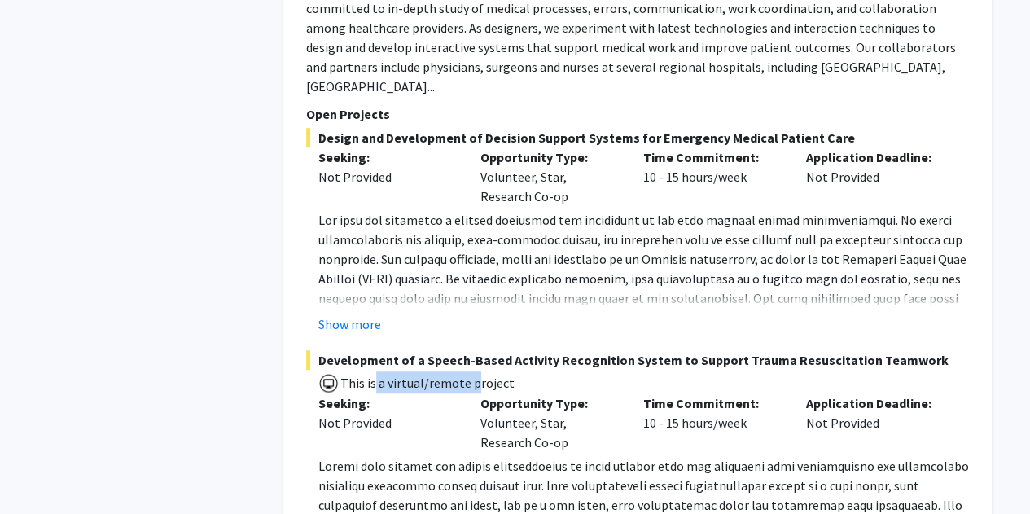
drag, startPoint x: 373, startPoint y: 189, endPoint x: 472, endPoint y: 183, distance: 99.5
click at [472, 375] on span "This is a virtual/remote project" at bounding box center [427, 383] width 176 height 16
click at [484, 375] on span "This is a virtual/remote project" at bounding box center [427, 383] width 176 height 16
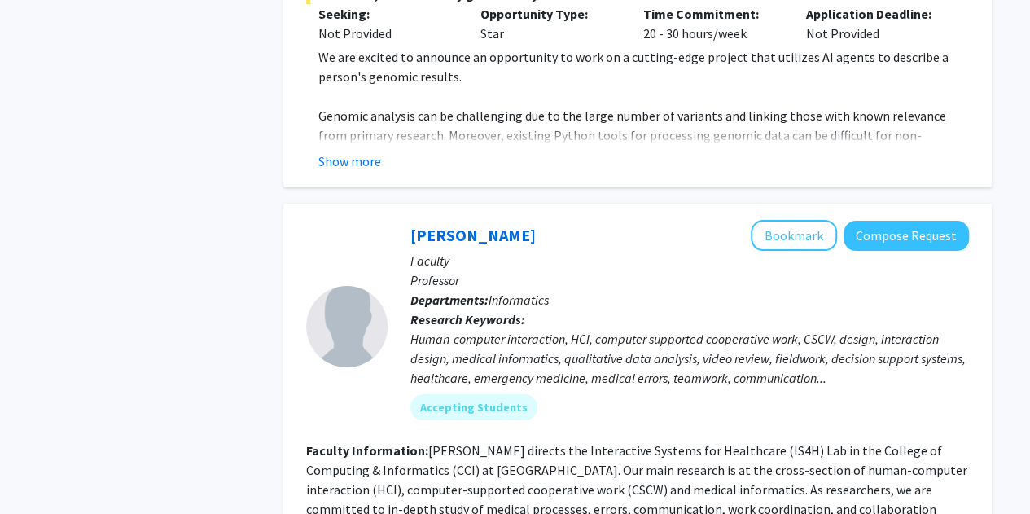
scroll to position [6066, 0]
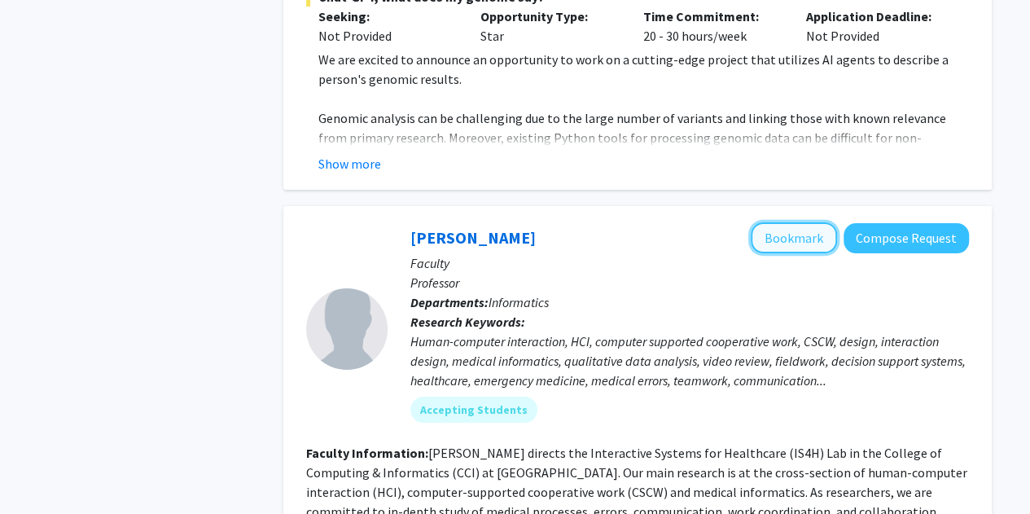
click at [777, 222] on button "Bookmark" at bounding box center [794, 237] width 86 height 31
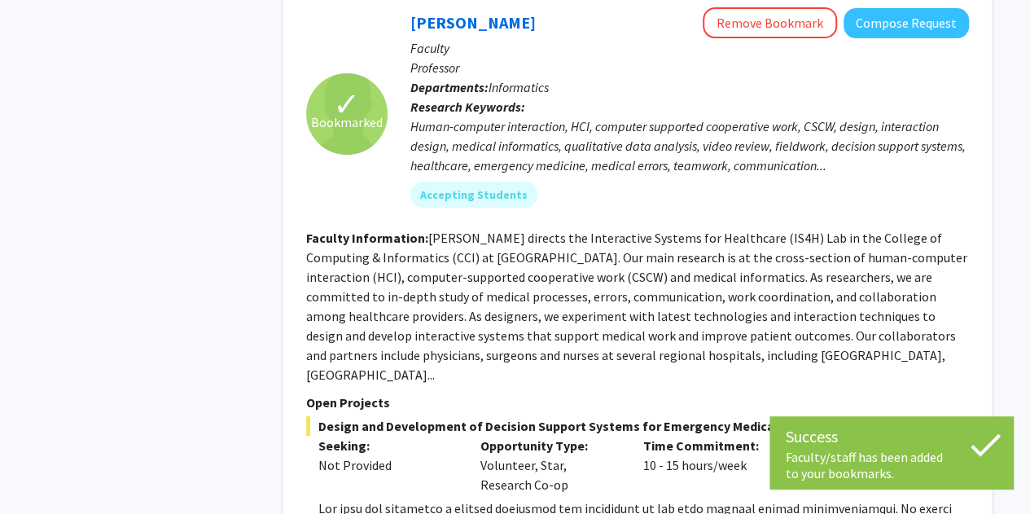
scroll to position [6438, 0]
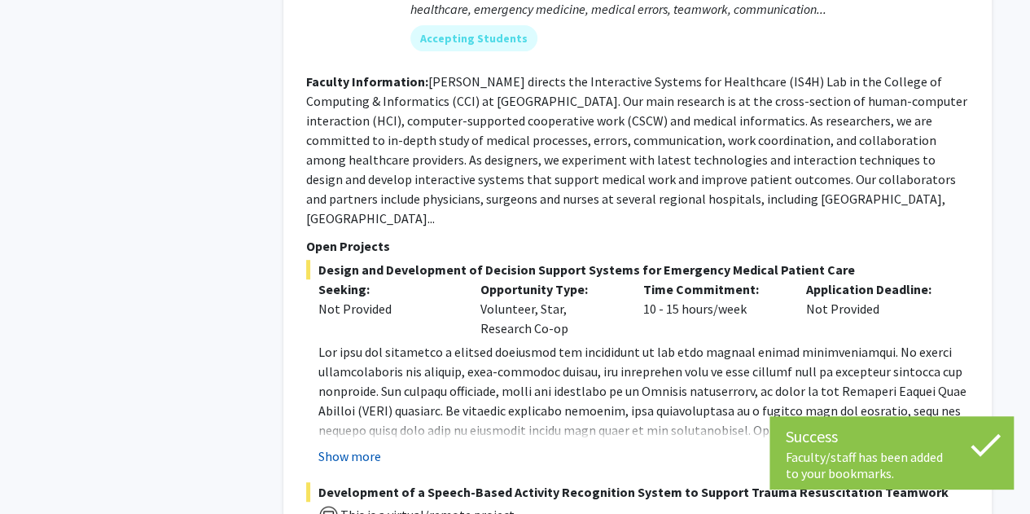
click at [358, 446] on button "Show more" at bounding box center [349, 456] width 63 height 20
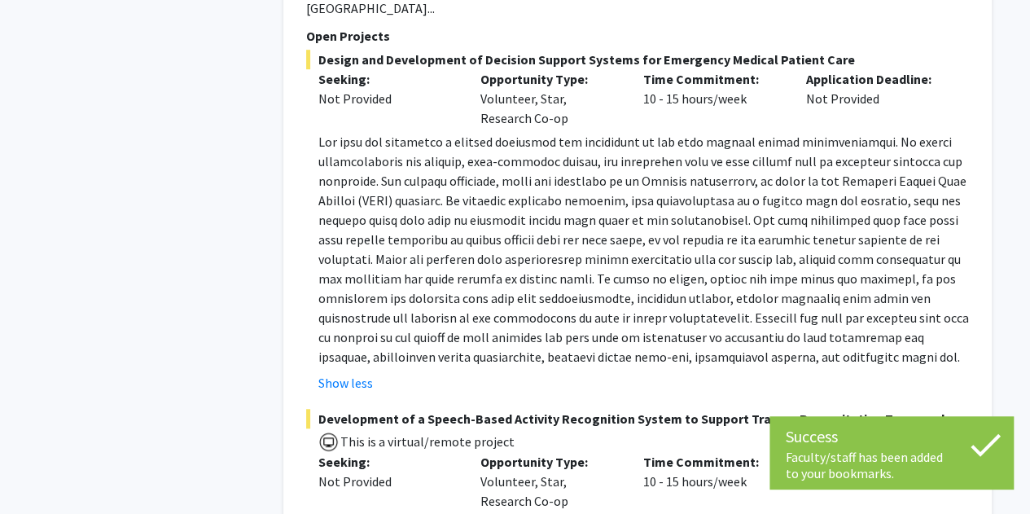
scroll to position [6790, 0]
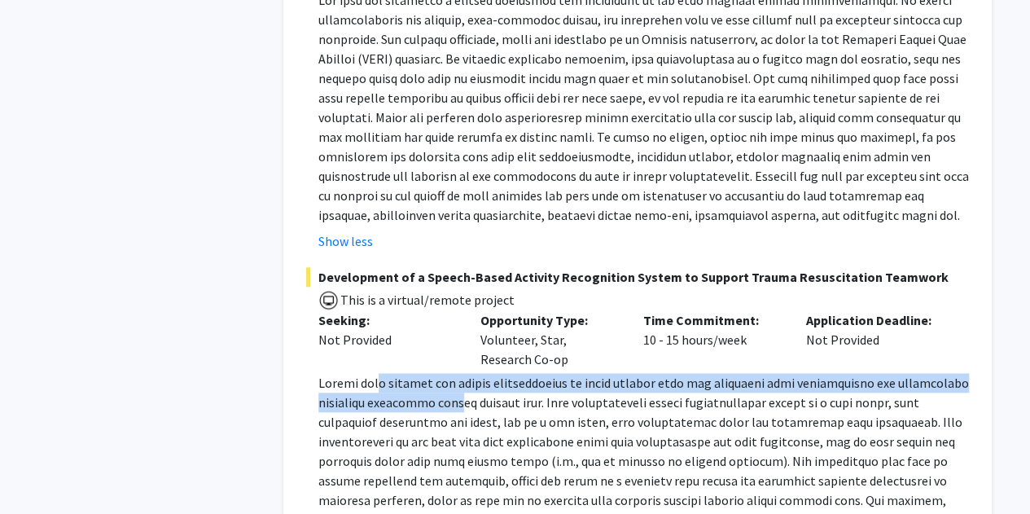
drag, startPoint x: 382, startPoint y: 190, endPoint x: 520, endPoint y: 201, distance: 138.9
click at [520, 373] on p at bounding box center [643, 490] width 651 height 235
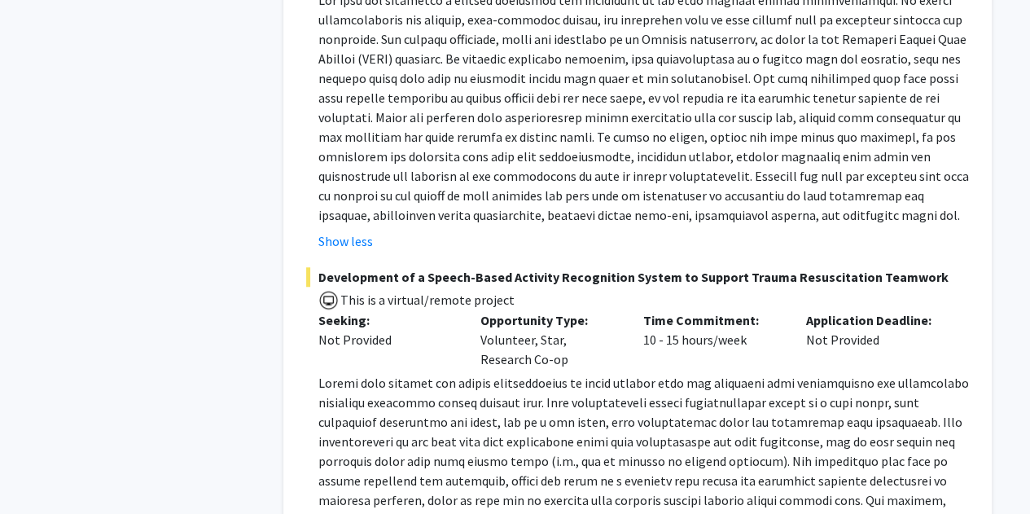
click at [606, 373] on p at bounding box center [643, 490] width 651 height 235
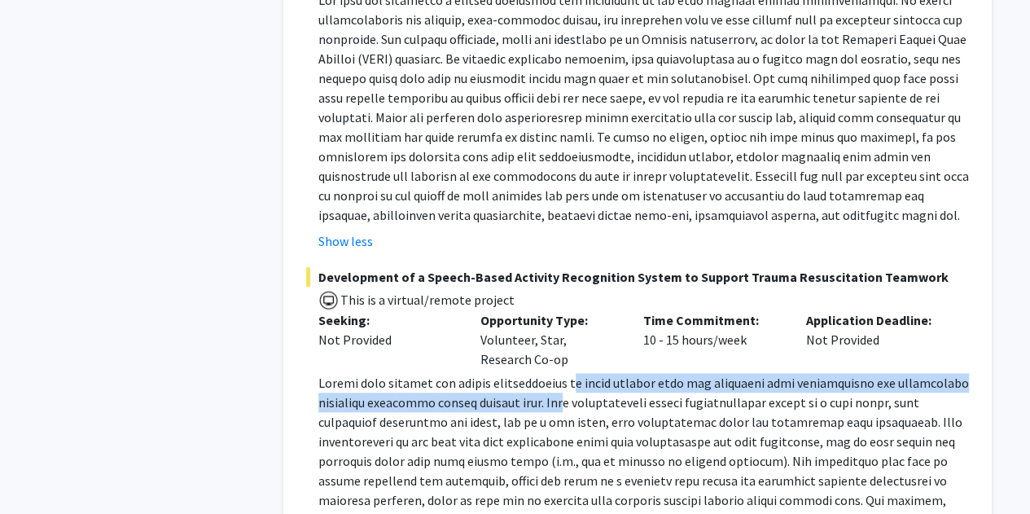
drag, startPoint x: 599, startPoint y: 185, endPoint x: 629, endPoint y: 216, distance: 42.6
click at [629, 373] on p at bounding box center [643, 490] width 651 height 235
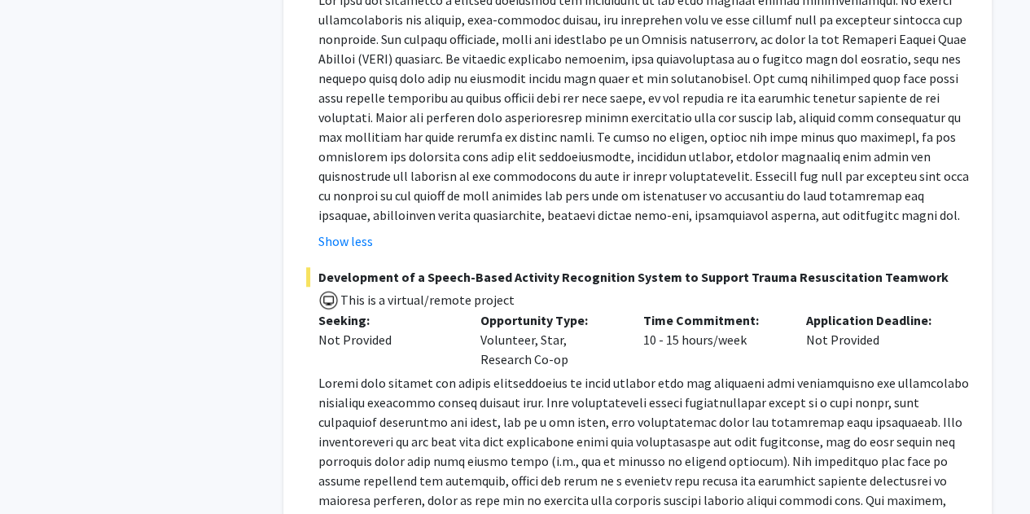
click at [669, 373] on p at bounding box center [643, 490] width 651 height 235
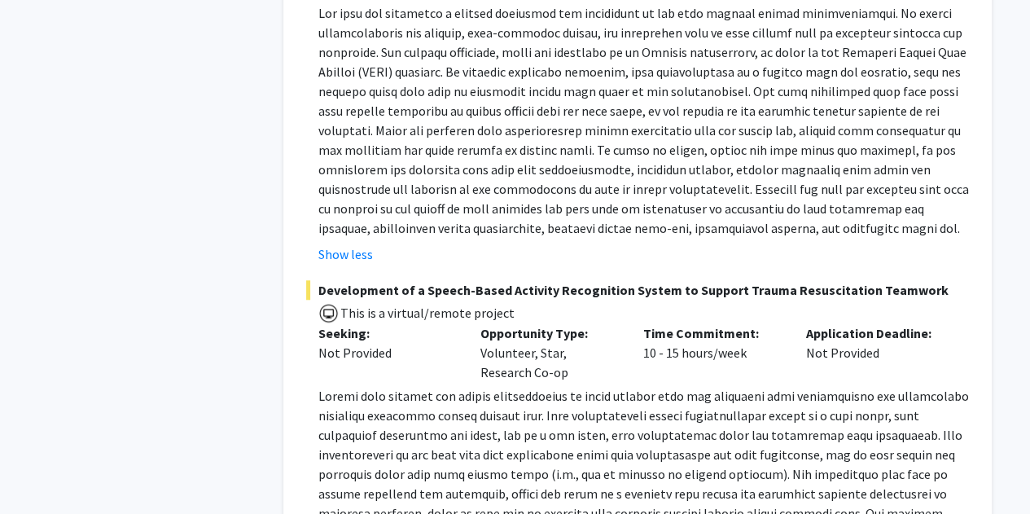
scroll to position [6779, 0]
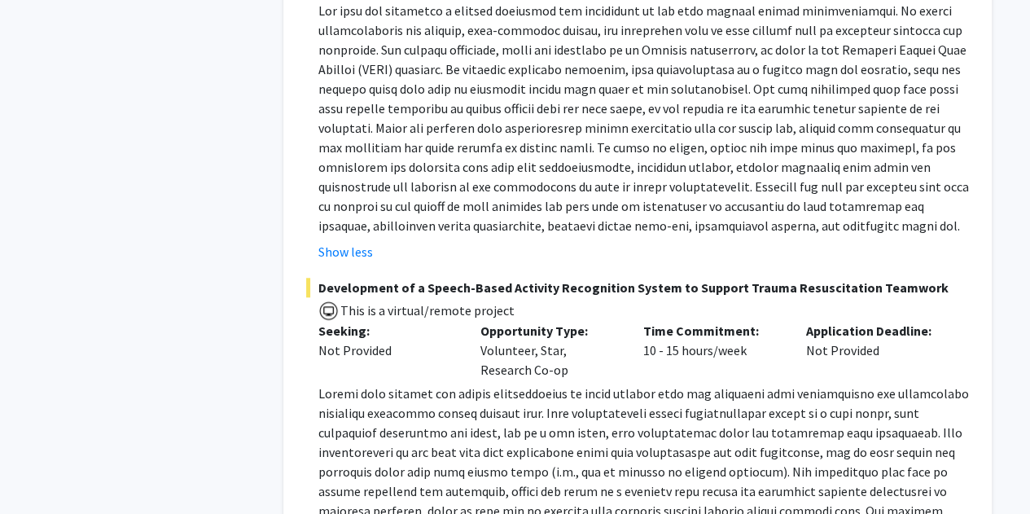
drag, startPoint x: 321, startPoint y: 94, endPoint x: 917, endPoint y: 92, distance: 596.2
click at [917, 278] on span "Development of a Speech-Based Activity Recognition System to Support Trauma Res…" at bounding box center [637, 288] width 663 height 20
copy span "Development of a Speech-Based Activity Recognition System to Support Trauma Res…"
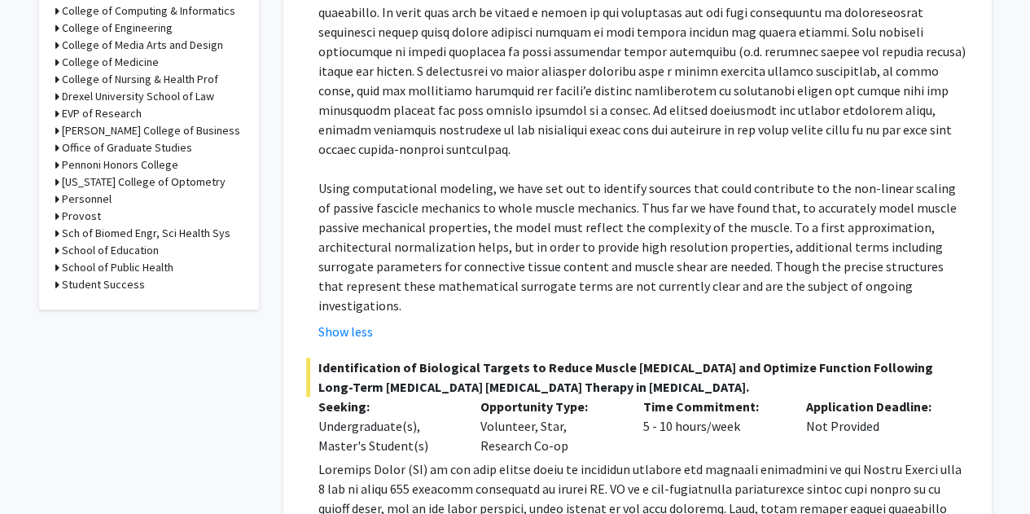
scroll to position [0, 0]
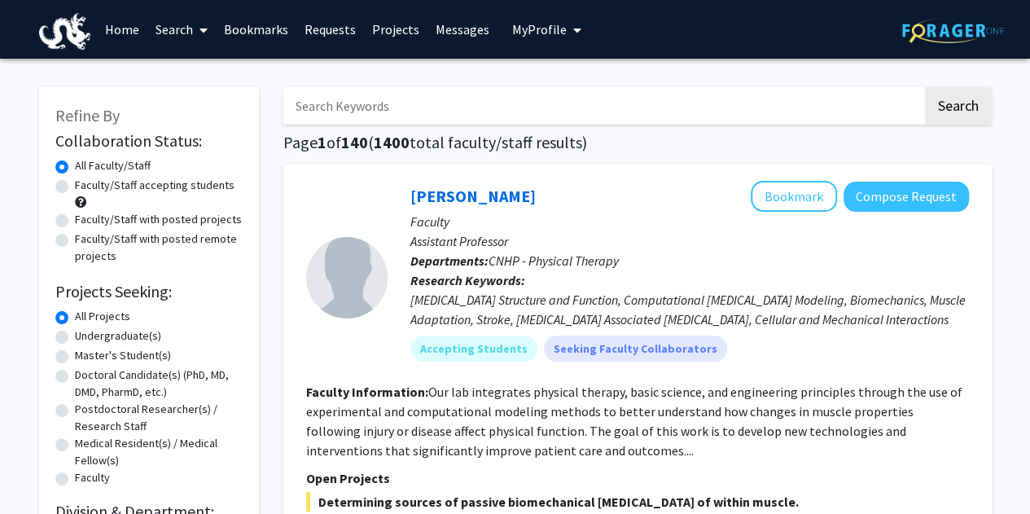
click at [396, 108] on input "Search Keywords" at bounding box center [602, 105] width 639 height 37
paste input "Development of a Speech-Based Activity Recognition System to Support Trauma Res…"
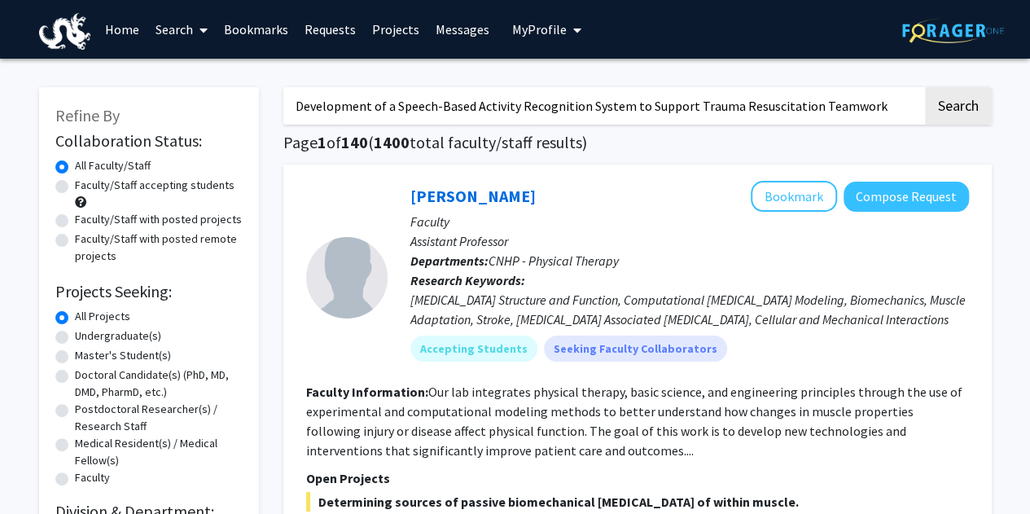
type input "Development of a Speech-Based Activity Recognition System to Support Trauma Res…"
click at [925, 87] on button "Search" at bounding box center [958, 105] width 67 height 37
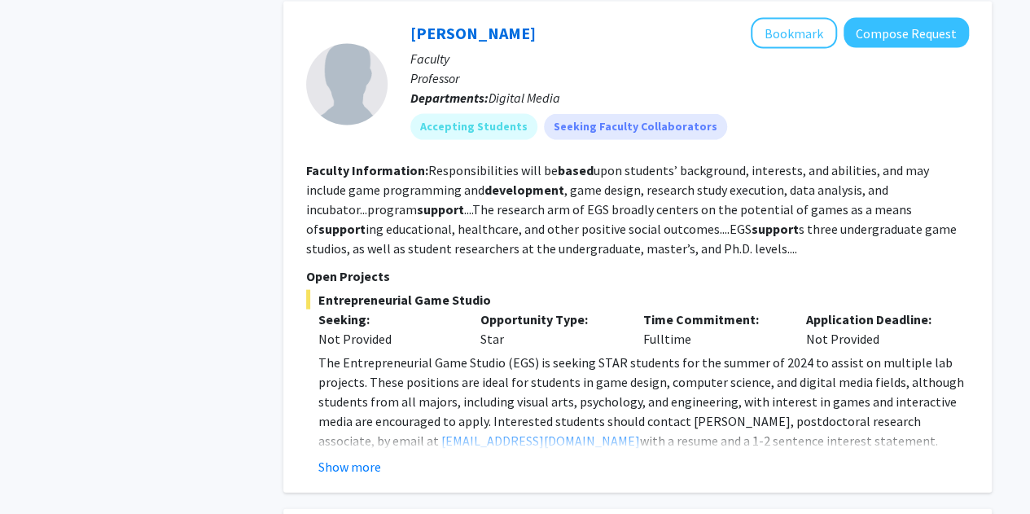
scroll to position [1626, 0]
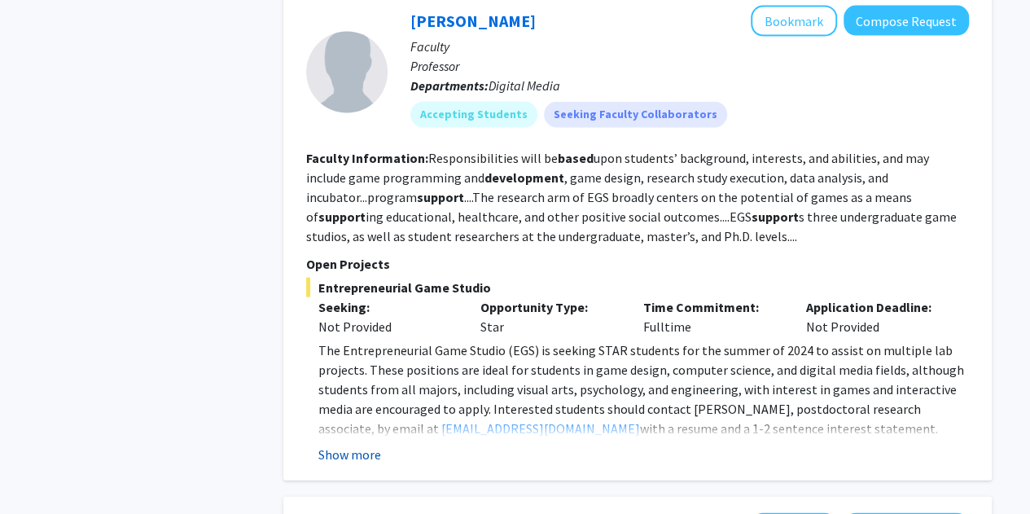
click at [358, 445] on button "Show more" at bounding box center [349, 455] width 63 height 20
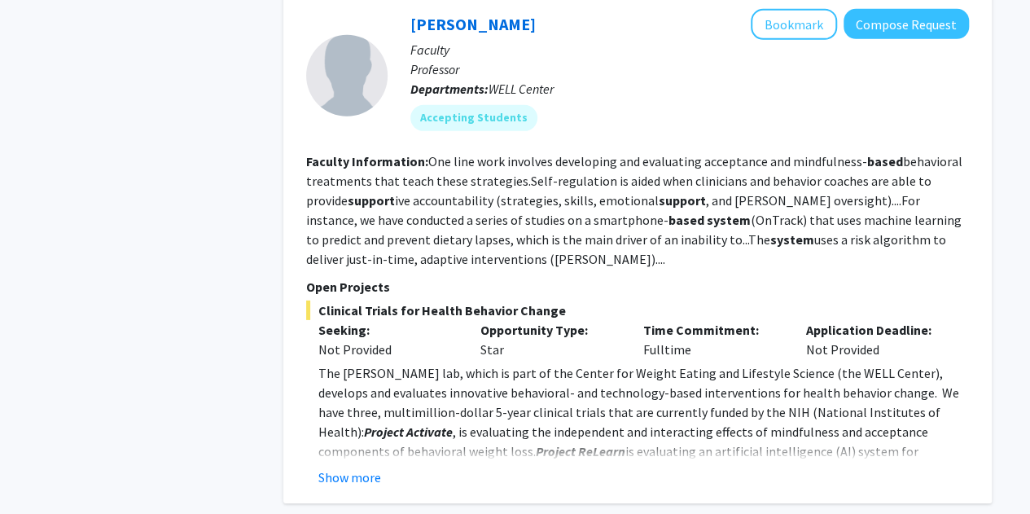
scroll to position [2827, 0]
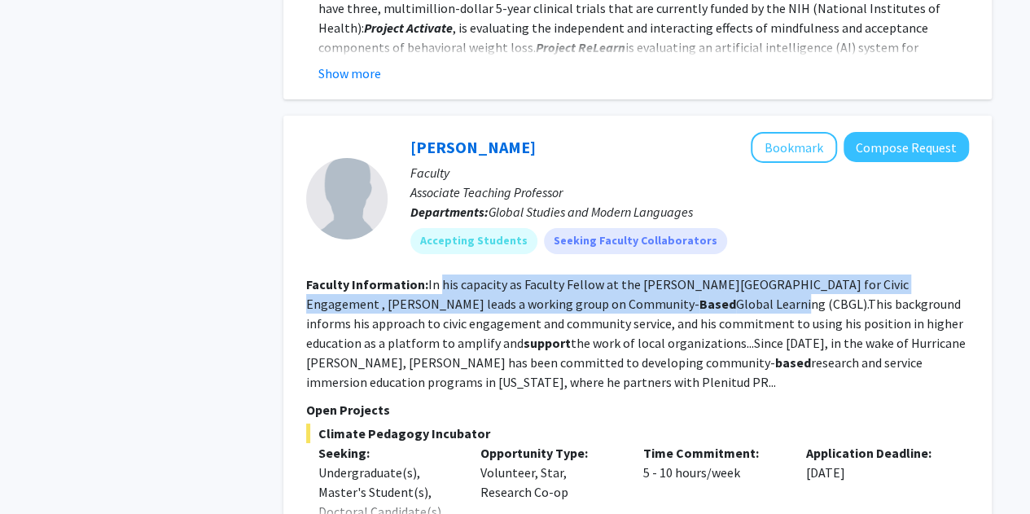
drag, startPoint x: 440, startPoint y: 241, endPoint x: 529, endPoint y: 268, distance: 93.5
click at [529, 276] on fg-read-more "In his capacity as Faculty Fellow at the [PERSON_NAME][GEOGRAPHIC_DATA] for Civ…" at bounding box center [636, 333] width 660 height 114
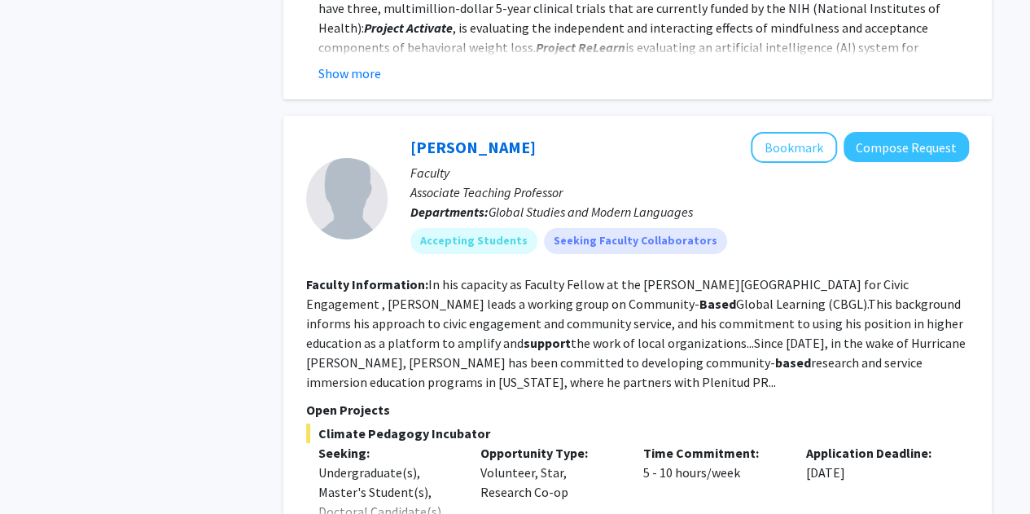
click at [563, 283] on fg-read-more "In his capacity as Faculty Fellow at the [PERSON_NAME][GEOGRAPHIC_DATA] for Civ…" at bounding box center [636, 333] width 660 height 114
drag, startPoint x: 466, startPoint y: 244, endPoint x: 585, endPoint y: 252, distance: 119.1
click at [585, 276] on fg-read-more "In his capacity as Faculty Fellow at the [PERSON_NAME][GEOGRAPHIC_DATA] for Civ…" at bounding box center [636, 333] width 660 height 114
click at [651, 276] on fg-read-more "In his capacity as Faculty Fellow at the [PERSON_NAME][GEOGRAPHIC_DATA] for Civ…" at bounding box center [636, 333] width 660 height 114
drag, startPoint x: 432, startPoint y: 258, endPoint x: 570, endPoint y: 270, distance: 139.0
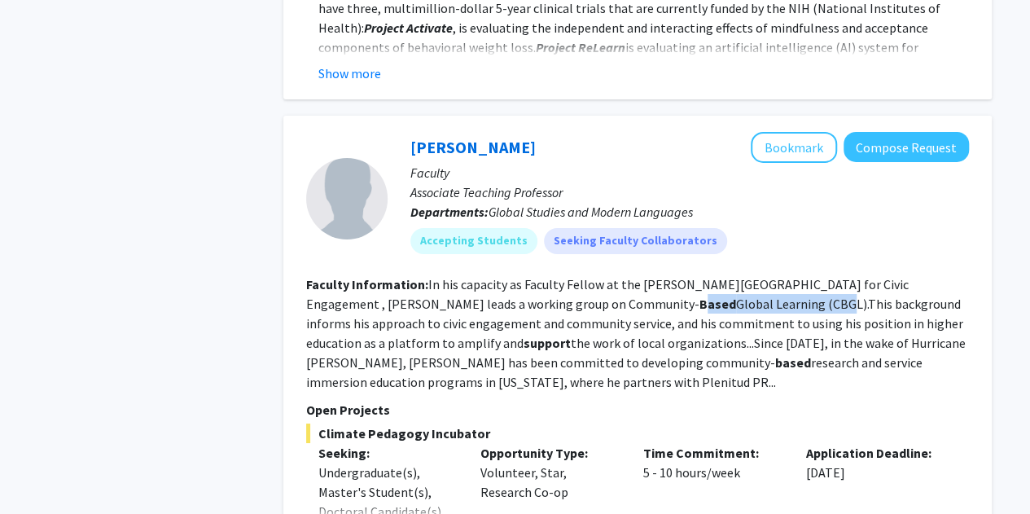
click at [570, 276] on fg-read-more "In his capacity as Faculty Fellow at the [PERSON_NAME][GEOGRAPHIC_DATA] for Civ…" at bounding box center [636, 333] width 660 height 114
click at [609, 276] on fg-read-more "In his capacity as Faculty Fellow at the [PERSON_NAME][GEOGRAPHIC_DATA] for Civ…" at bounding box center [636, 333] width 660 height 114
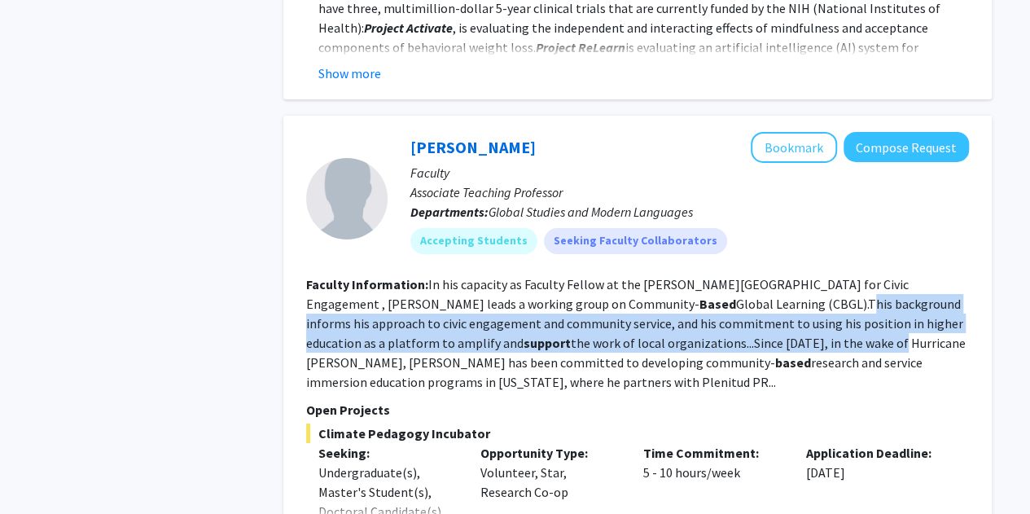
drag, startPoint x: 609, startPoint y: 266, endPoint x: 621, endPoint y: 299, distance: 35.6
click at [621, 299] on fg-read-more "In his capacity as Faculty Fellow at the [PERSON_NAME][GEOGRAPHIC_DATA] for Civ…" at bounding box center [636, 333] width 660 height 114
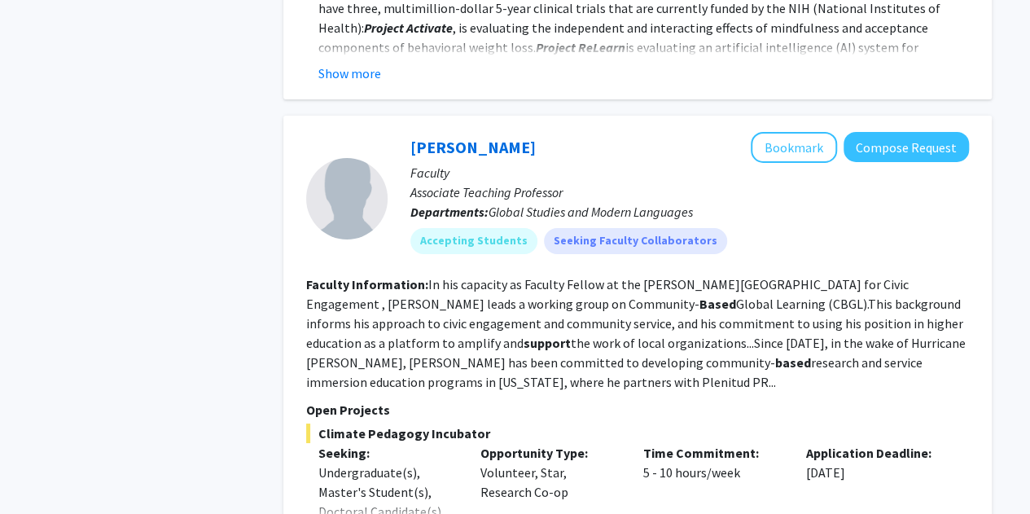
click at [679, 320] on fg-read-more "In his capacity as Faculty Fellow at the [PERSON_NAME][GEOGRAPHIC_DATA] for Civ…" at bounding box center [636, 333] width 660 height 114
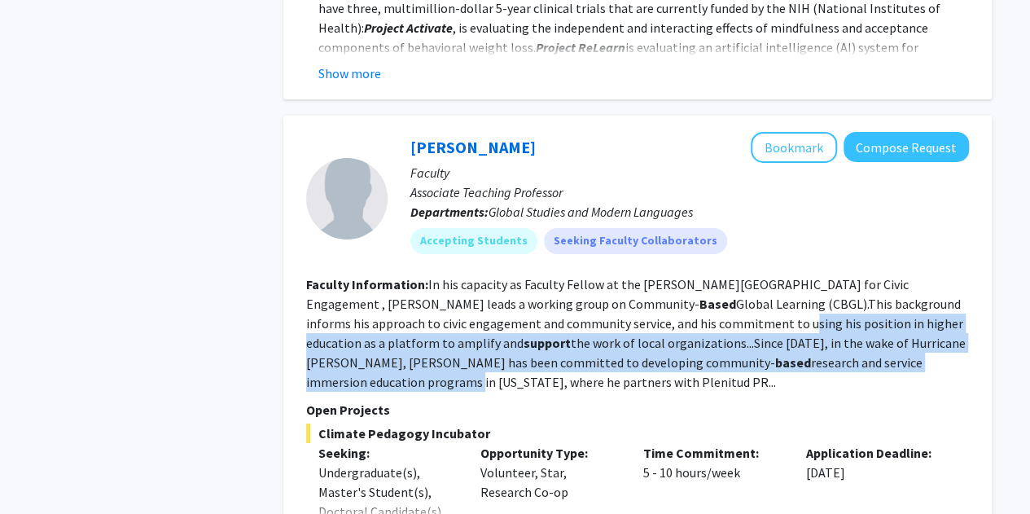
drag, startPoint x: 679, startPoint y: 320, endPoint x: 549, endPoint y: 288, distance: 134.1
click at [549, 288] on fg-read-more "In his capacity as Faculty Fellow at the [PERSON_NAME][GEOGRAPHIC_DATA] for Civ…" at bounding box center [636, 333] width 660 height 114
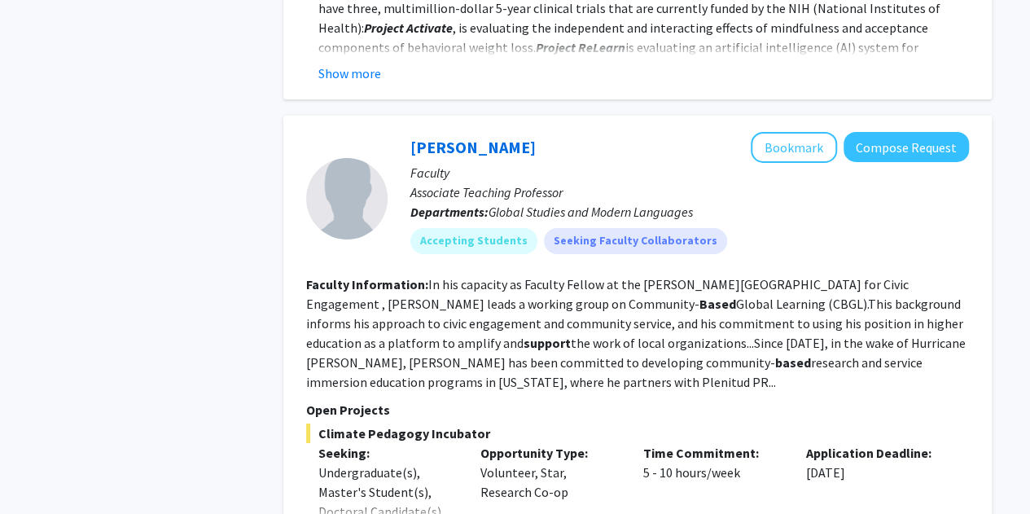
click at [503, 284] on fg-read-more "In his capacity as Faculty Fellow at the [PERSON_NAME][GEOGRAPHIC_DATA] for Civ…" at bounding box center [636, 333] width 660 height 114
drag, startPoint x: 503, startPoint y: 284, endPoint x: 562, endPoint y: 287, distance: 58.7
click at [562, 287] on fg-read-more "In his capacity as Faculty Fellow at the [PERSON_NAME][GEOGRAPHIC_DATA] for Civ…" at bounding box center [636, 333] width 660 height 114
click at [576, 292] on section "Faculty Information: In his capacity as Faculty Fellow at the [PERSON_NAME][GEO…" at bounding box center [637, 332] width 663 height 117
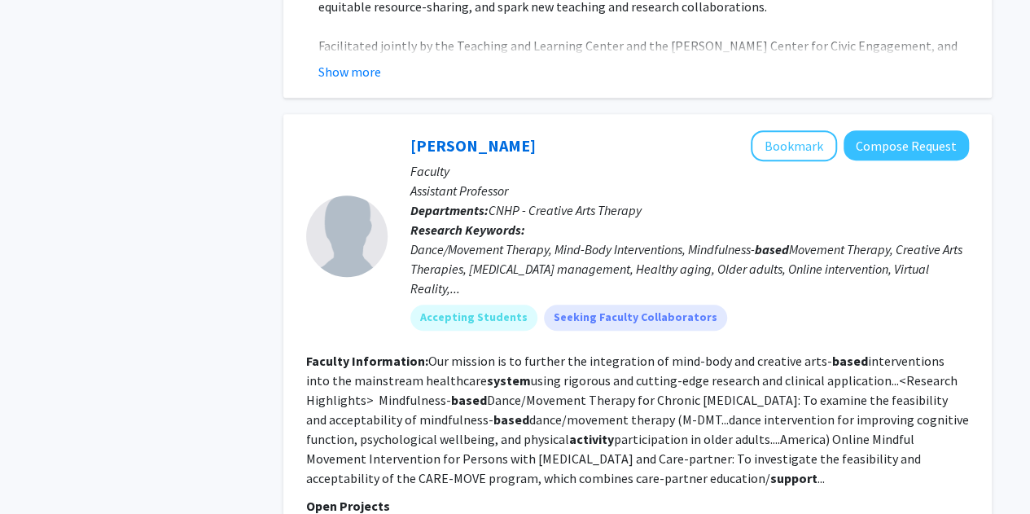
scroll to position [3423, 0]
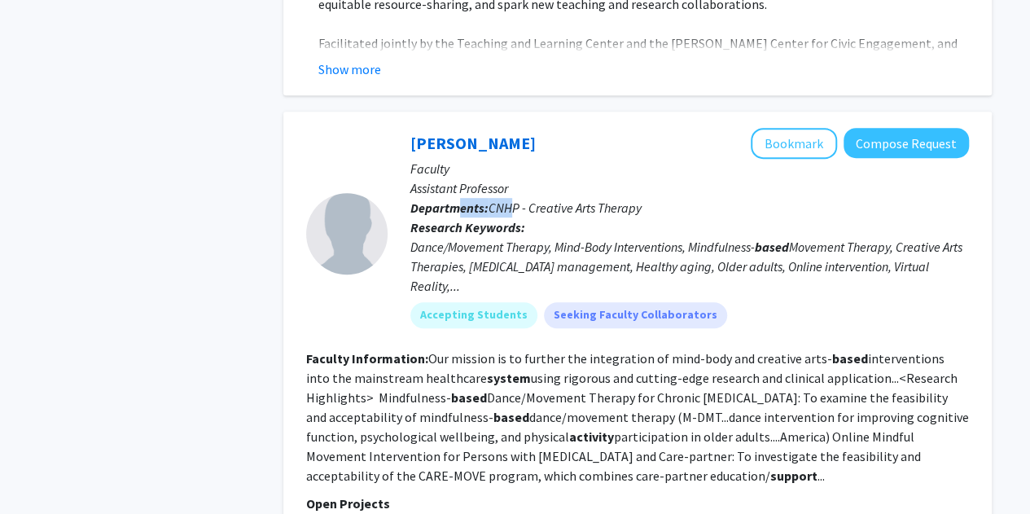
drag, startPoint x: 454, startPoint y: 171, endPoint x: 510, endPoint y: 172, distance: 55.4
click at [510, 198] on p "Departments: CNHP - Creative Arts Therapy" at bounding box center [690, 208] width 559 height 20
click at [527, 200] on span "CNHP - Creative Arts Therapy" at bounding box center [565, 208] width 153 height 16
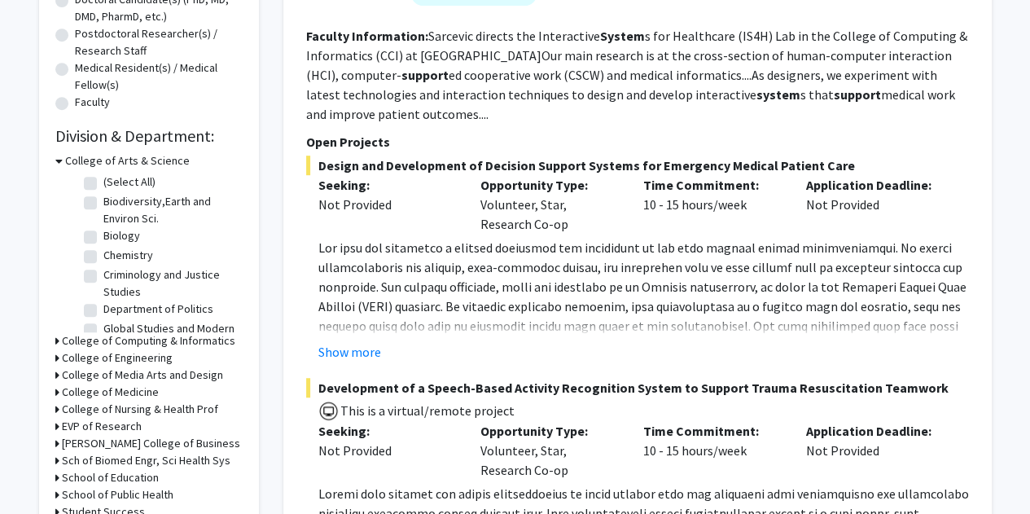
scroll to position [0, 0]
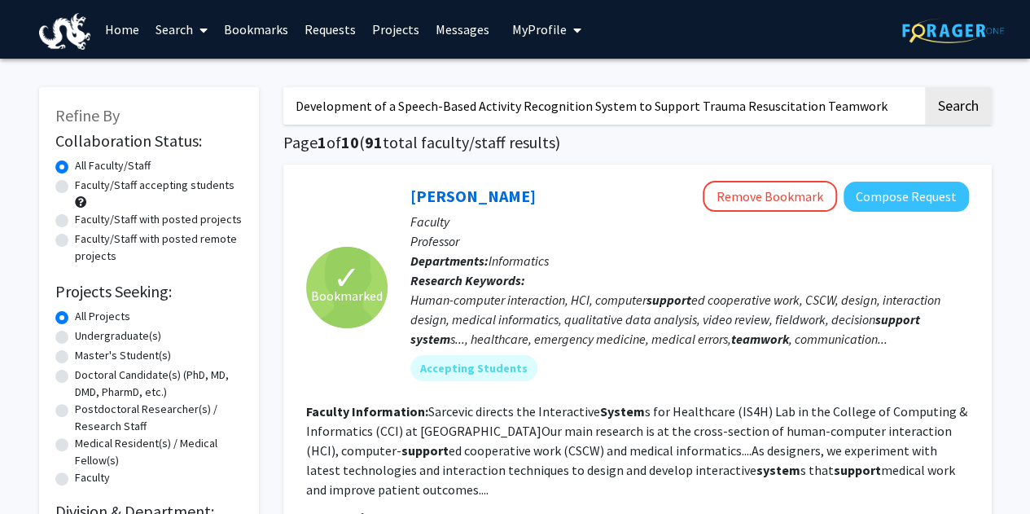
click at [661, 105] on input "Development of a Speech-Based Activity Recognition System to Support Trauma Res…" at bounding box center [602, 105] width 639 height 37
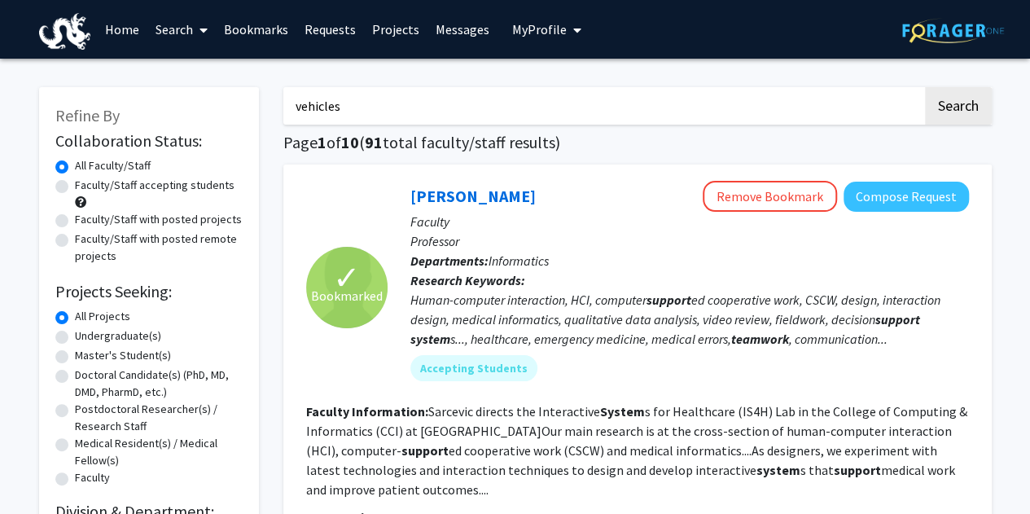
type input "vehicles"
click at [925, 87] on button "Search" at bounding box center [958, 105] width 67 height 37
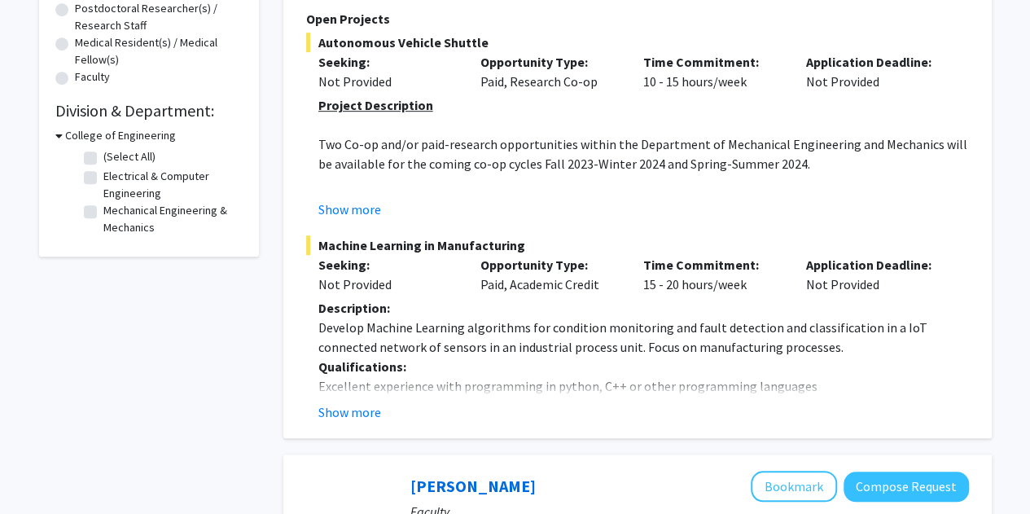
scroll to position [432, 0]
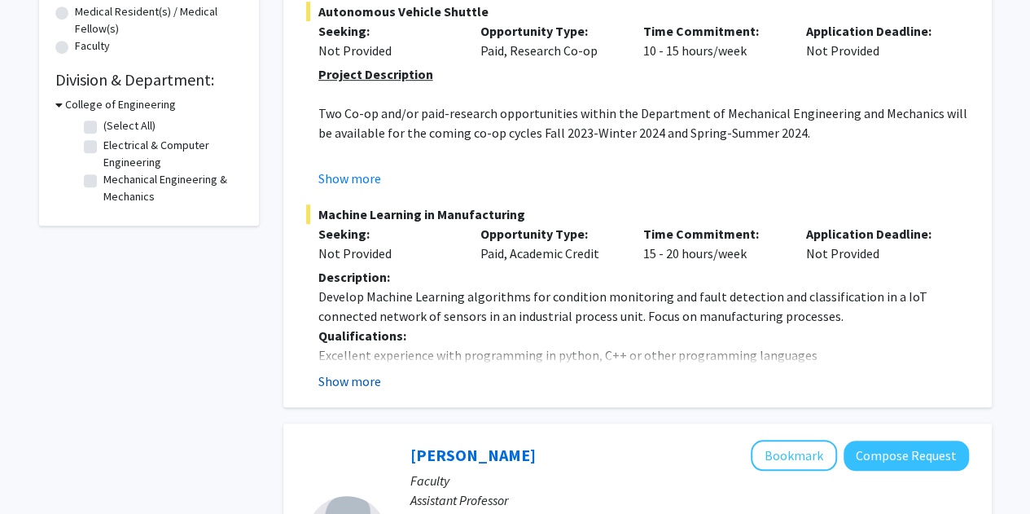
click at [353, 379] on button "Show more" at bounding box center [349, 381] width 63 height 20
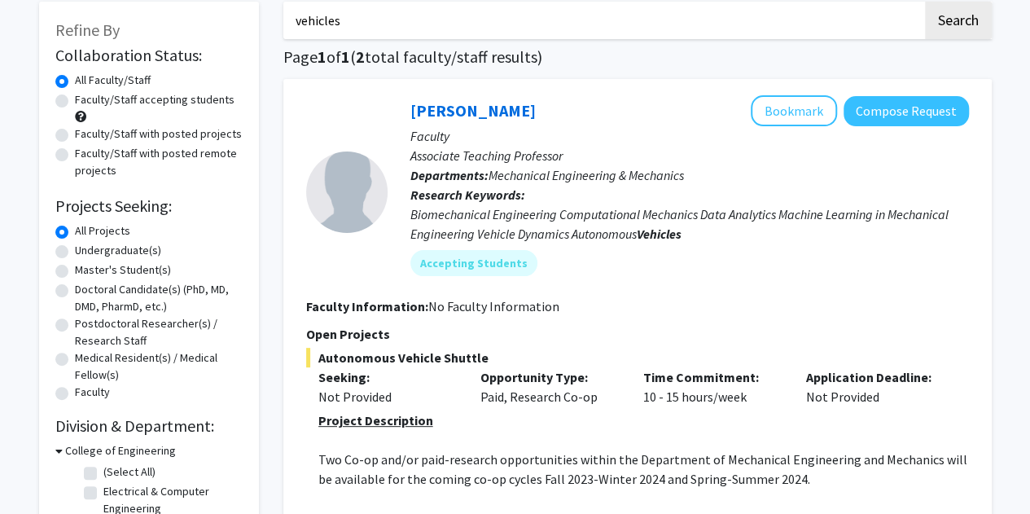
scroll to position [0, 0]
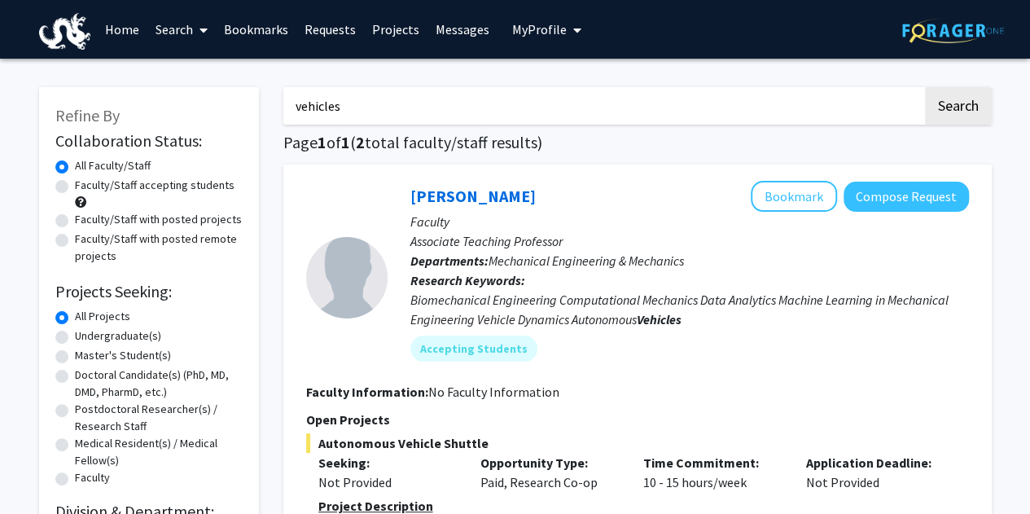
drag, startPoint x: 380, startPoint y: 100, endPoint x: 266, endPoint y: 108, distance: 114.3
click at [249, 106] on div "Refine By Collaboration Status: Collaboration Status All Faculty/Staff Collabor…" at bounding box center [149, 372] width 220 height 570
type input "Development of a Speech-Based Activity Recognition System to Support Trauma Res…"
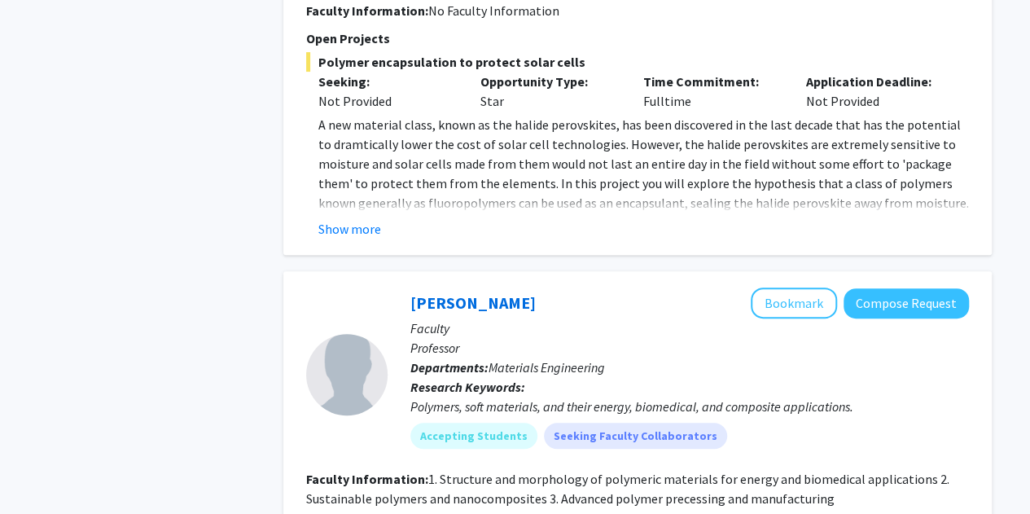
checkbox input "false"
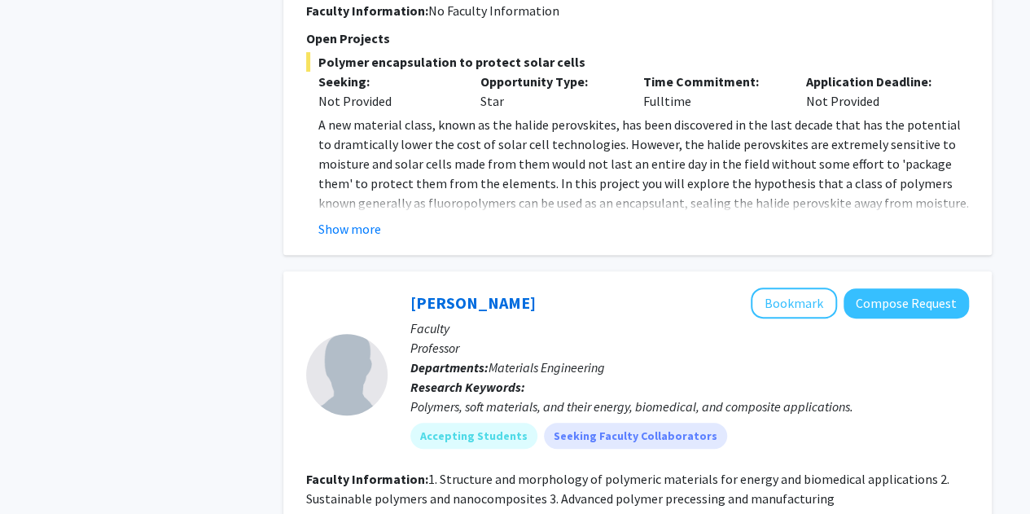
checkbox input "false"
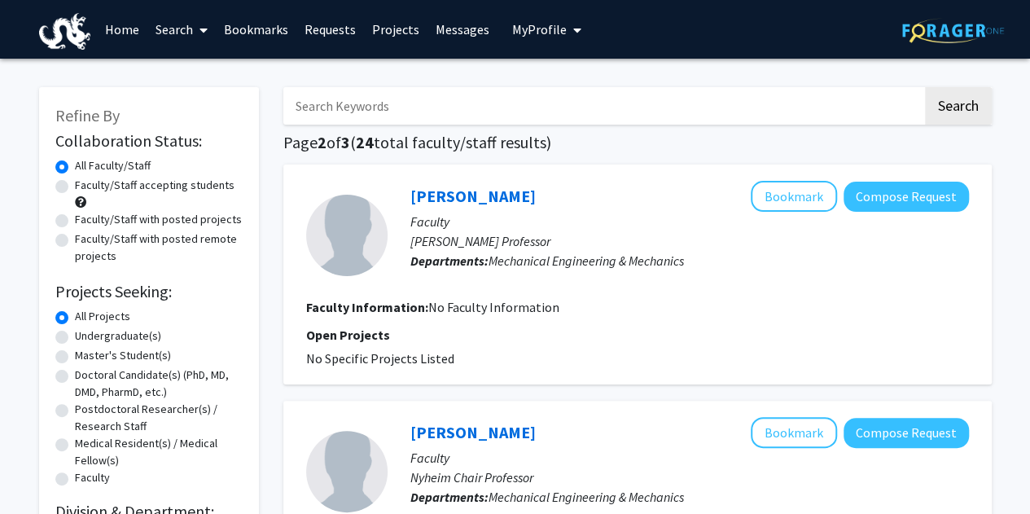
click at [60, 24] on img at bounding box center [65, 31] width 52 height 37
